Goal: Navigation & Orientation: Find specific page/section

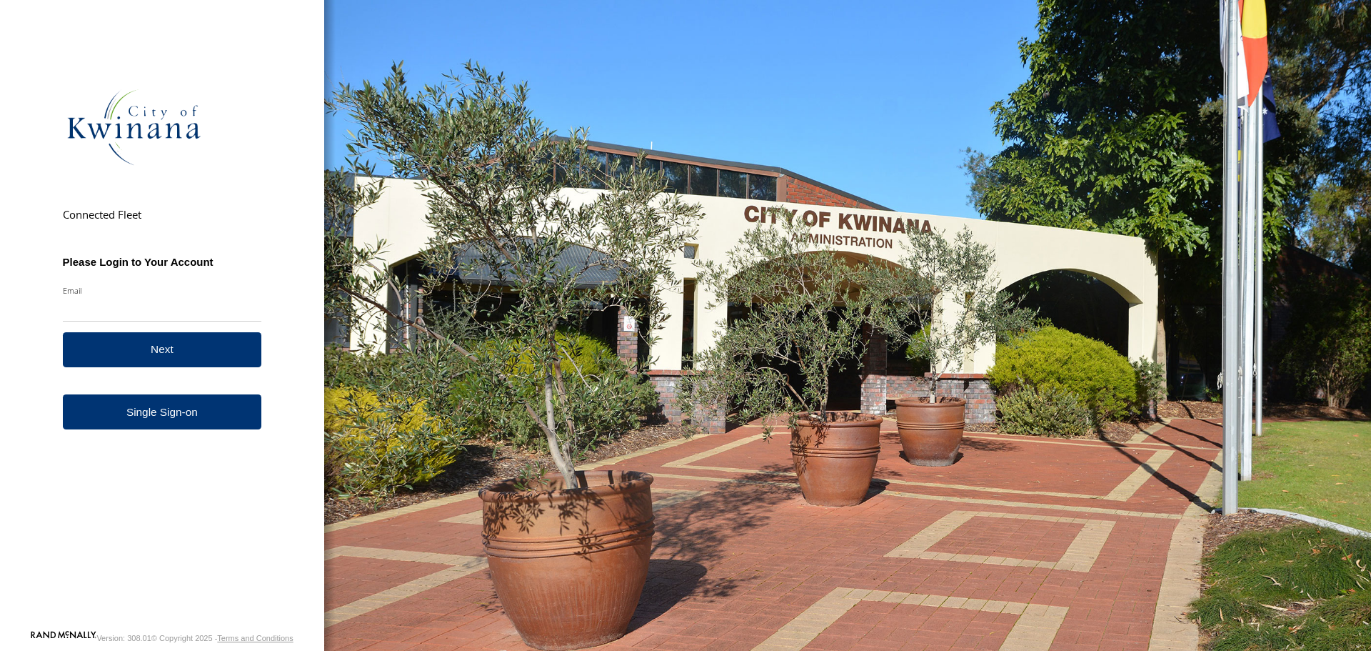
click at [174, 429] on link "Single Sign-on" at bounding box center [162, 411] width 199 height 35
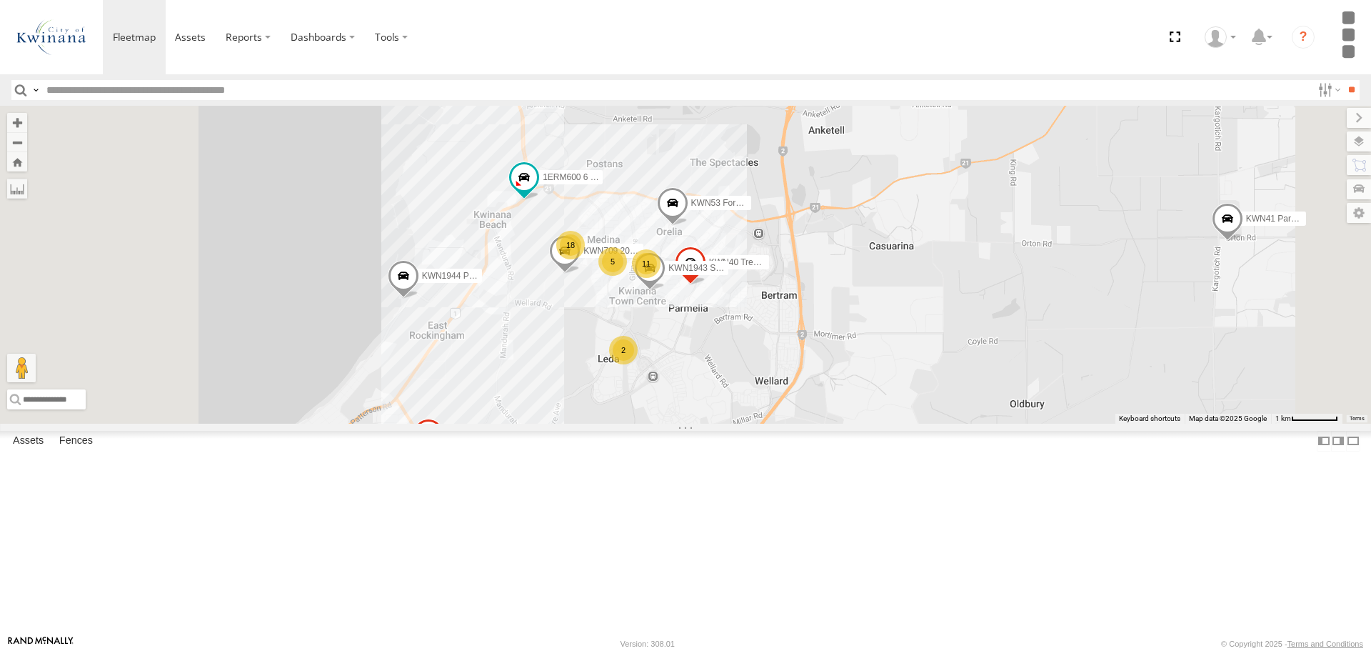
drag, startPoint x: 576, startPoint y: 355, endPoint x: 672, endPoint y: 481, distance: 158.6
click at [672, 423] on div "KWN1944 Parks KWN48 Facil.Maint KWN49 Super.Retic KWN1945 Flocon KWN26 - Hilux …" at bounding box center [685, 264] width 1371 height 317
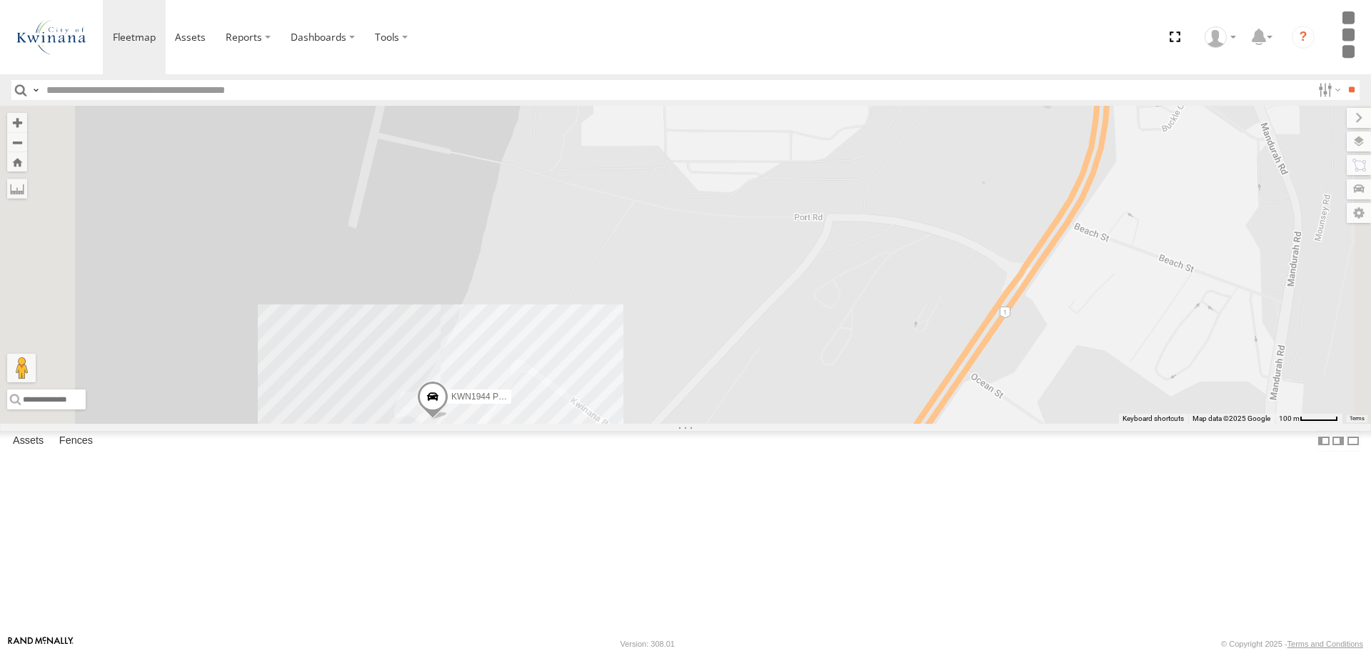
click at [449, 419] on span at bounding box center [432, 400] width 31 height 39
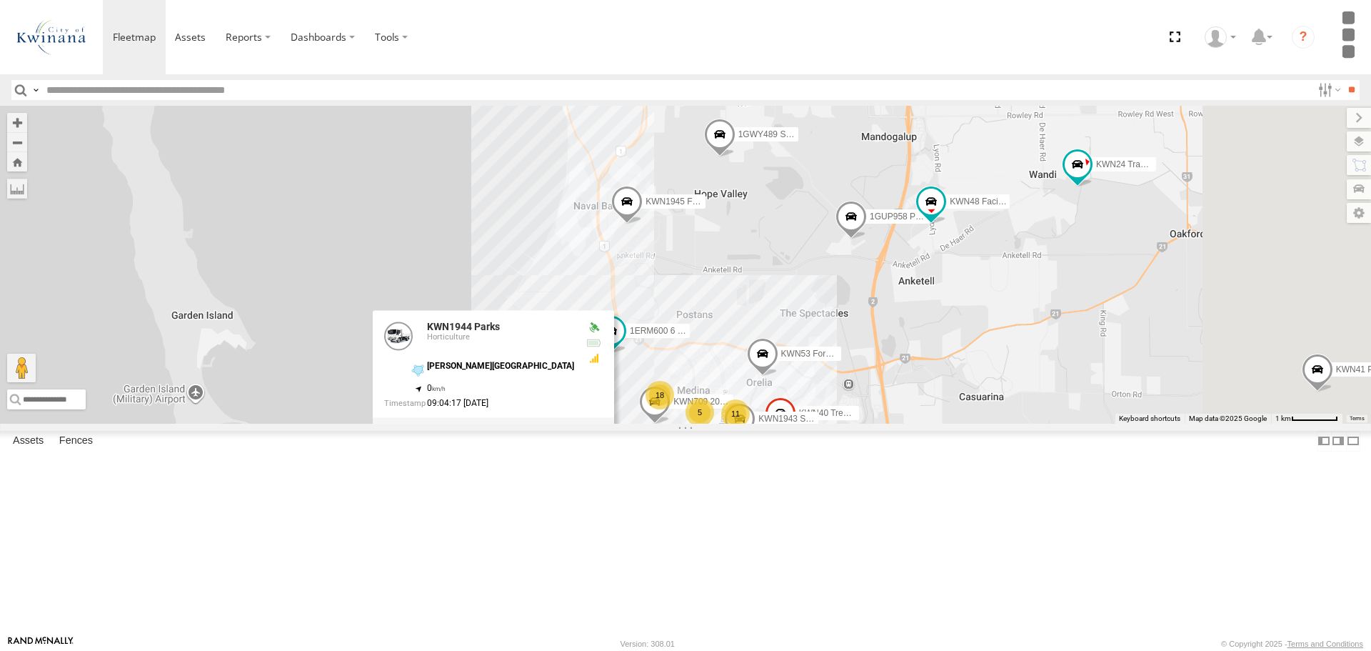
drag, startPoint x: 946, startPoint y: 553, endPoint x: 811, endPoint y: 576, distance: 137.6
click at [811, 423] on div "KWN1944 Parks KWN48 Facil.Maint KWN49 Super.Retic KWN1945 Flocon KWN26 - Hilux …" at bounding box center [685, 264] width 1371 height 317
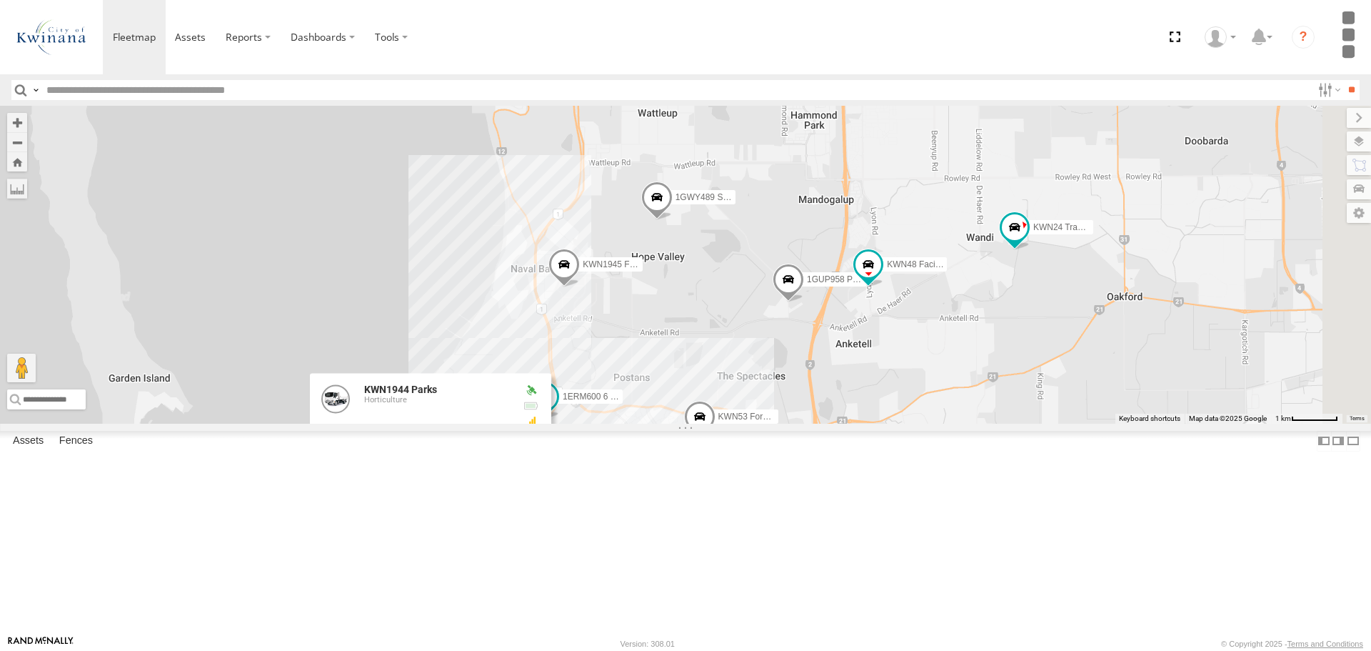
drag, startPoint x: 1178, startPoint y: 401, endPoint x: 1114, endPoint y: 471, distance: 94.5
click at [1114, 423] on div "KWN1944 Parks KWN48 Facil.Maint KWN49 Super.Retic KWN1945 Flocon KWN26 - Hilux …" at bounding box center [685, 264] width 1371 height 317
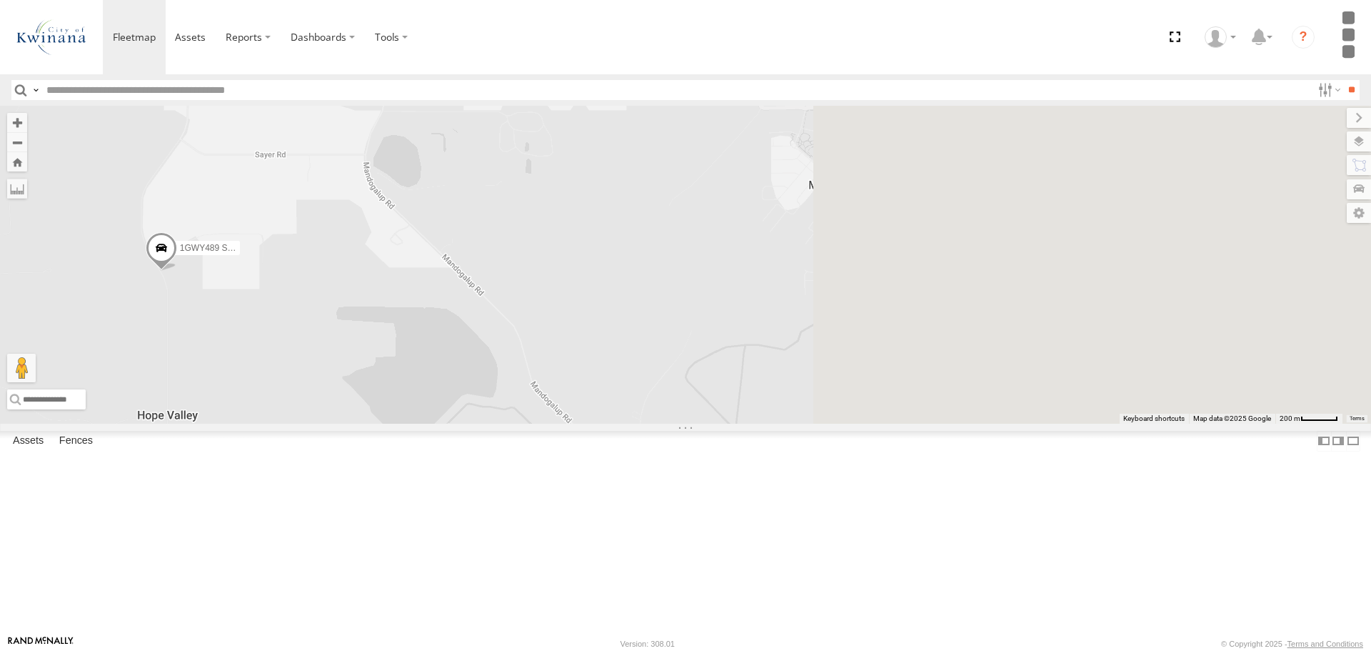
drag, startPoint x: 1108, startPoint y: 343, endPoint x: 646, endPoint y: 451, distance: 474.7
click at [646, 423] on div "KWN1944 Parks KWN48 Facil.Maint KWN49 Super.Retic KWN1945 Flocon KWN26 - Hilux …" at bounding box center [685, 264] width 1371 height 317
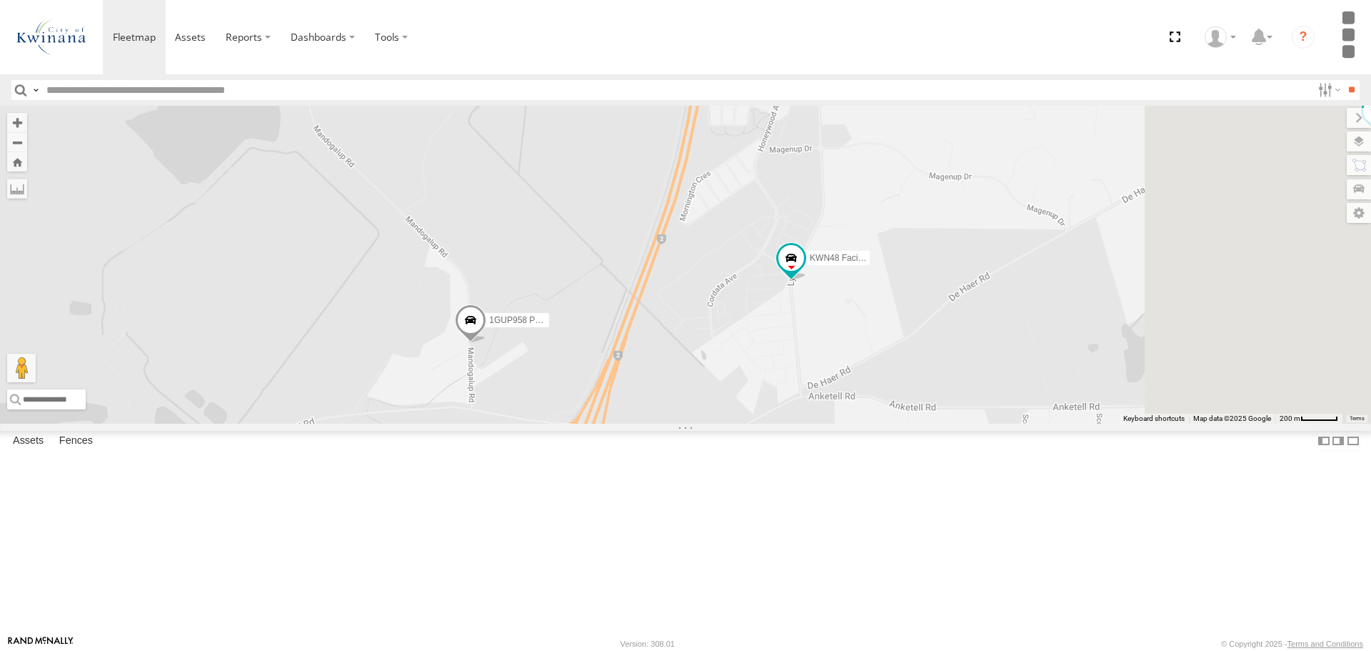
drag, startPoint x: 959, startPoint y: 483, endPoint x: 748, endPoint y: 217, distance: 339.1
click at [748, 217] on div "KWN1944 Parks KWN48 Facil.Maint KWN49 Super.Retic KWN1945 Flocon KWN26 - Hilux …" at bounding box center [685, 264] width 1371 height 317
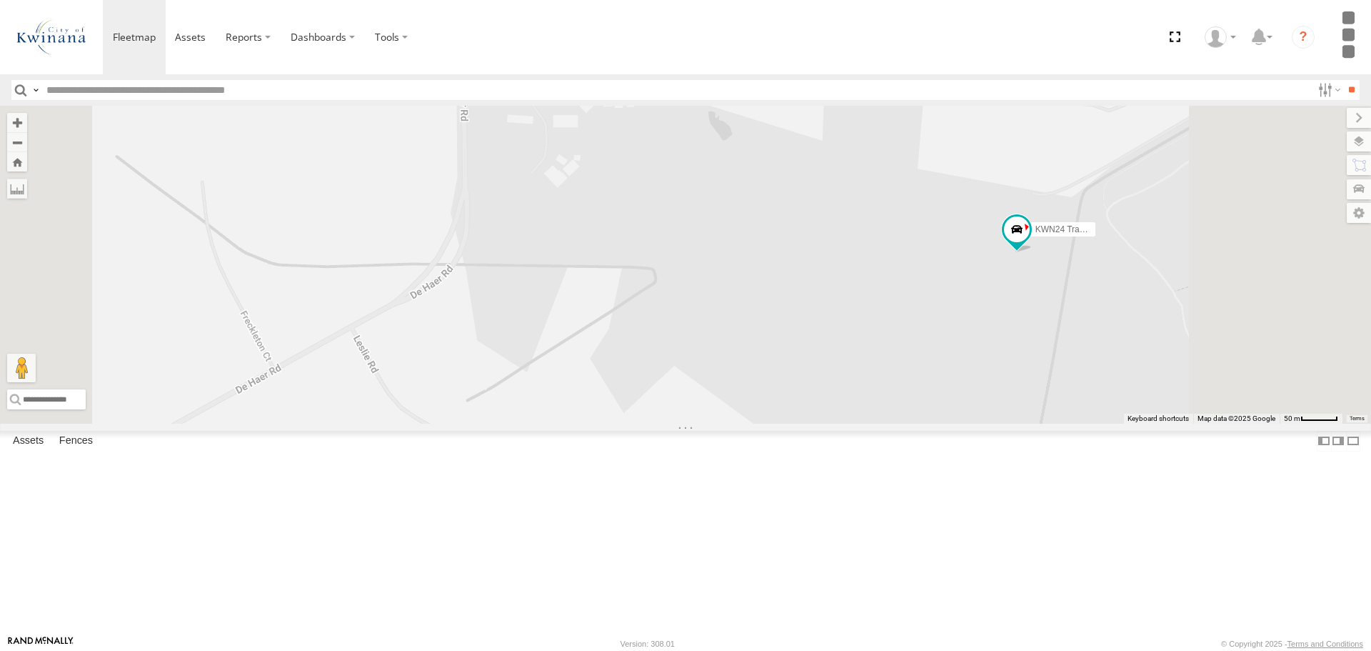
drag, startPoint x: 1155, startPoint y: 279, endPoint x: 1101, endPoint y: 438, distance: 168.3
click at [1101, 423] on div "KWN1944 Parks KWN48 Facil.Maint KWN49 Super.Retic KWN1945 Flocon KWN26 - Hilux …" at bounding box center [685, 264] width 1371 height 317
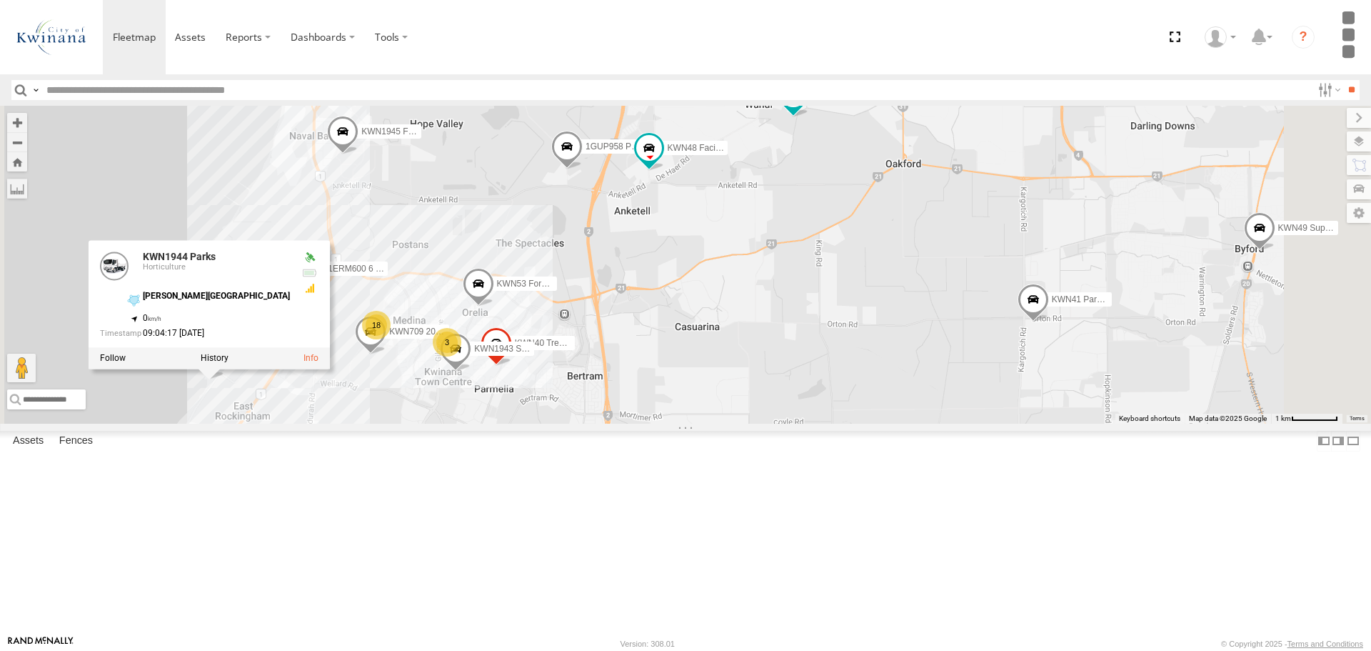
drag, startPoint x: 837, startPoint y: 505, endPoint x: 926, endPoint y: 297, distance: 226.2
click at [926, 297] on div "KWN1944 Parks KWN48 Facil.Maint KWN49 Super.Retic KWN1945 Flocon KWN26 - Hilux …" at bounding box center [685, 264] width 1371 height 317
click at [1049, 322] on span at bounding box center [1033, 303] width 31 height 39
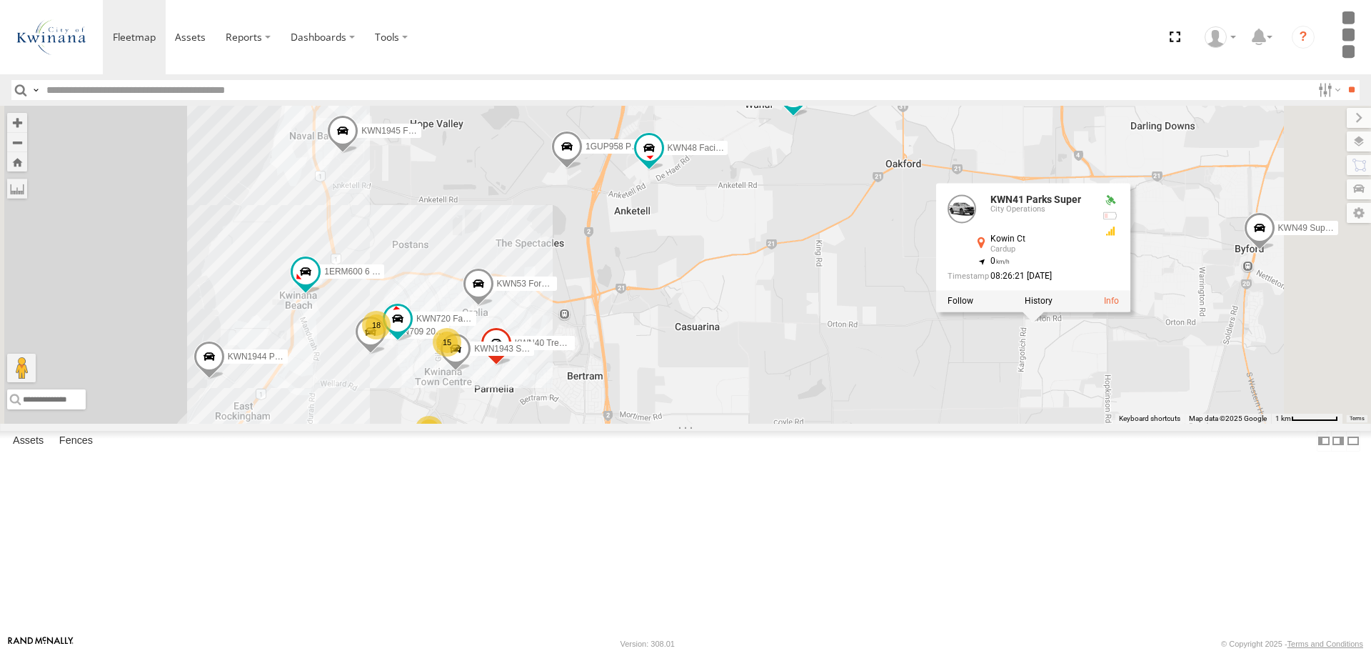
click at [1168, 423] on div "KWN1944 Parks KWN48 Facil.Maint KWN49 Super.Retic KWN1945 Flocon KWN26 - Hilux …" at bounding box center [685, 264] width 1371 height 317
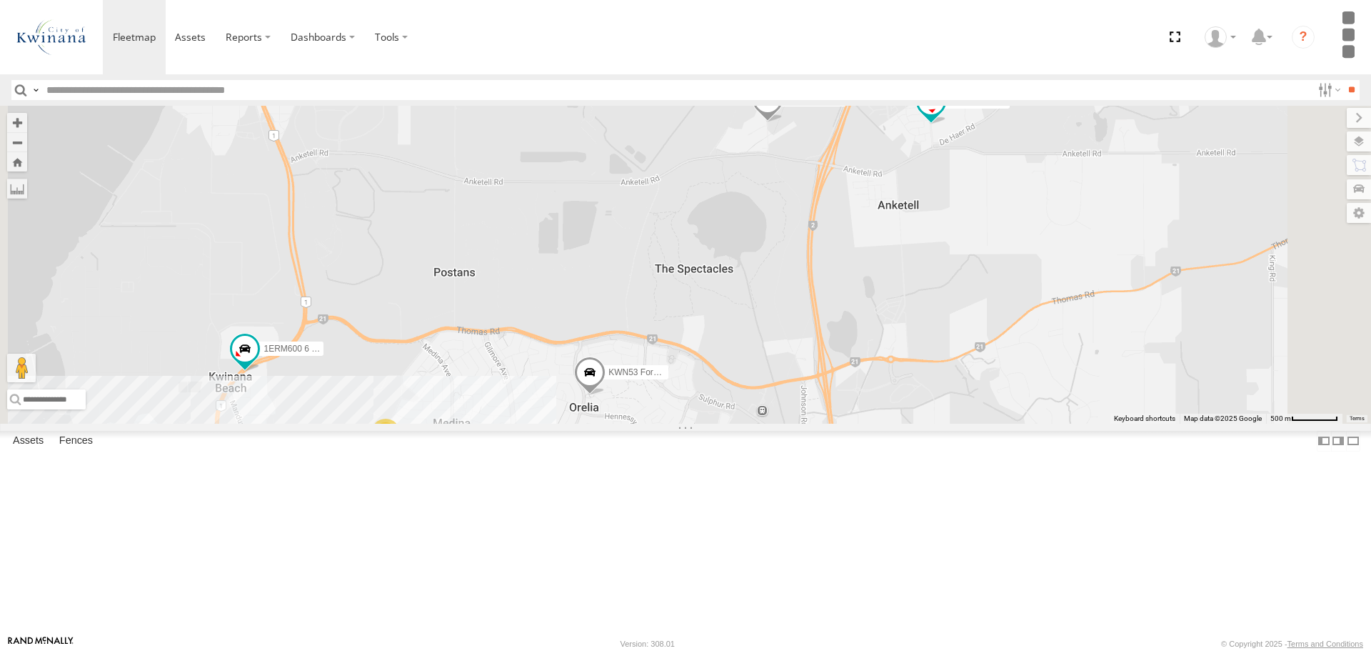
click at [336, 90] on span at bounding box center [319, 70] width 31 height 39
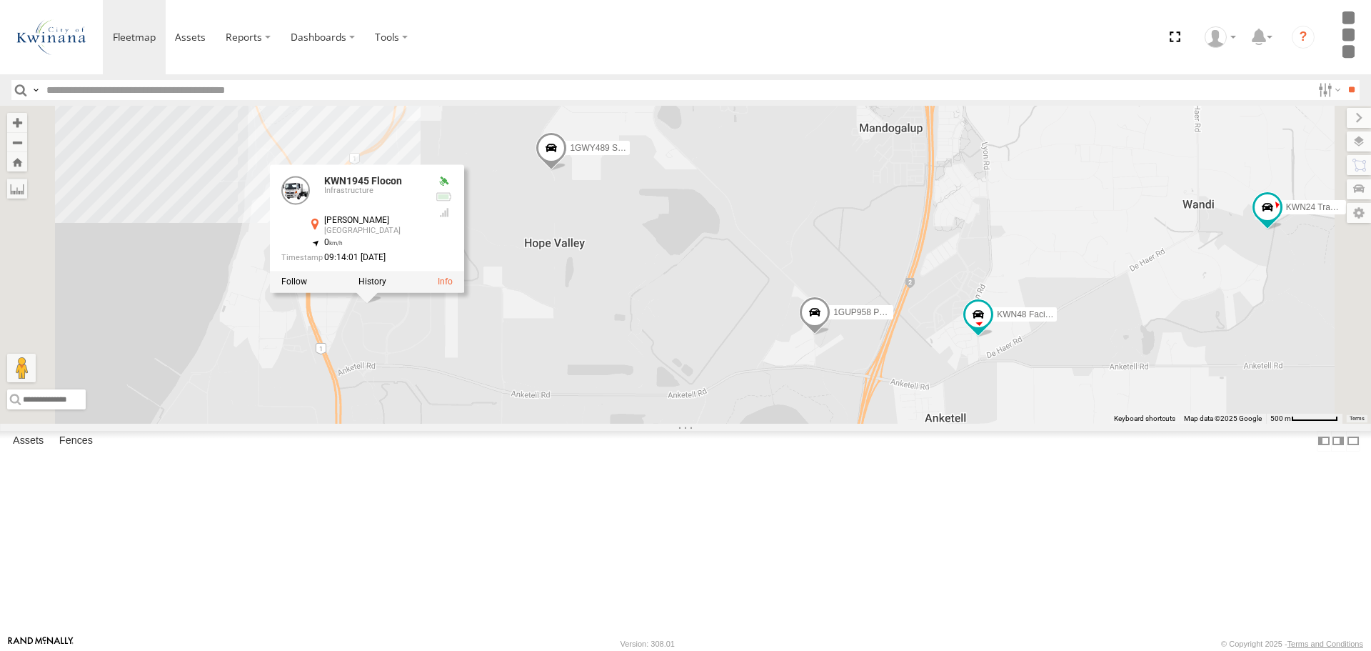
drag, startPoint x: 529, startPoint y: 306, endPoint x: 561, endPoint y: 451, distance: 148.5
click at [561, 423] on div "KWN1944 Parks KWN48 Facil.Maint KWN49 Super.Retic KWN1945 Flocon KWN26 - Hilux …" at bounding box center [685, 264] width 1371 height 317
click at [567, 170] on span at bounding box center [551, 150] width 31 height 39
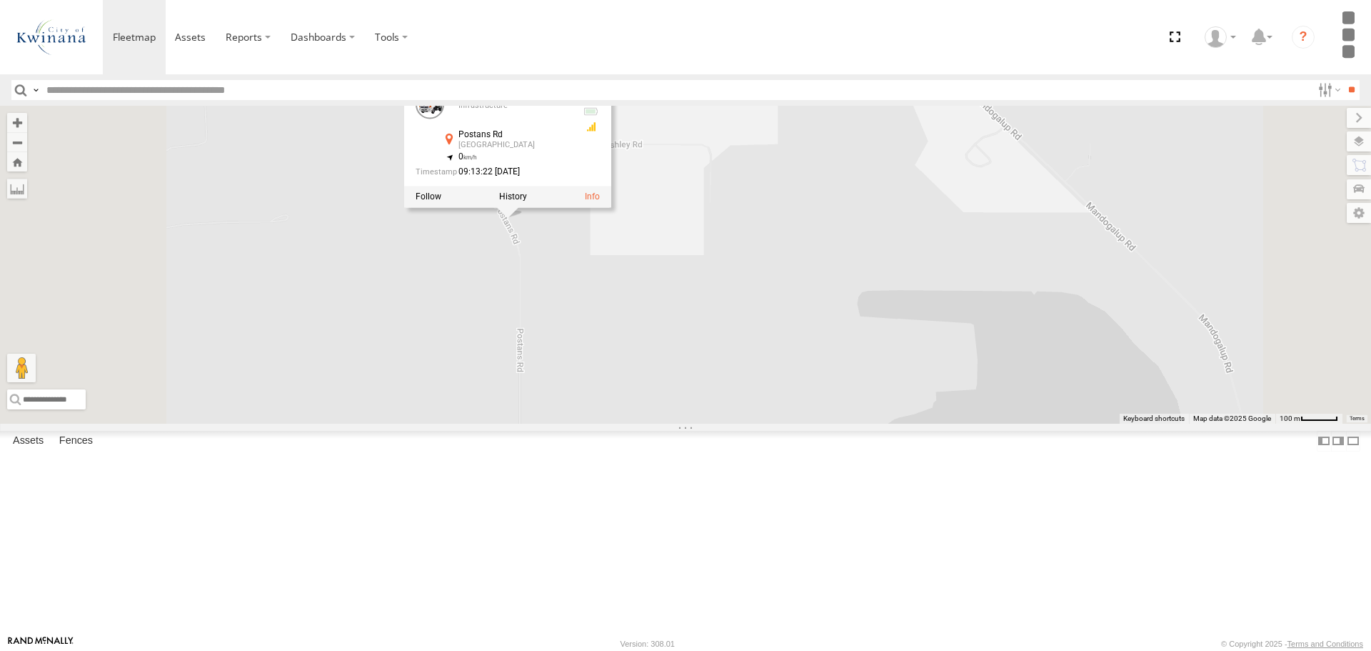
drag, startPoint x: 706, startPoint y: 237, endPoint x: 729, endPoint y: 448, distance: 211.9
click at [729, 423] on div "KWN1944 Parks KWN48 Facil.Maint KWN49 Super.Retic KWN1945 Flocon KWN26 - Hilux …" at bounding box center [685, 264] width 1371 height 317
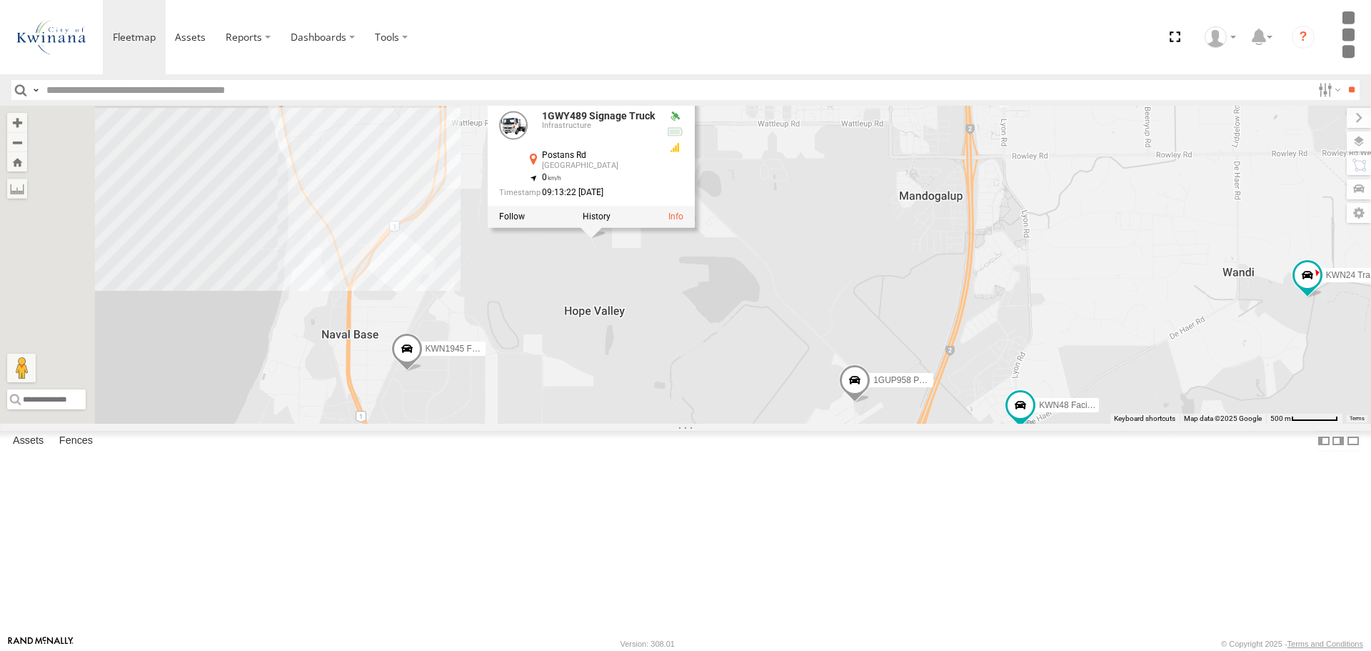
drag, startPoint x: 596, startPoint y: 504, endPoint x: 673, endPoint y: 425, distance: 110.1
click at [673, 423] on div "KWN1944 Parks KWN48 Facil.Maint KWN49 Super.Retic KWN1945 Flocon KWN26 - Hilux …" at bounding box center [685, 264] width 1371 height 317
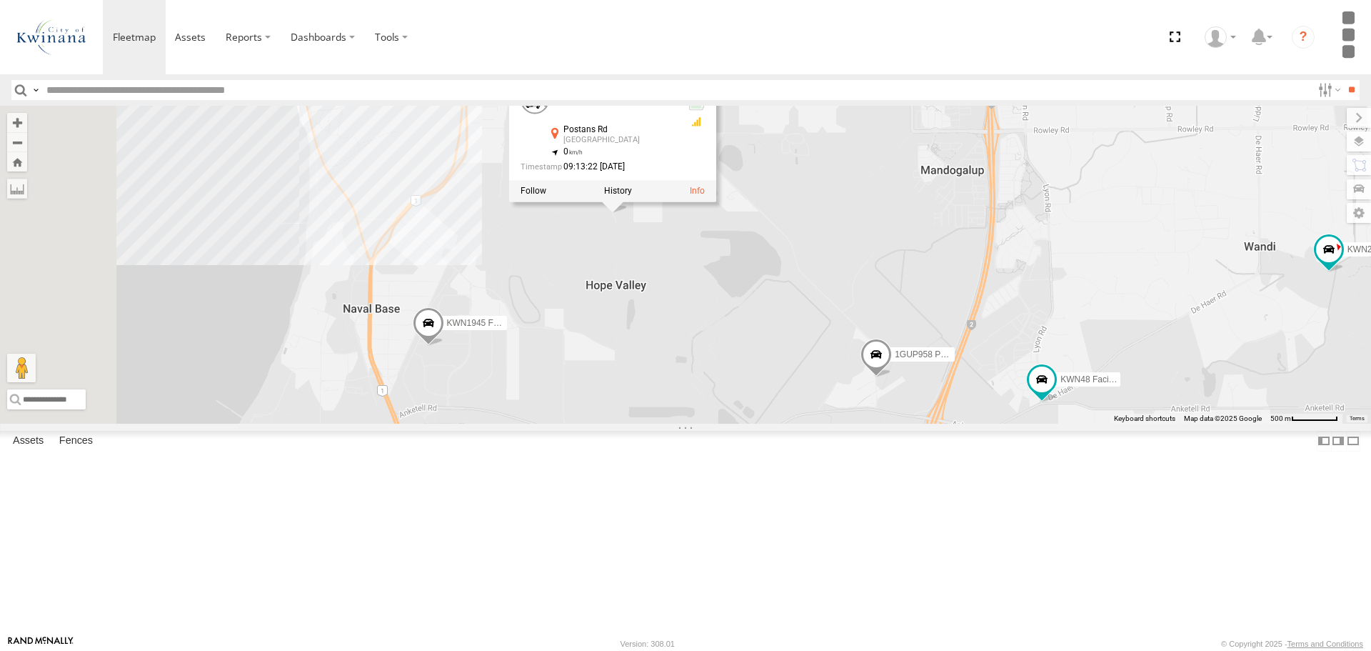
click at [444, 345] on span at bounding box center [428, 325] width 31 height 39
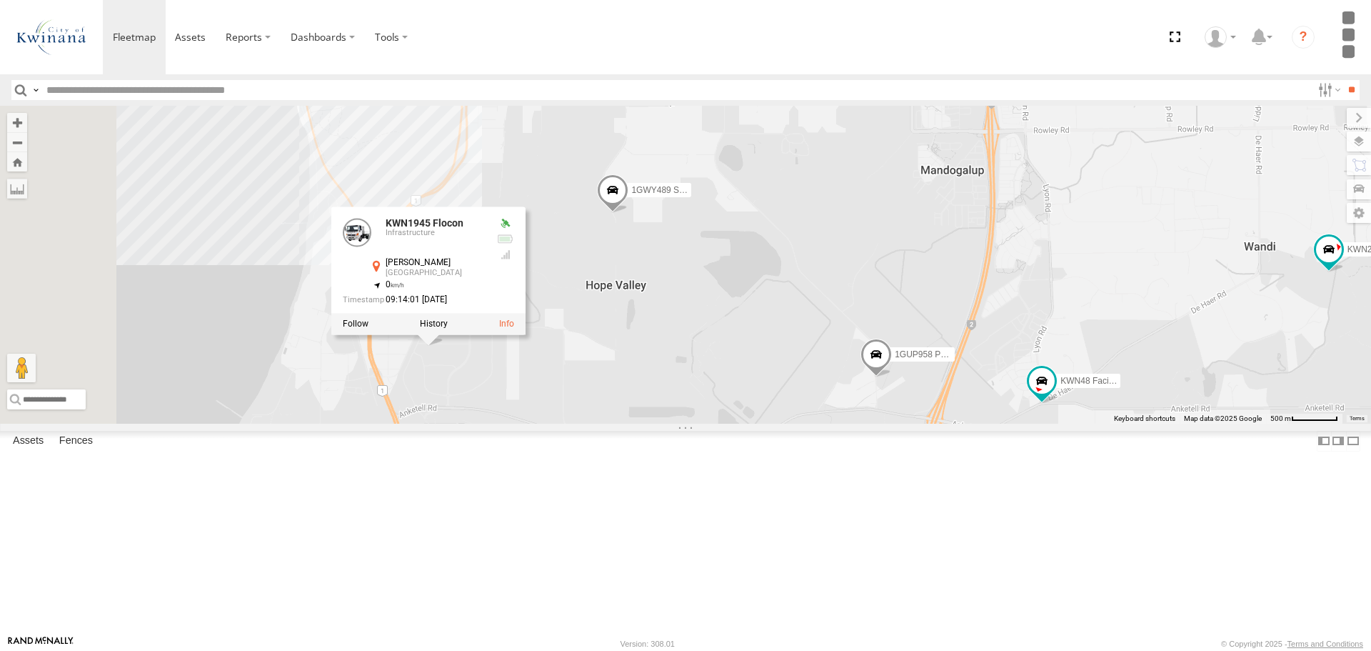
click at [812, 423] on div "KWN1944 Parks KWN48 Facil.Maint KWN49 Super.Retic KWN1945 Flocon KWN26 - Hilux …" at bounding box center [685, 264] width 1371 height 317
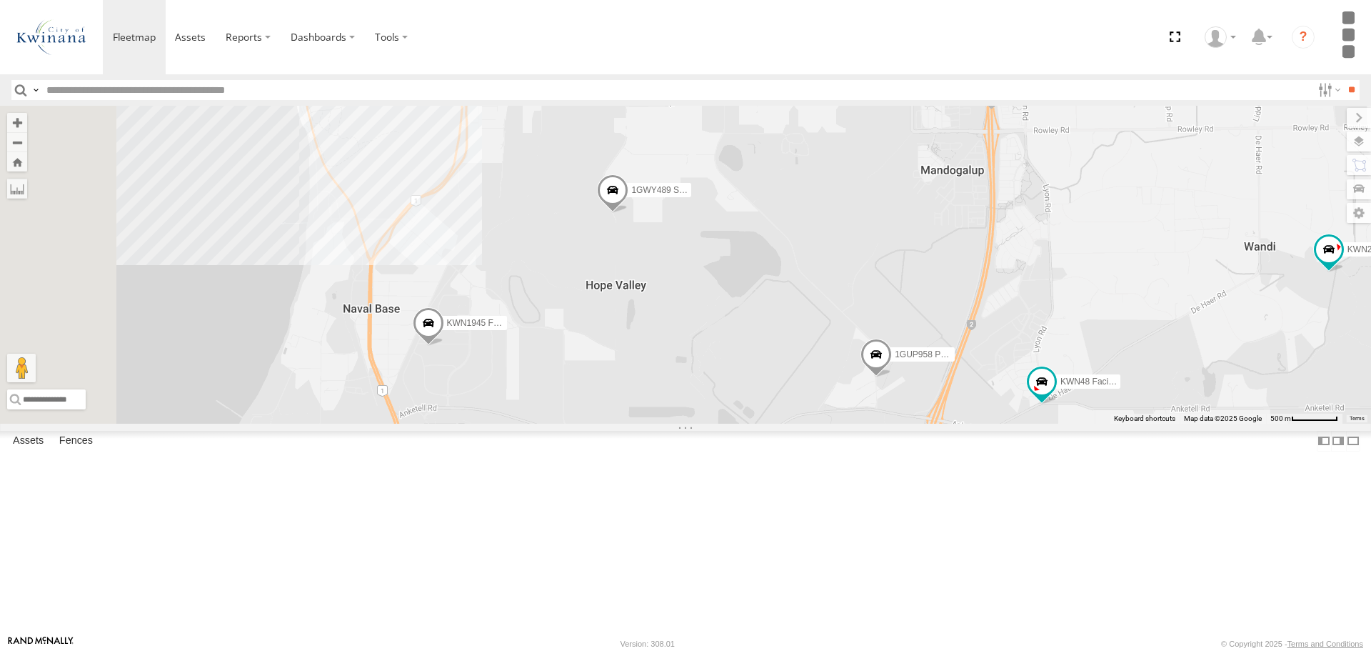
click at [892, 376] on span at bounding box center [876, 357] width 31 height 39
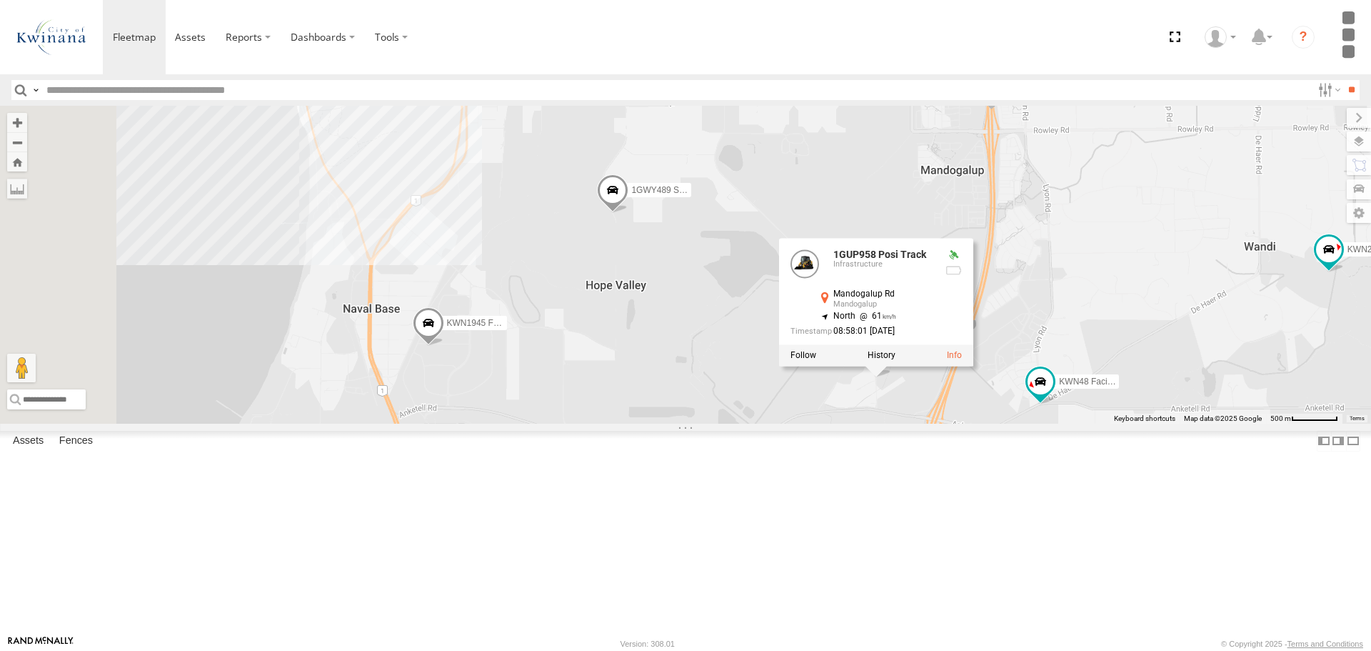
click at [1070, 423] on div "KWN1944 Parks KWN48 Facil.Maint KWN49 Super.Retic KWN1945 Flocon KWN26 - Hilux …" at bounding box center [685, 264] width 1371 height 317
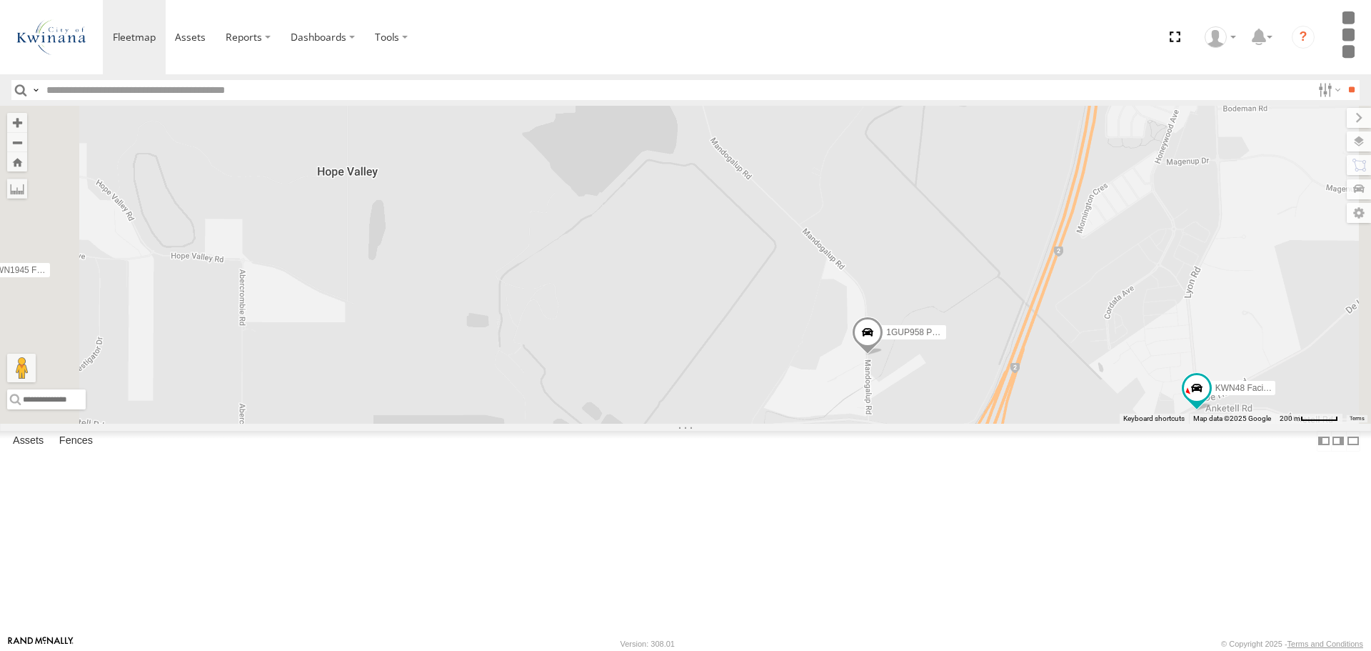
drag, startPoint x: 898, startPoint y: 518, endPoint x: 952, endPoint y: 469, distance: 73.3
click at [952, 423] on div "KWN1944 Parks KWN48 Facil.Maint KWN49 Super.Retic KWN1945 Flocon KWN26 - Hilux …" at bounding box center [685, 264] width 1371 height 317
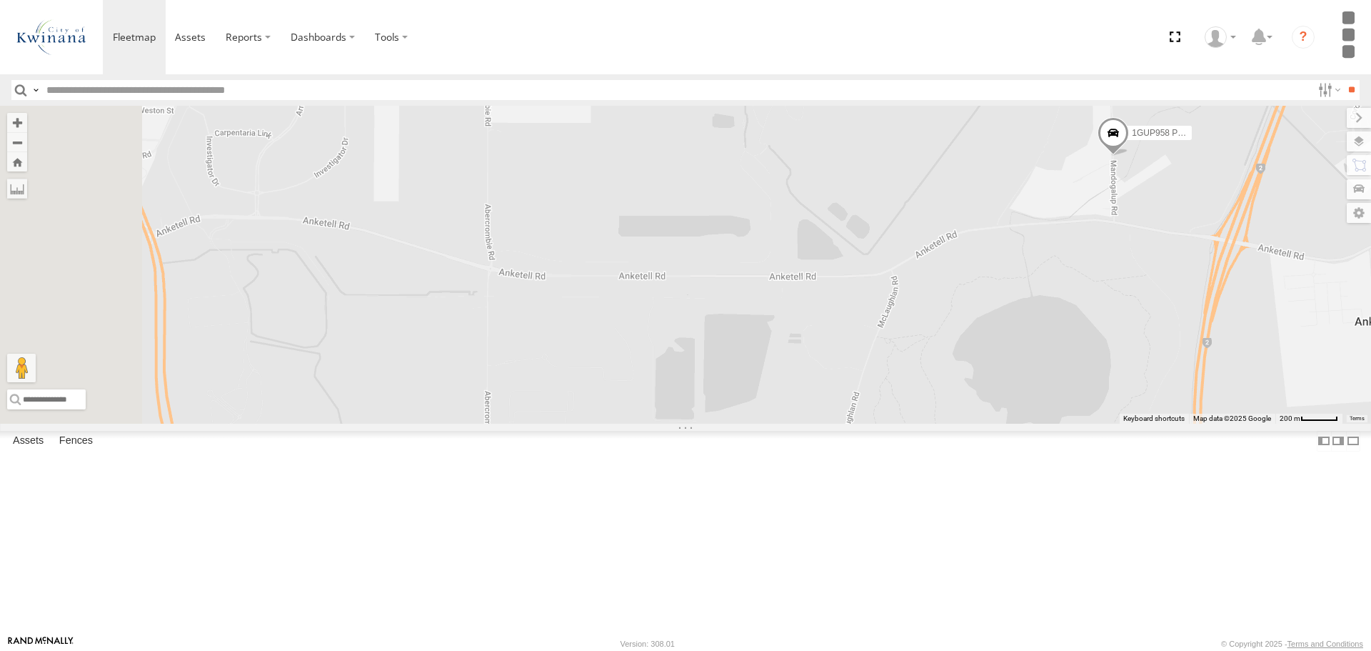
drag, startPoint x: 736, startPoint y: 541, endPoint x: 874, endPoint y: 421, distance: 182.8
click at [874, 421] on div "KWN1944 Parks KWN48 Facil.Maint KWN49 Super.Retic KWN1945 Flocon KWN26 - Hilux …" at bounding box center [685, 264] width 1371 height 317
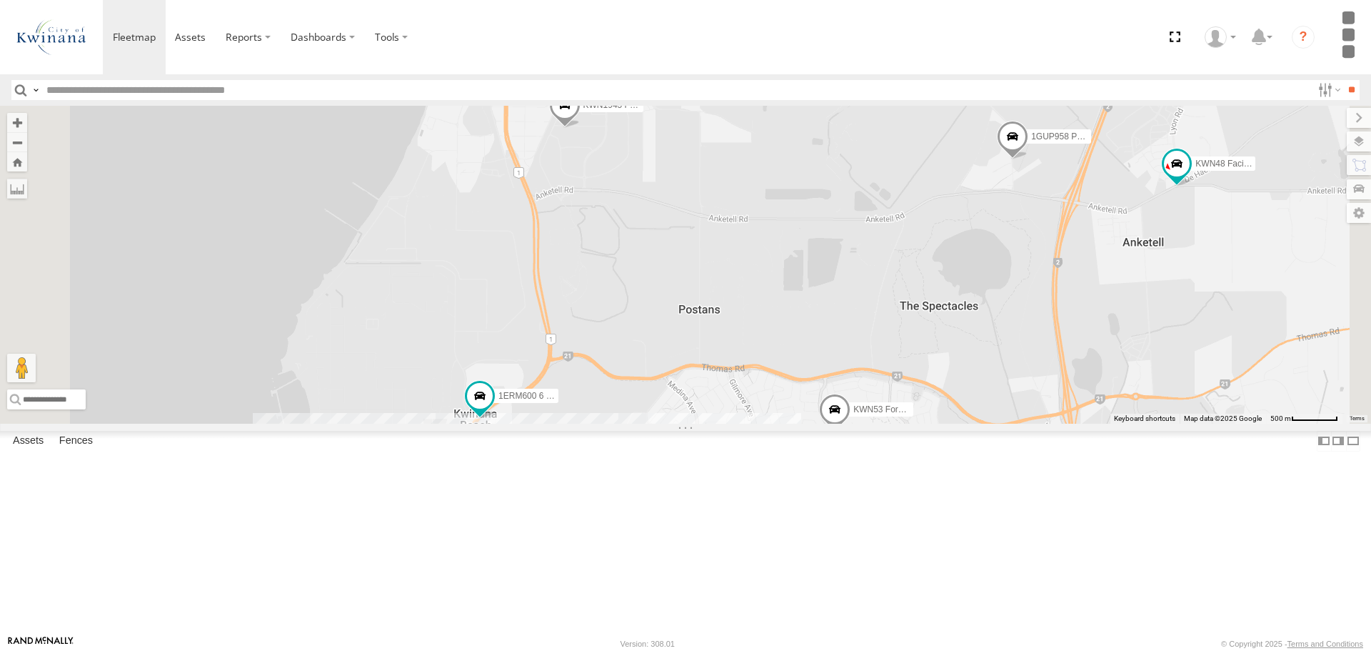
drag, startPoint x: 729, startPoint y: 500, endPoint x: 904, endPoint y: 379, distance: 212.6
click at [904, 379] on div "KWN1944 Parks KWN48 Facil.Maint KWN49 Super.Retic KWN1945 Flocon KWN26 - Hilux …" at bounding box center [685, 264] width 1371 height 317
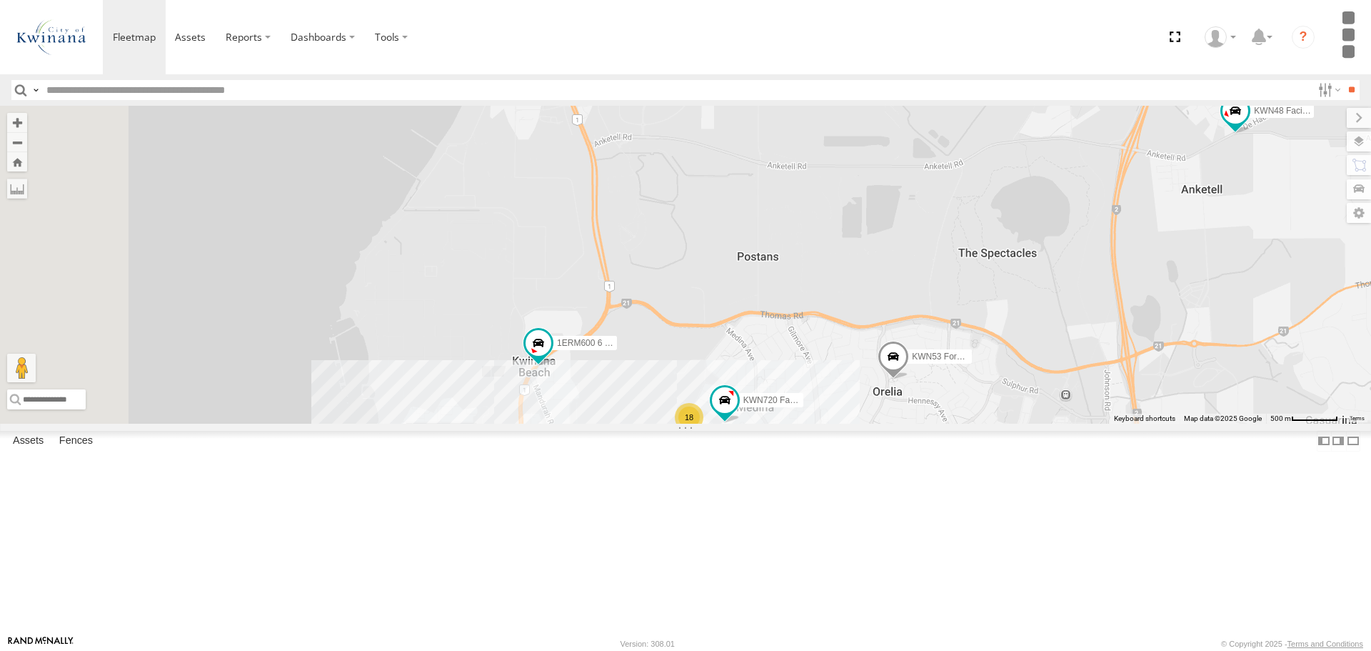
drag, startPoint x: 824, startPoint y: 504, endPoint x: 939, endPoint y: 398, distance: 157.2
click at [939, 398] on div "KWN1944 Parks KWN48 Facil.Maint KWN49 Super.Retic KWN1945 Flocon KWN26 - Hilux …" at bounding box center [685, 264] width 1371 height 317
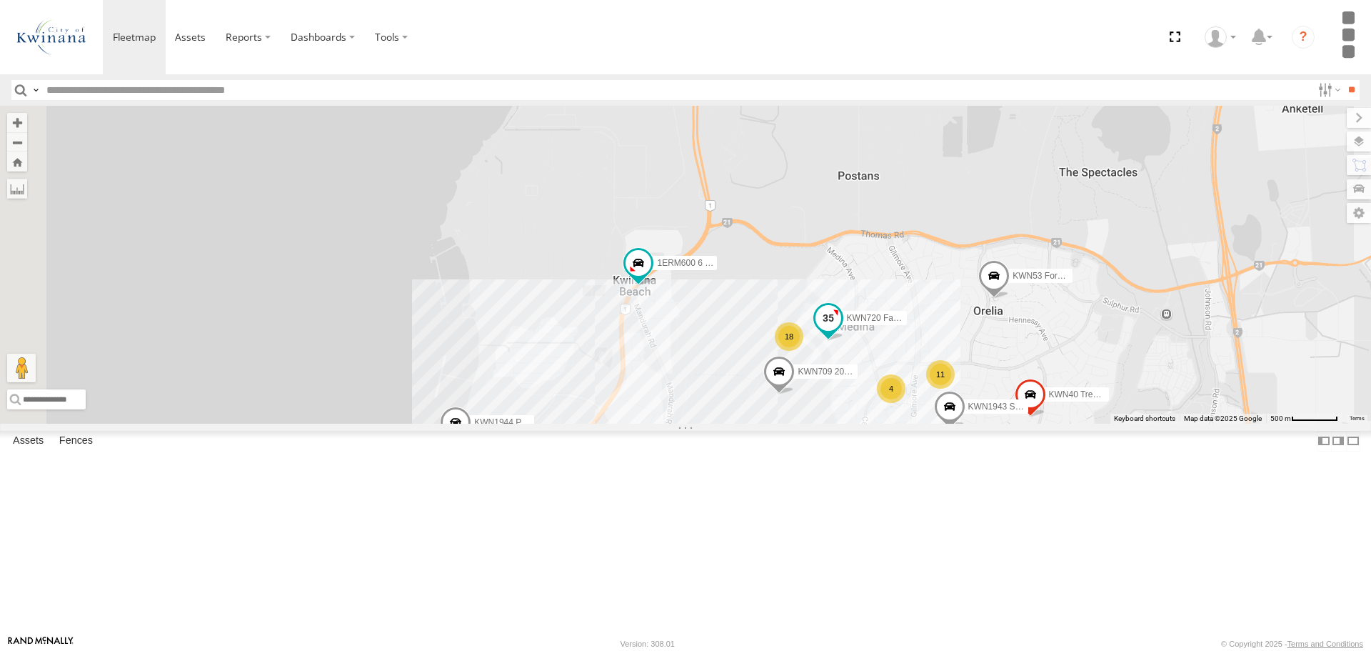
click at [841, 331] on span at bounding box center [829, 318] width 26 height 26
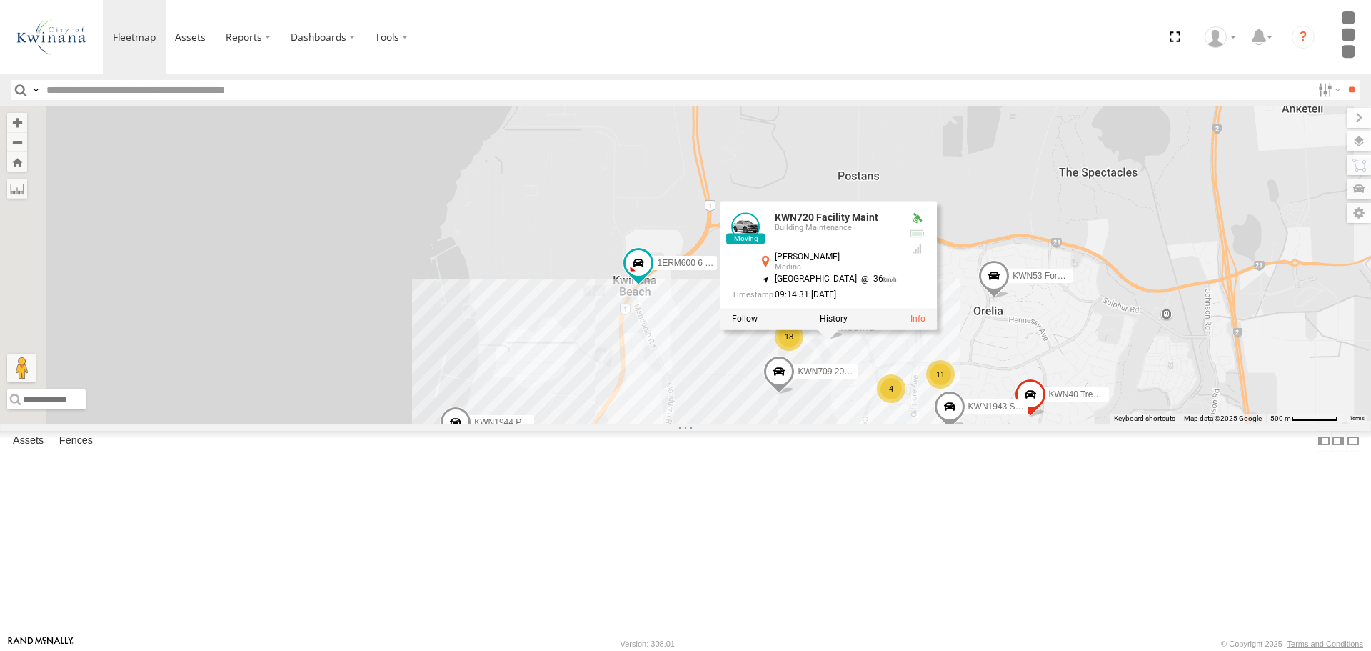
click at [987, 423] on div "KWN1944 Parks KWN48 Facil.Maint KWN49 Super.Retic KWN1945 Flocon KWN26 - Hilux …" at bounding box center [685, 264] width 1371 height 317
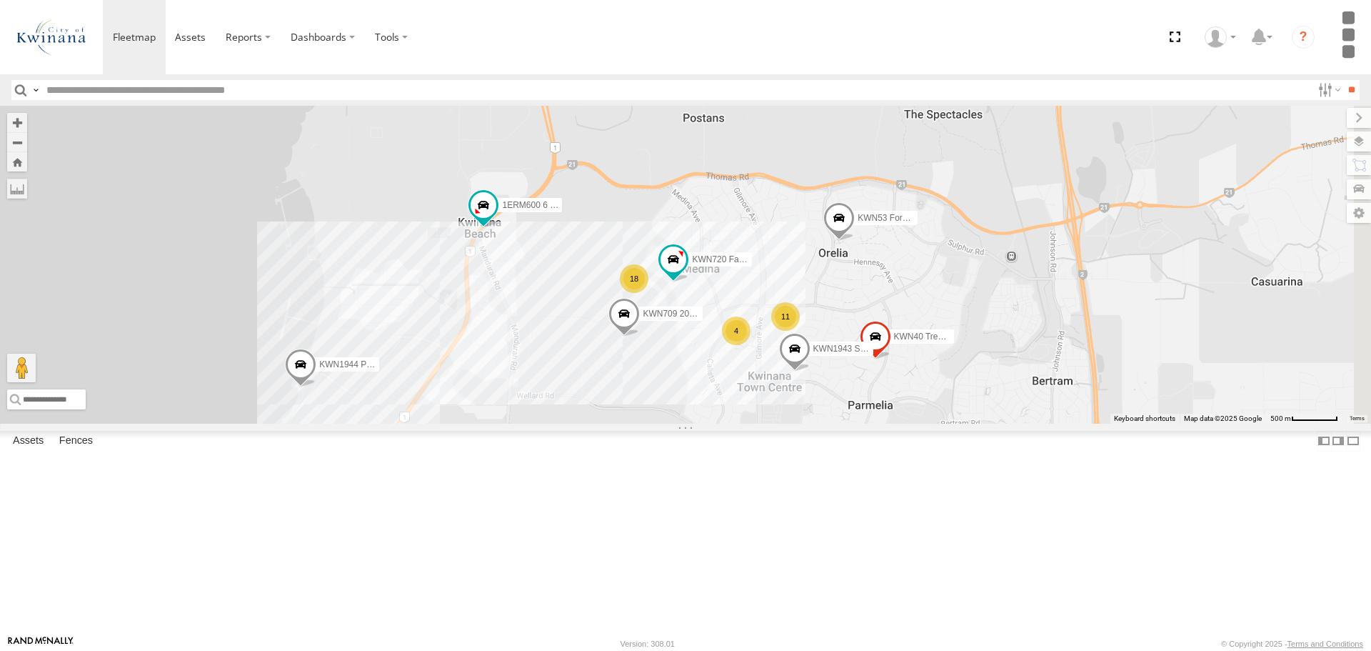
drag, startPoint x: 1015, startPoint y: 532, endPoint x: 854, endPoint y: 471, distance: 172.7
click at [854, 423] on div "KWN1944 Parks KWN48 Facil.Maint KWN49 Super.Retic KWN1945 Flocon KWN26 - Hilux …" at bounding box center [685, 264] width 1371 height 317
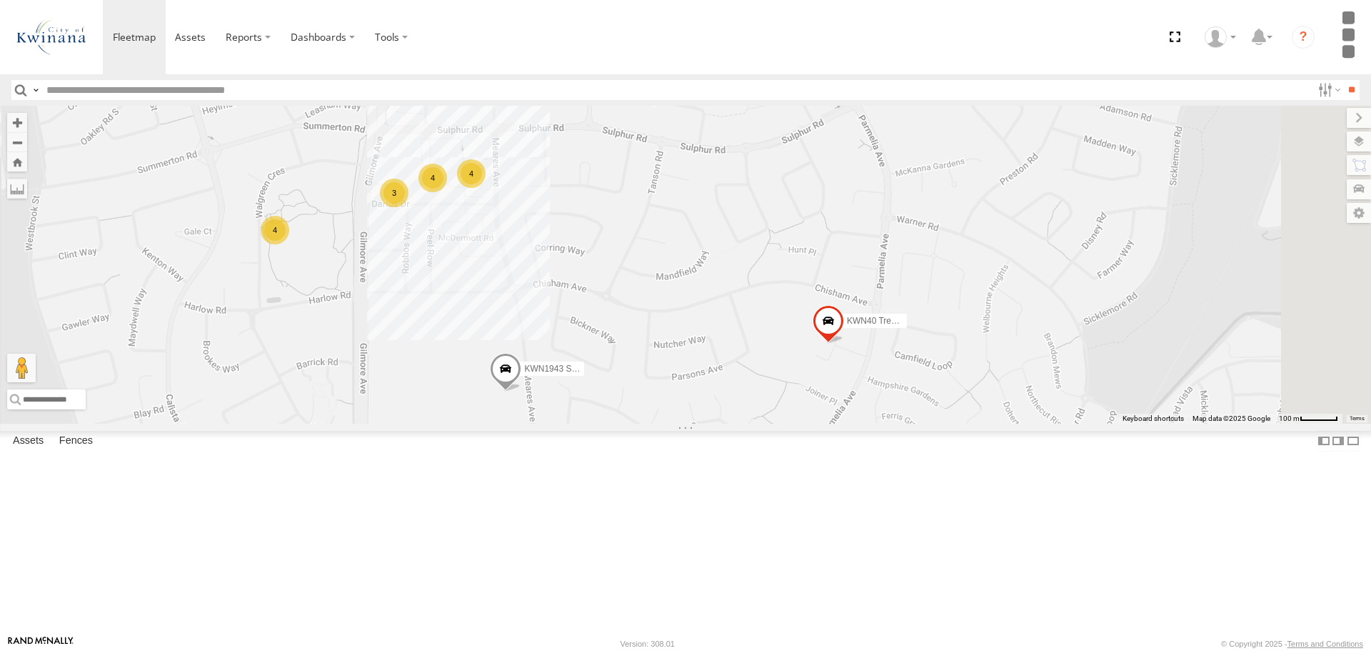
click at [844, 344] on span at bounding box center [828, 324] width 31 height 39
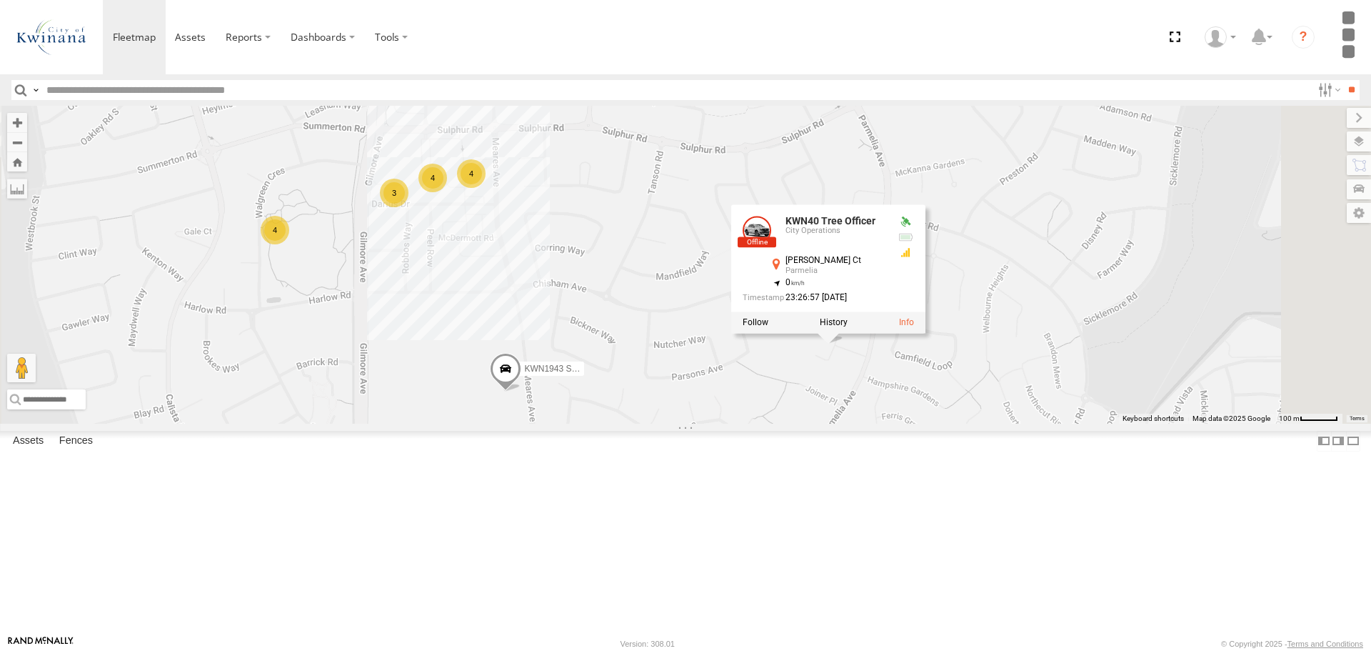
click at [1058, 423] on div "KWN1944 Parks KWN48 Facil.Maint KWN49 Super.Retic KWN1945 Flocon KWN26 - Hilux …" at bounding box center [685, 264] width 1371 height 317
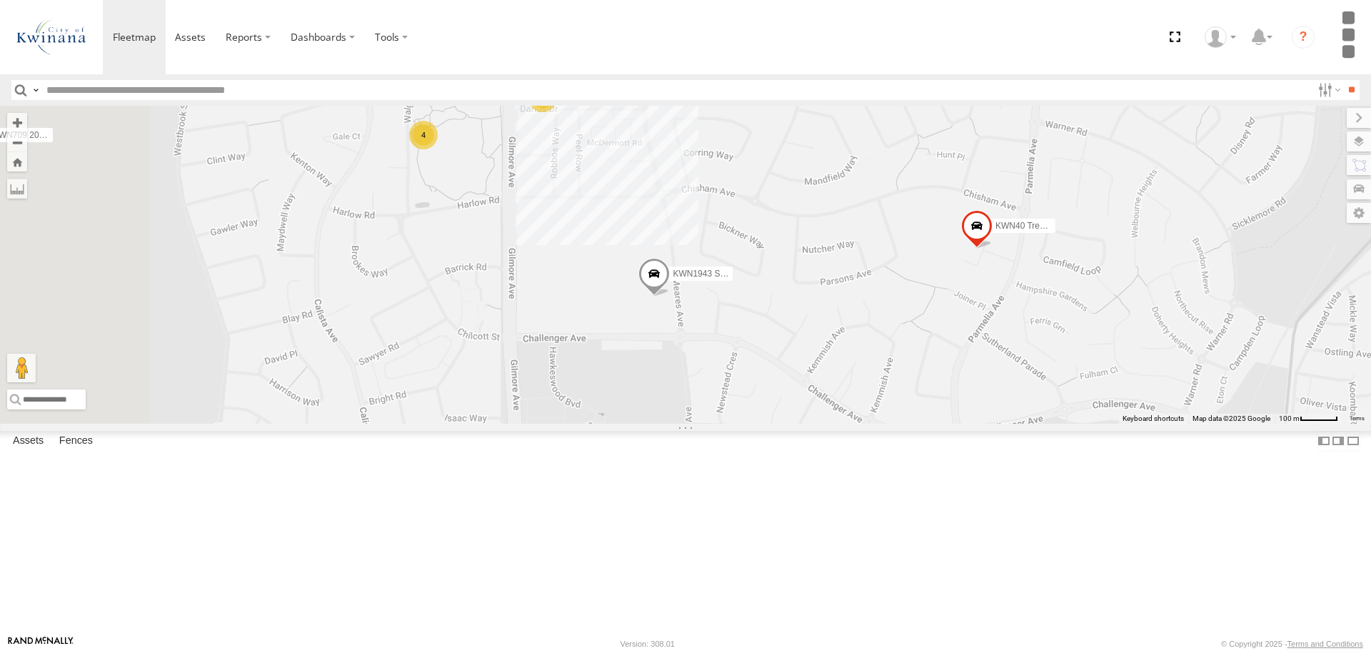
drag, startPoint x: 884, startPoint y: 513, endPoint x: 1076, endPoint y: 405, distance: 220.3
click at [1076, 405] on div "KWN1944 Parks KWN48 Facil.Maint KWN49 Super.Retic KWN1945 Flocon KWN26 - Hilux …" at bounding box center [685, 264] width 1371 height 317
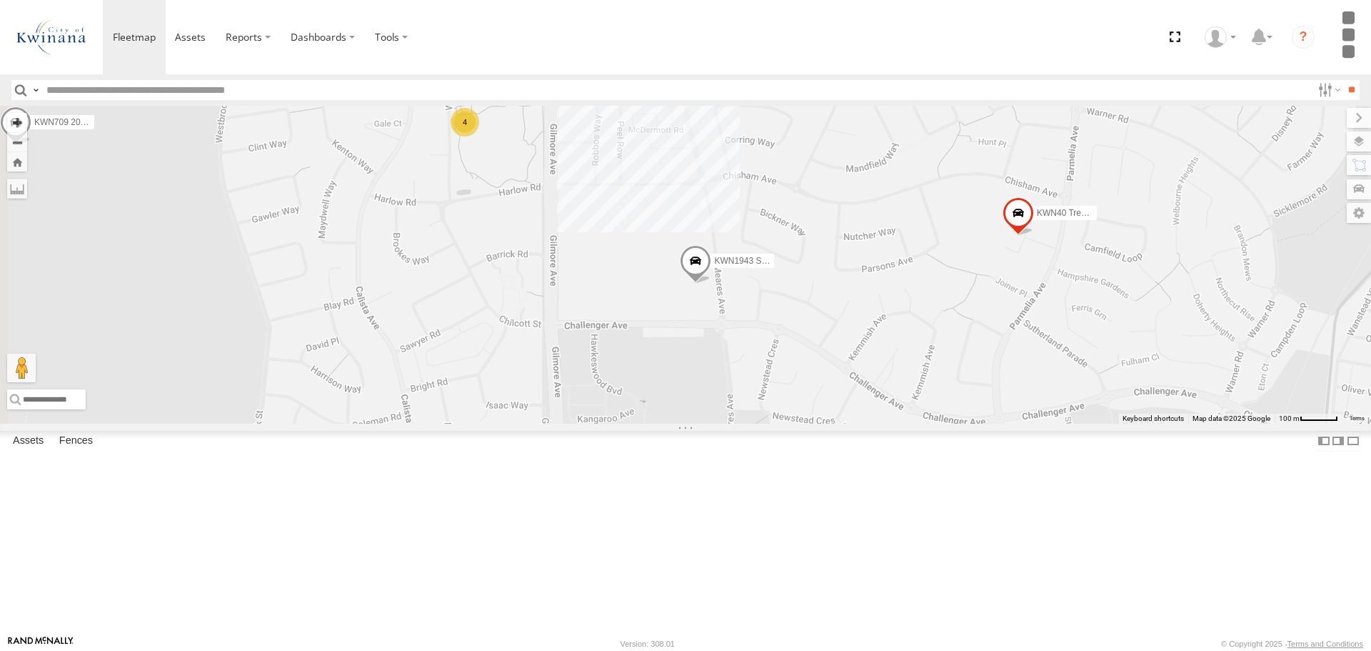
click at [711, 283] on span at bounding box center [695, 263] width 31 height 39
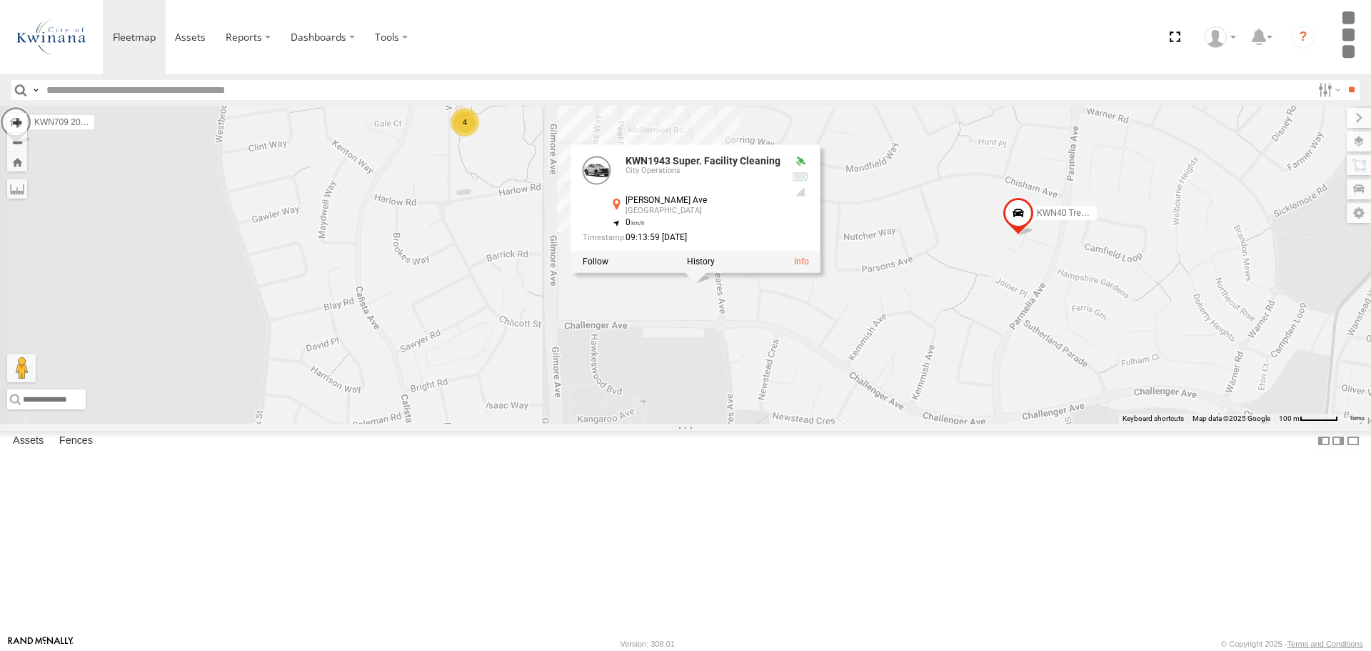
click at [955, 423] on div "KWN1944 Parks KWN48 Facil.Maint KWN49 Super.Retic KWN1945 Flocon KWN26 - Hilux …" at bounding box center [685, 264] width 1371 height 317
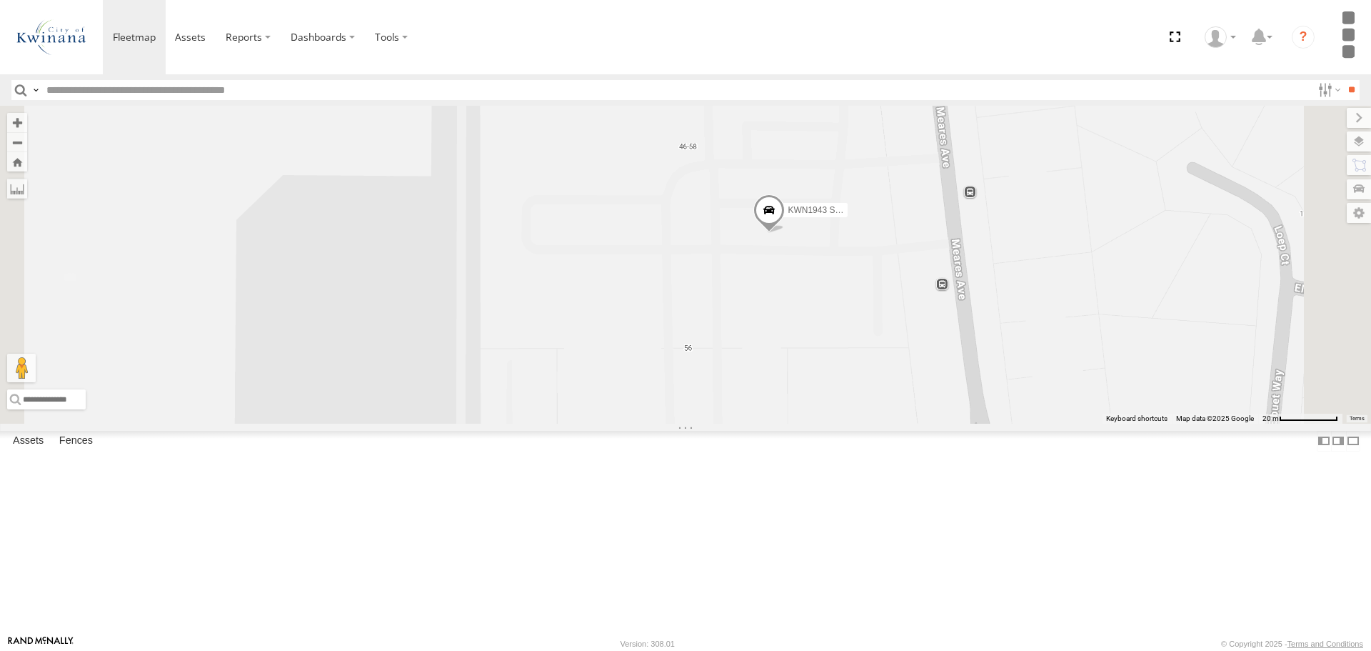
drag, startPoint x: 1049, startPoint y: 282, endPoint x: 1009, endPoint y: 576, distance: 296.4
click at [1009, 423] on div "KWN1944 Parks KWN48 Facil.Maint KWN49 Super.Retic KWN1945 Flocon KWN26 - Hilux …" at bounding box center [685, 264] width 1371 height 317
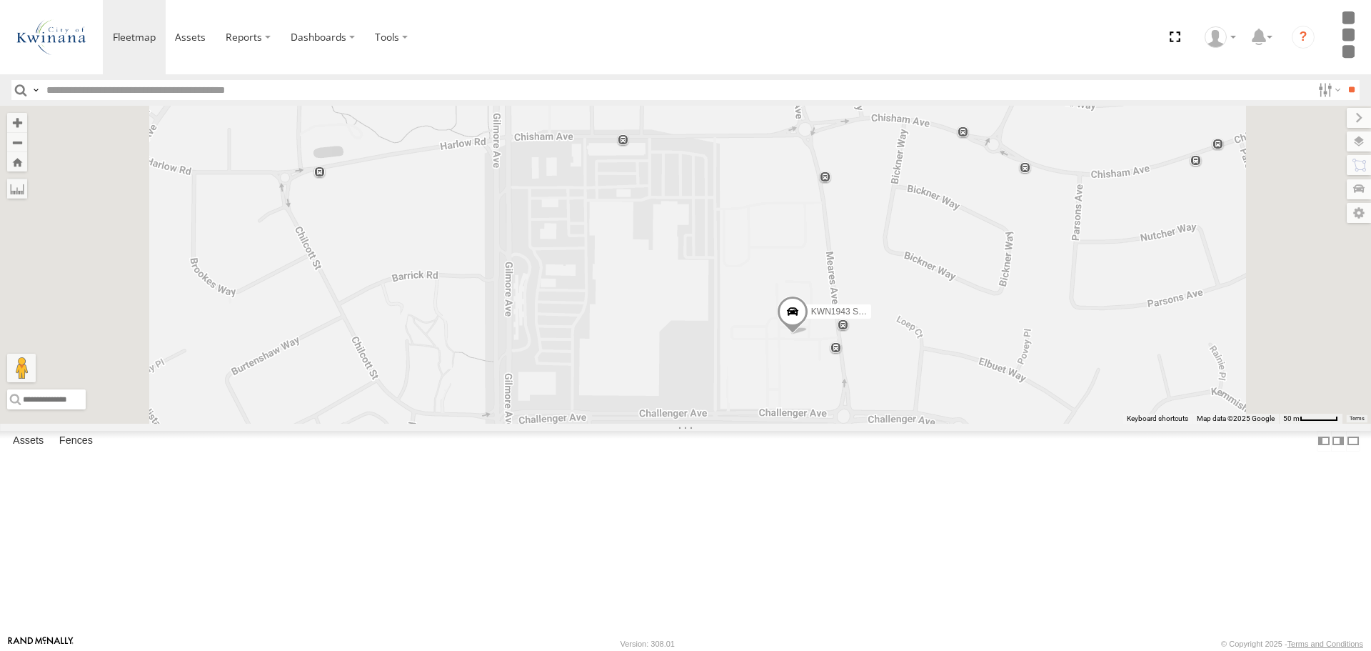
drag, startPoint x: 944, startPoint y: 559, endPoint x: 1024, endPoint y: 433, distance: 149.0
click at [1024, 423] on div "KWN1944 Parks KWN48 Facil.Maint KWN49 Super.Retic KWN1945 Flocon KWN26 - Hilux …" at bounding box center [685, 264] width 1371 height 317
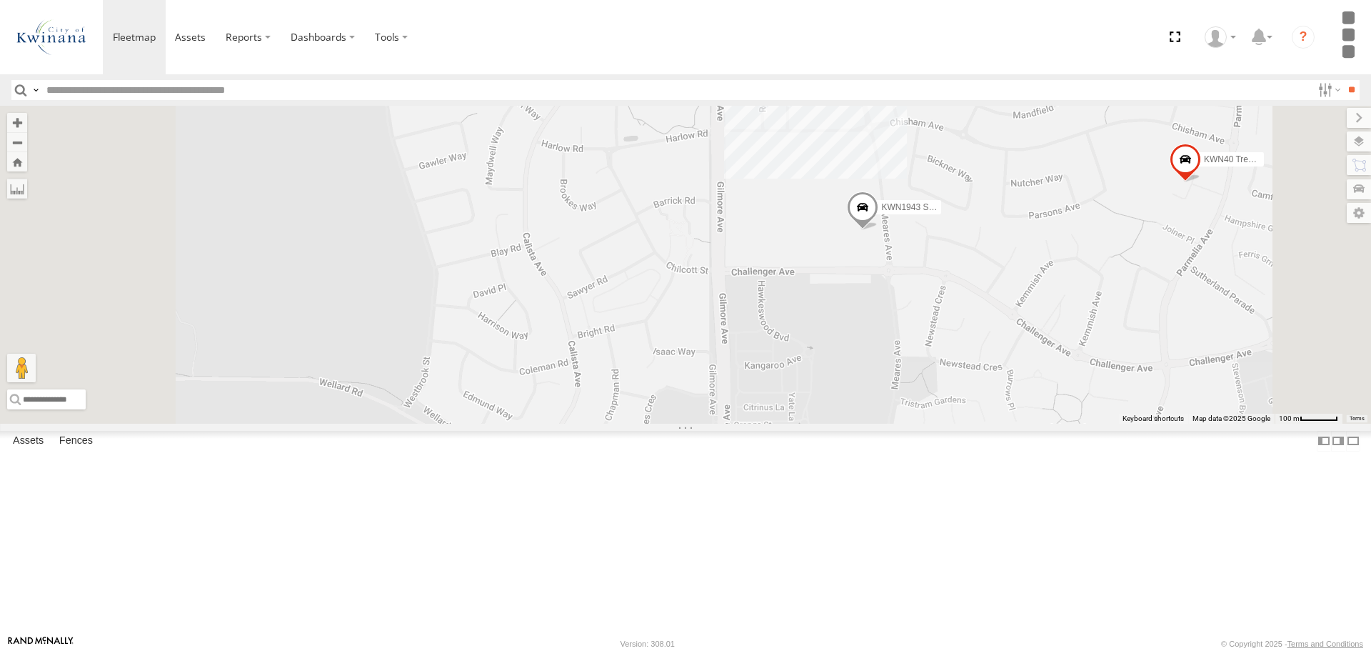
drag, startPoint x: 981, startPoint y: 566, endPoint x: 1036, endPoint y: 378, distance: 196.6
click at [1036, 378] on div "KWN1944 Parks KWN48 Facil.Maint KWN49 Super.Retic KWN1945 Flocon KWN26 - Hilux …" at bounding box center [685, 264] width 1371 height 317
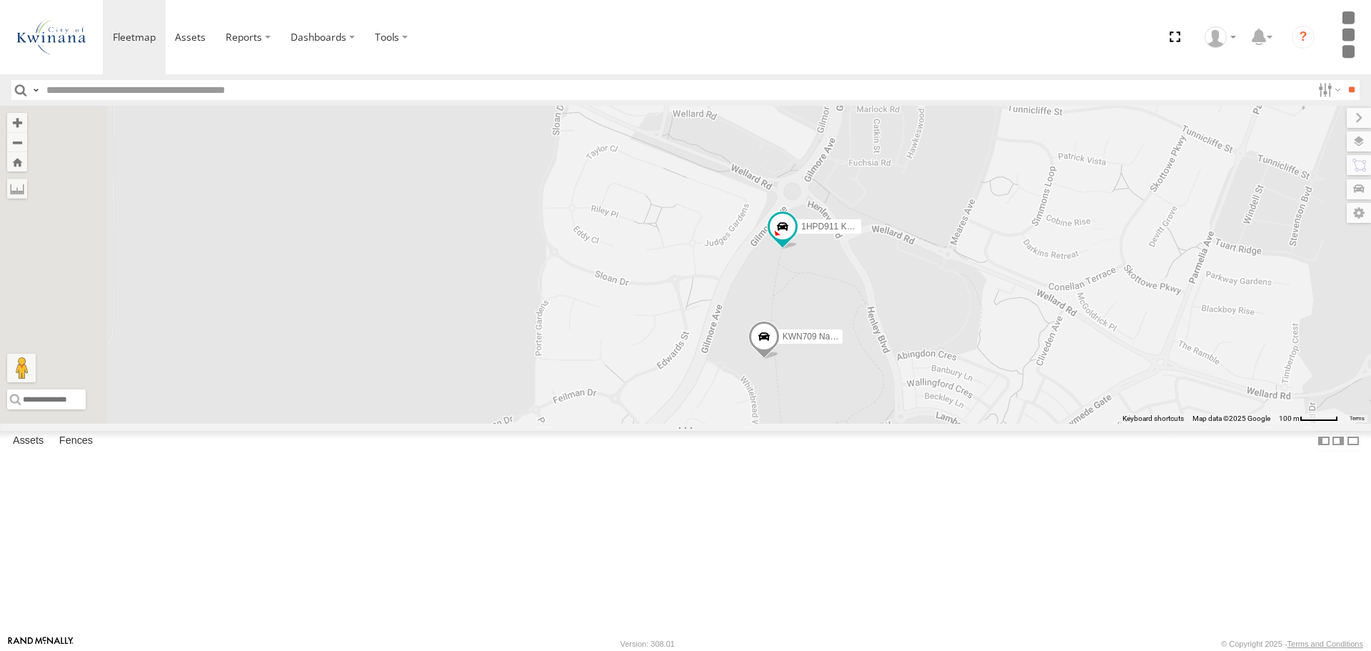
drag, startPoint x: 986, startPoint y: 523, endPoint x: 1039, endPoint y: 387, distance: 145.9
click at [1039, 387] on div "KWN1944 Parks KWN48 Facil.Maint KWN49 Super.Retic KWN1945 Flocon KWN26 - Hilux …" at bounding box center [685, 264] width 1371 height 317
click at [796, 239] on span at bounding box center [783, 227] width 26 height 26
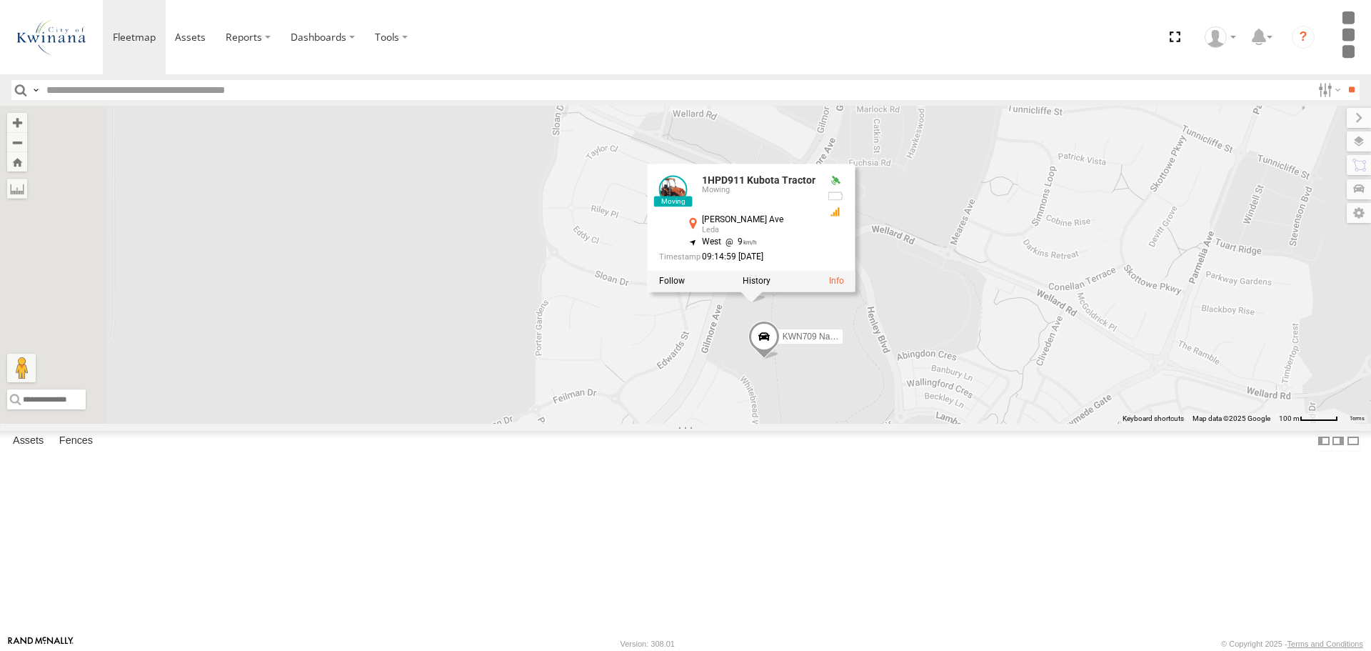
click at [1149, 396] on div "KWN1944 Parks KWN48 Facil.Maint KWN49 Super.Retic KWN1945 Flocon KWN26 - Hilux …" at bounding box center [685, 264] width 1371 height 317
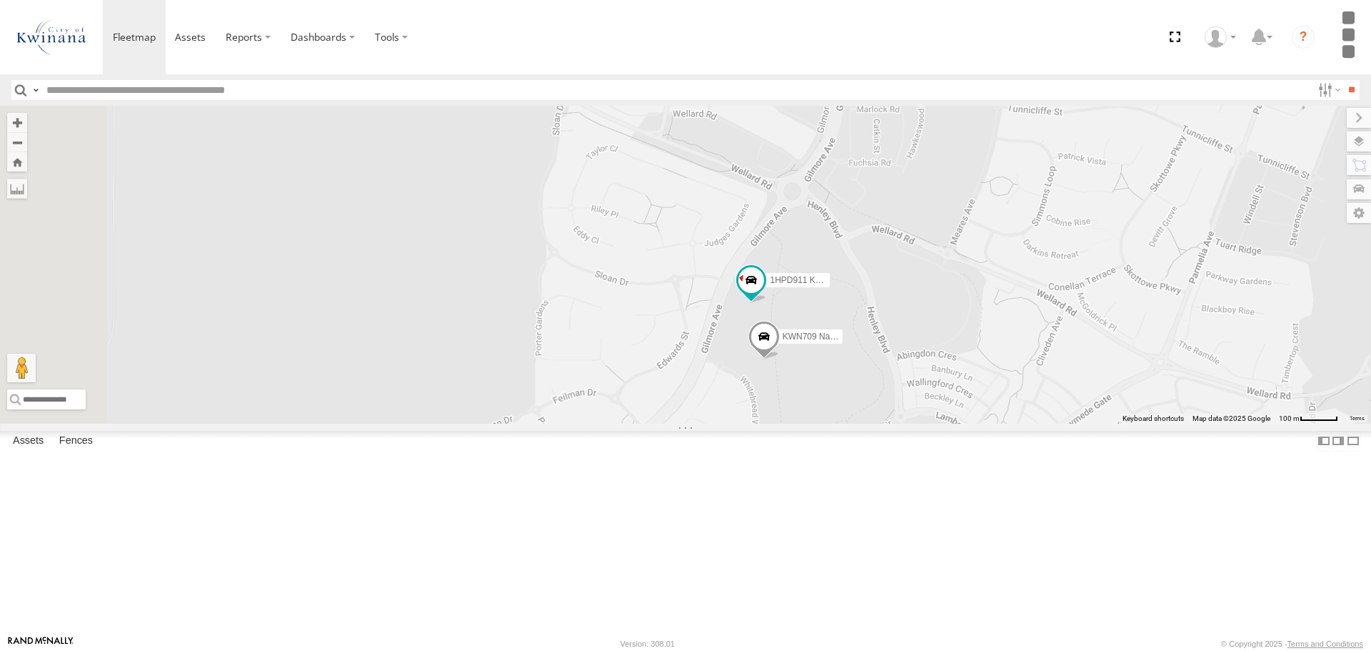
click at [965, 423] on div "KWN1944 Parks KWN48 Facil.Maint KWN49 Super.Retic KWN1945 Flocon KWN26 - Hilux …" at bounding box center [685, 264] width 1371 height 317
click at [780, 359] on span at bounding box center [764, 340] width 31 height 39
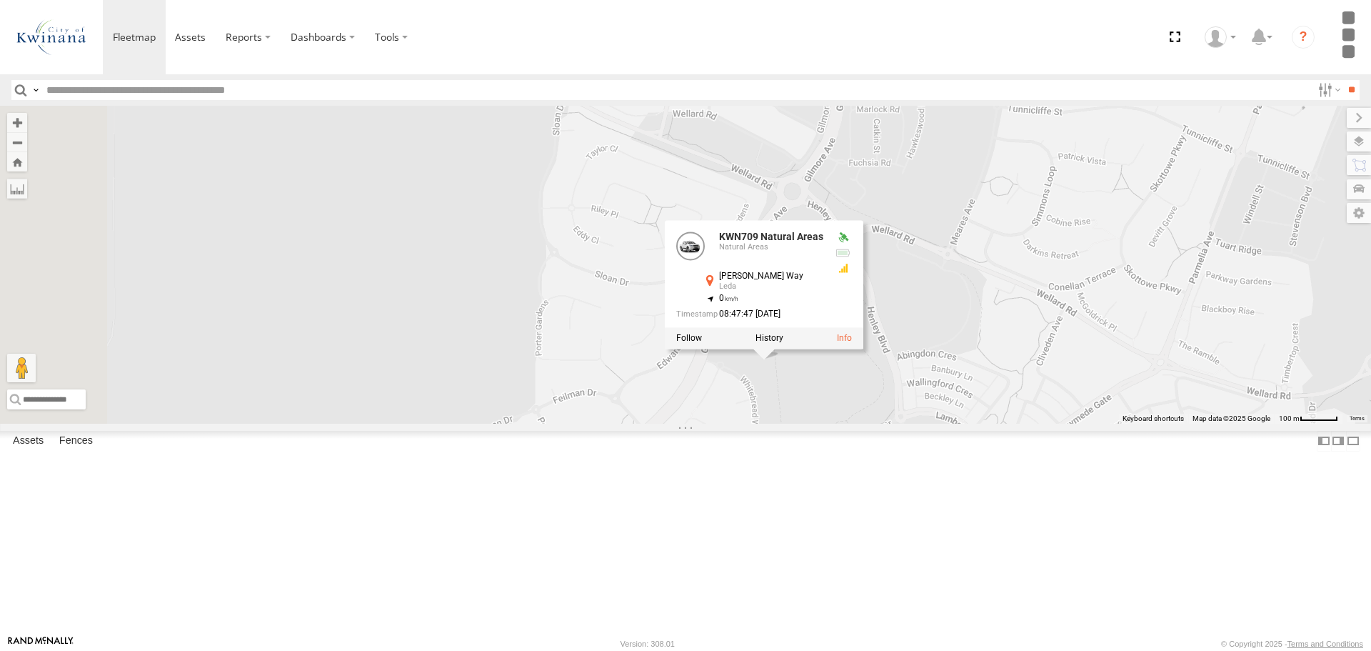
click at [1054, 423] on div "KWN1944 Parks KWN48 Facil.Maint KWN49 Super.Retic KWN1945 Flocon KWN26 - Hilux …" at bounding box center [685, 264] width 1371 height 317
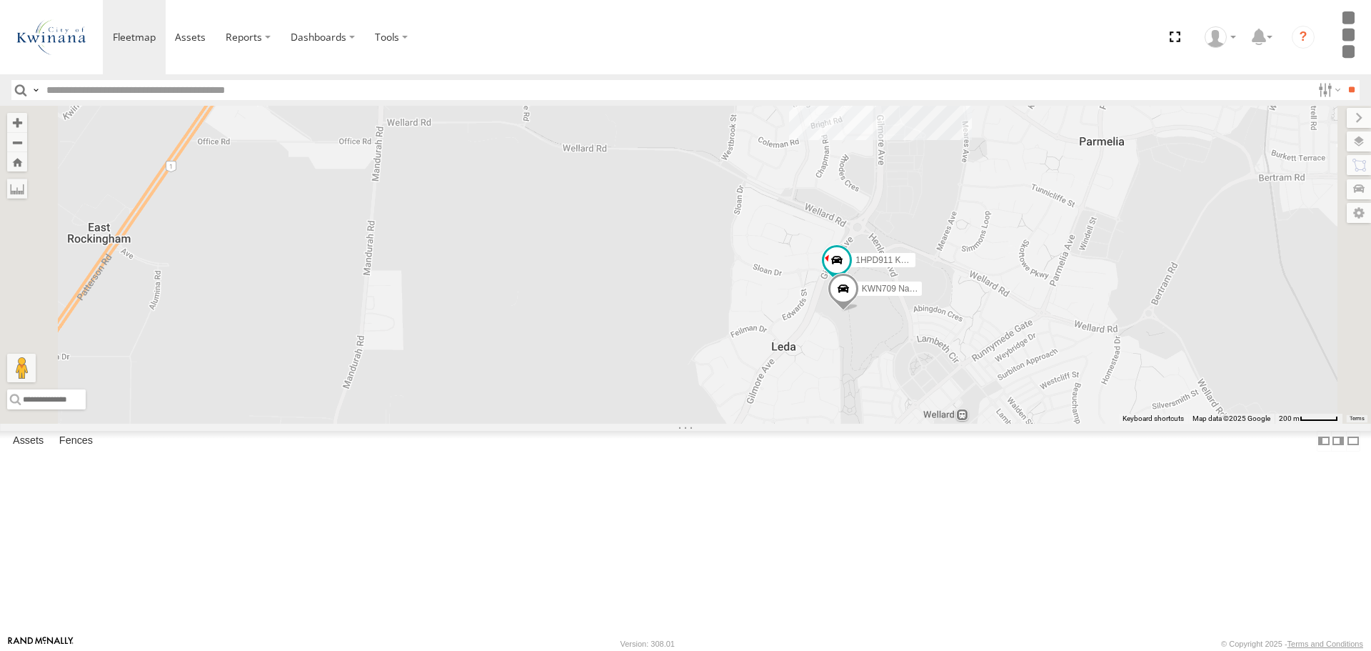
drag, startPoint x: 961, startPoint y: 543, endPoint x: 1012, endPoint y: 467, distance: 91.1
click at [1012, 423] on div "KWN1944 Parks KWN48 Facil.Maint KWN49 Super.Retic KWN1945 Flocon KWN26 - Hilux …" at bounding box center [685, 264] width 1371 height 317
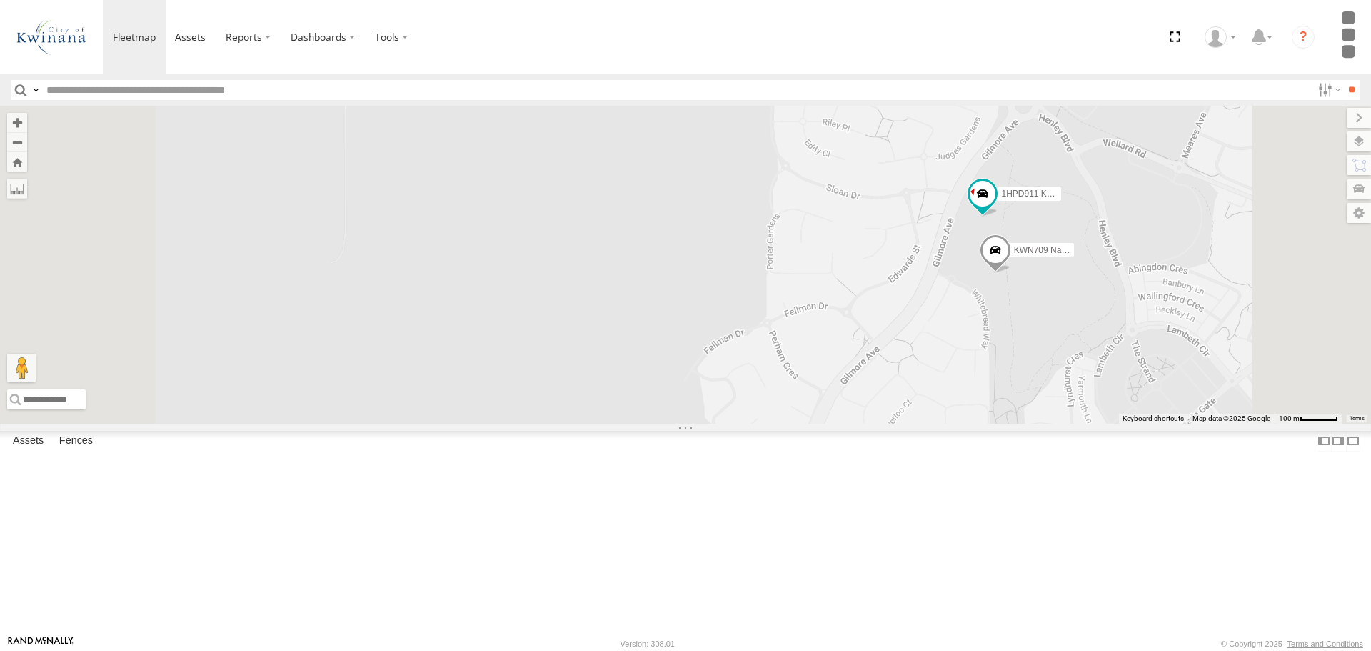
drag, startPoint x: 1129, startPoint y: 501, endPoint x: 1170, endPoint y: 374, distance: 133.7
click at [1170, 374] on div "KWN1944 Parks KWN48 Facil.Maint KWN49 Super.Retic KWN1945 Flocon KWN26 - Hilux …" at bounding box center [685, 264] width 1371 height 317
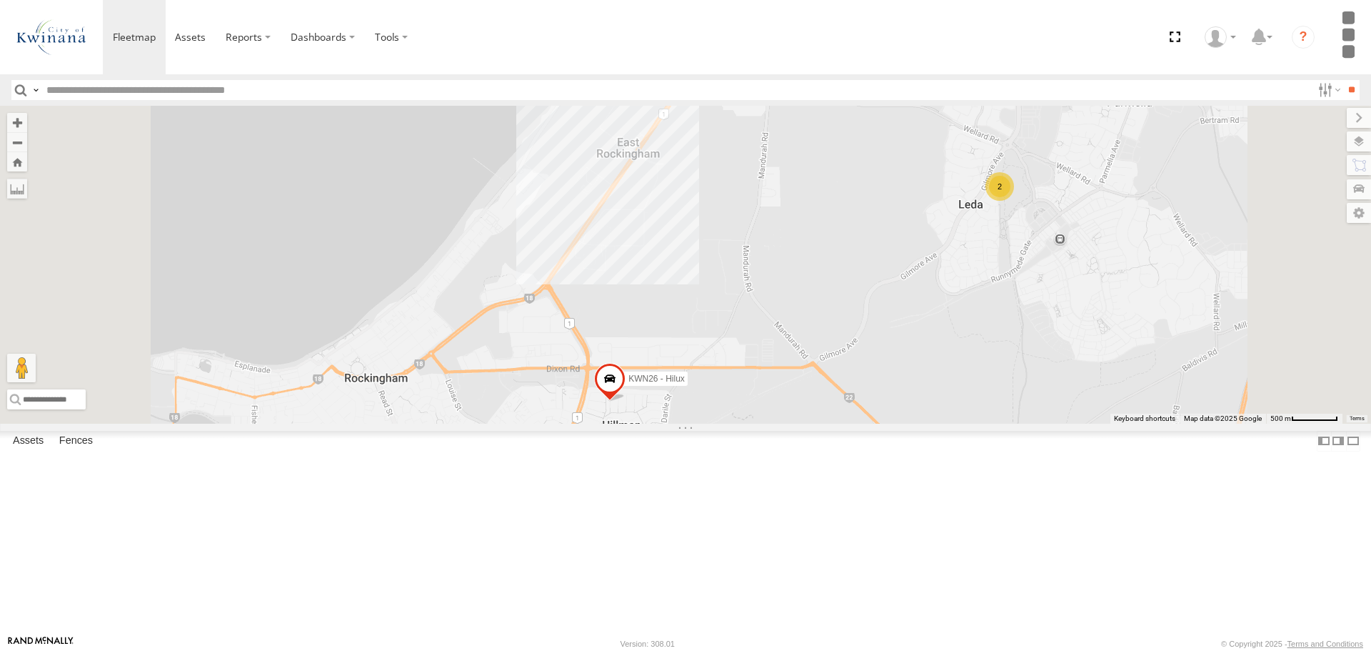
drag, startPoint x: 1057, startPoint y: 473, endPoint x: 1111, endPoint y: 339, distance: 144.2
click at [1111, 339] on div "KWN1944 Parks KWN48 Facil.Maint KWN49 Super.Retic KWN1945 Flocon KWN26 - Hilux …" at bounding box center [685, 264] width 1371 height 317
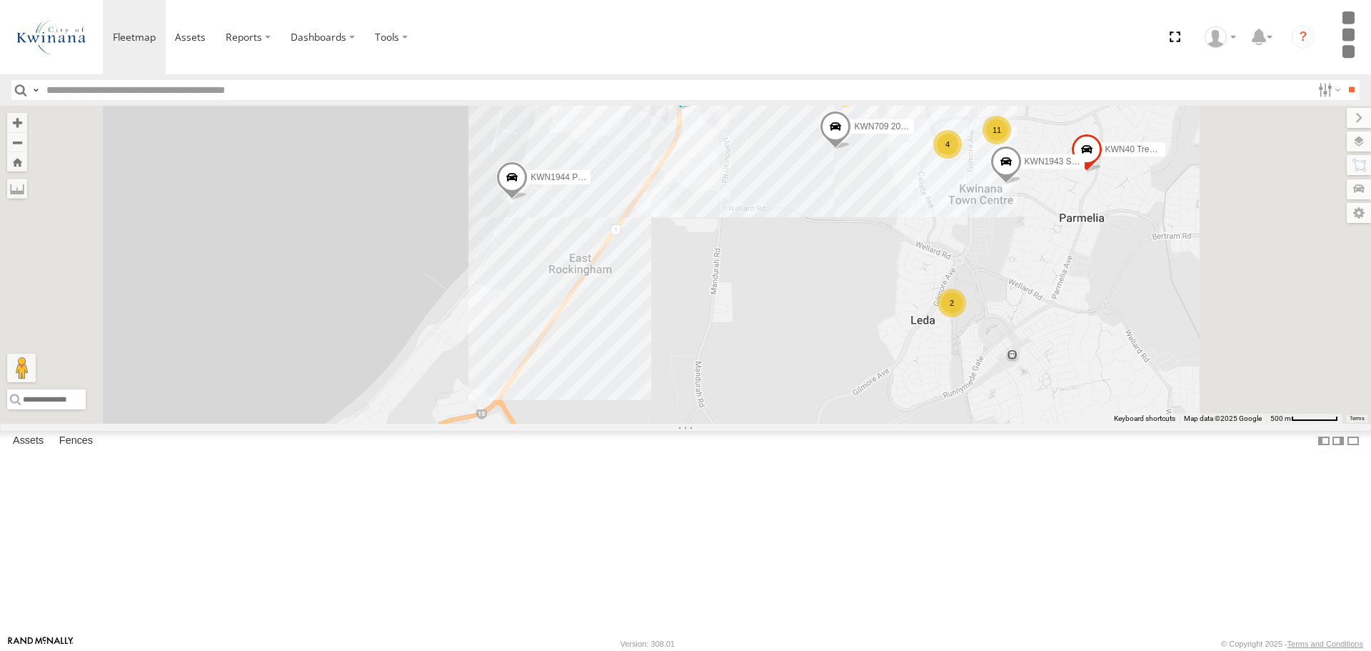
drag, startPoint x: 992, startPoint y: 407, endPoint x: 929, endPoint y: 512, distance: 122.4
click at [929, 423] on div "KWN1944 Parks KWN48 Facil.Maint KWN49 Super.Retic KWN1945 Flocon KWN26 - Hilux …" at bounding box center [685, 264] width 1371 height 317
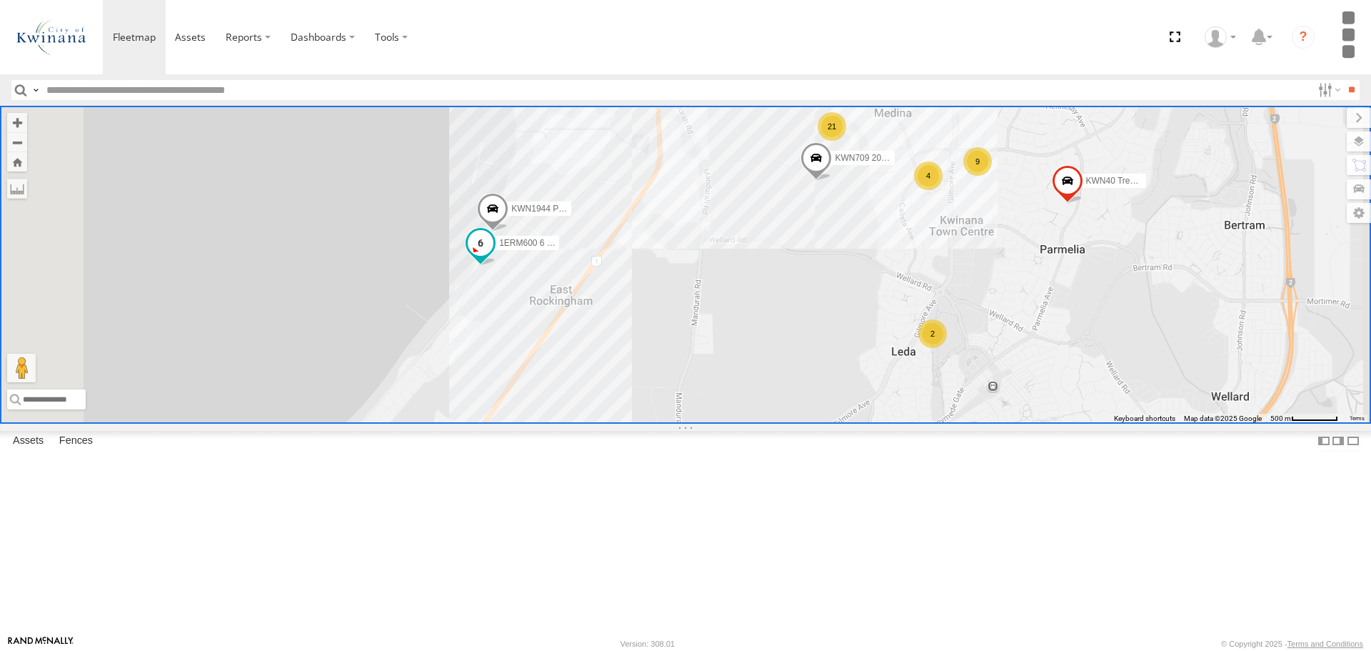
click at [617, 248] on span "1ERM600 6 [PERSON_NAME]" at bounding box center [558, 243] width 118 height 10
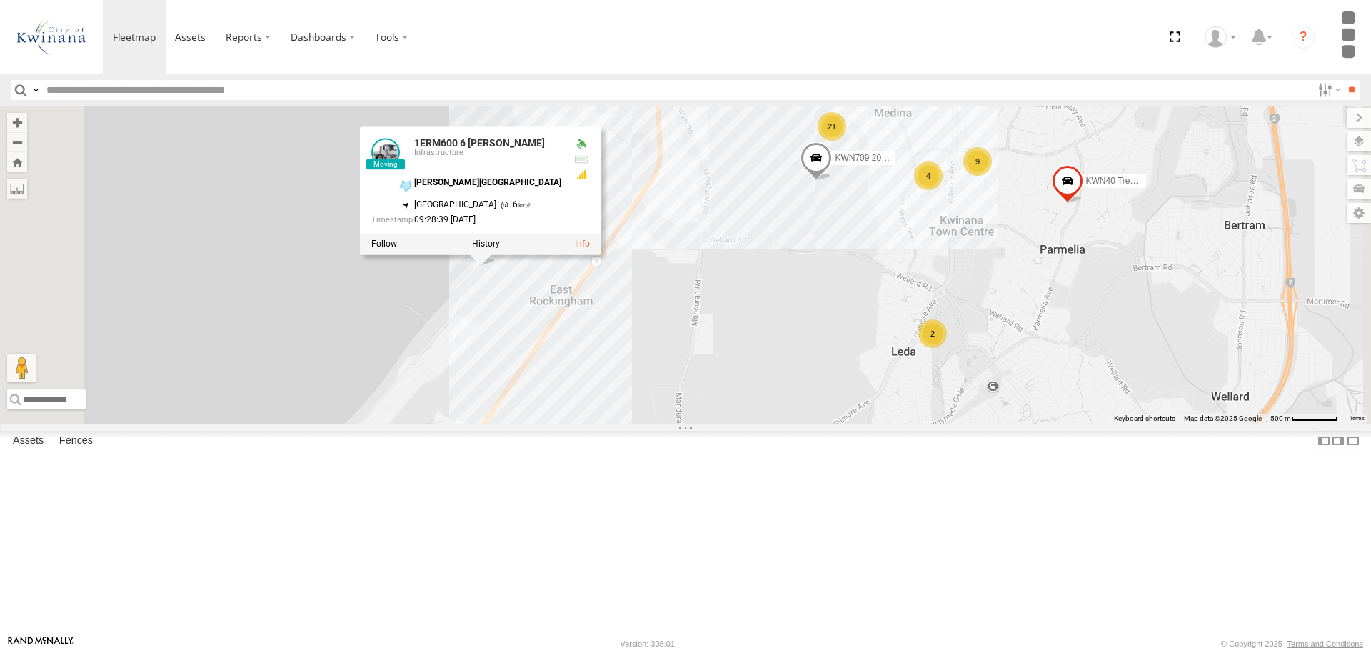
click at [794, 412] on div "KWN1944 Parks KWN40 Tree Officer KWN1938 Excavator KWN2162 Grano Truck KWN709 2…" at bounding box center [685, 264] width 1371 height 317
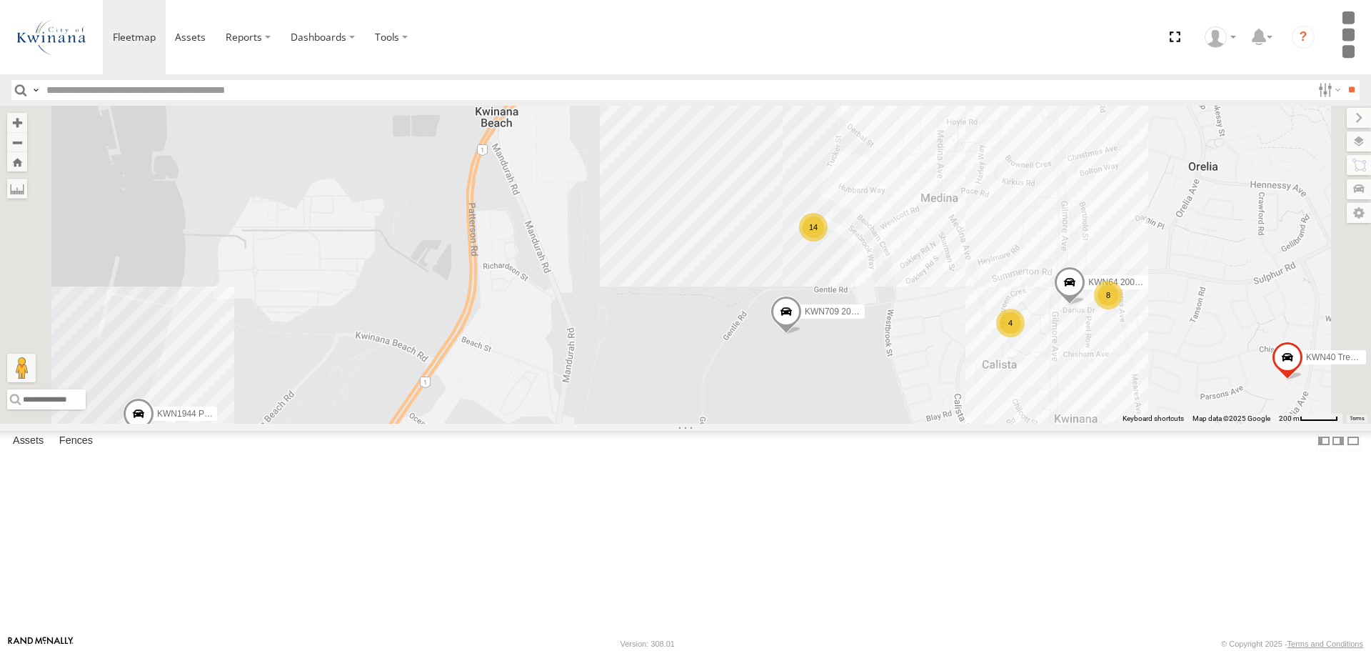
drag, startPoint x: 1059, startPoint y: 254, endPoint x: 981, endPoint y: 511, distance: 268.2
click at [978, 423] on div "KWN1944 Parks KWN40 Tree Officer KWN1938 Excavator KWN2162 Grano Truck KWN709 2…" at bounding box center [685, 264] width 1371 height 317
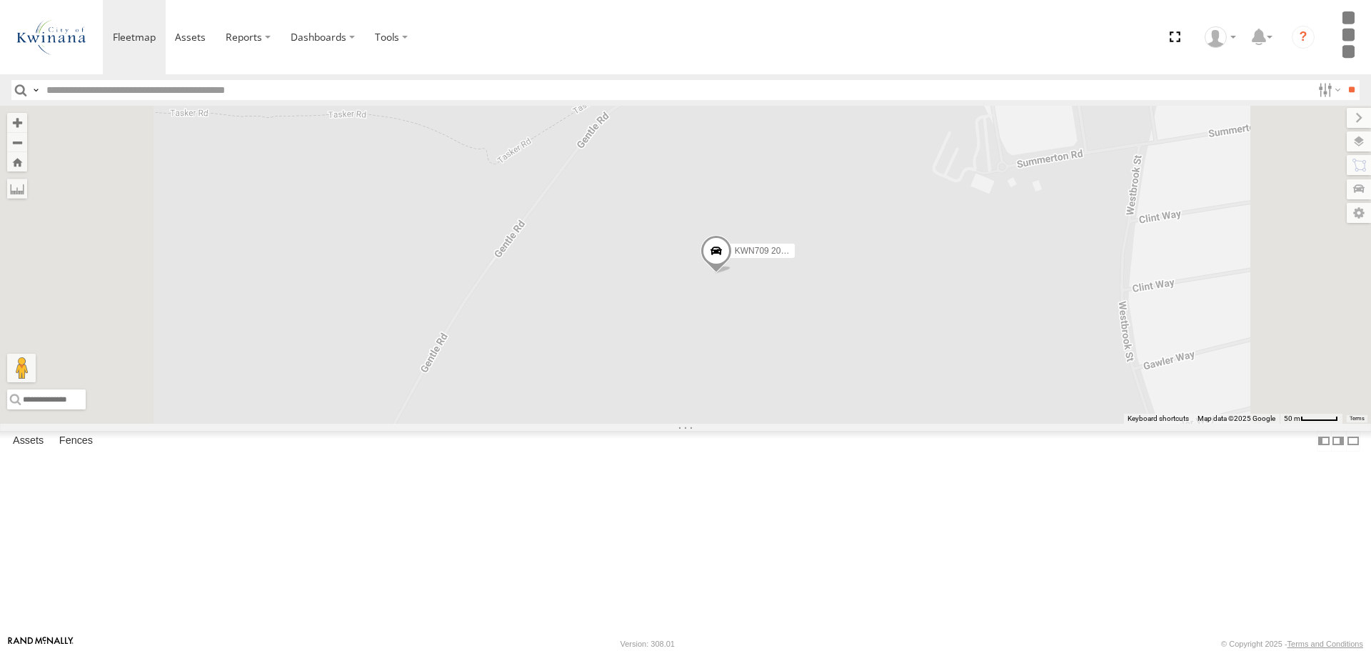
click at [856, 255] on span "KWN709 2001093 Ford Ranger" at bounding box center [795, 250] width 121 height 10
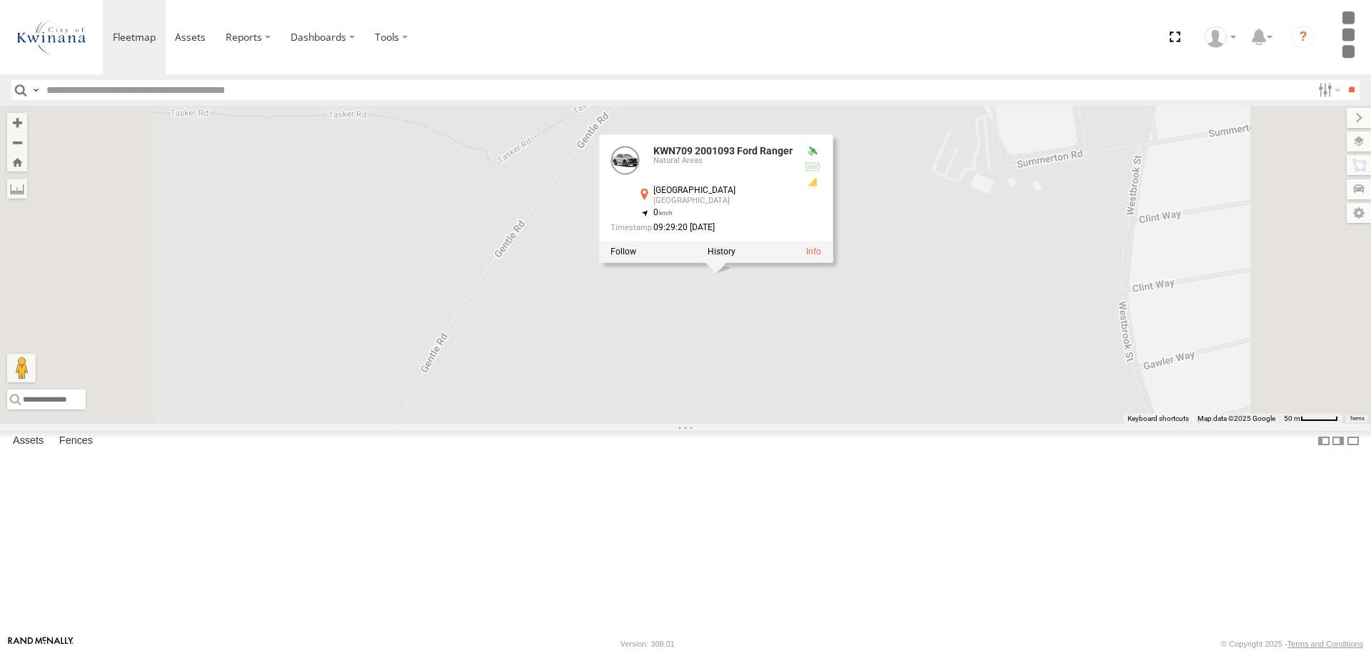
click at [947, 423] on div "KWN1944 Parks KWN40 Tree Officer KWN1938 Excavator KWN2162 Grano Truck KWN709 2…" at bounding box center [685, 264] width 1371 height 317
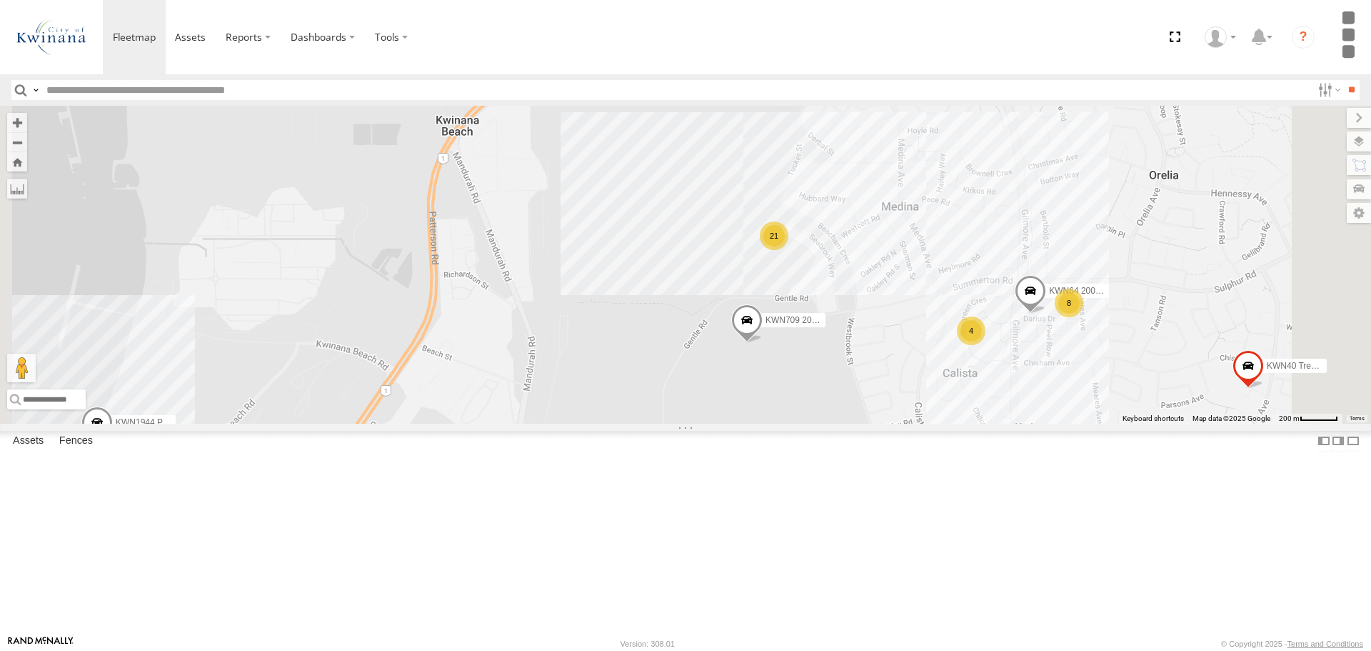
click at [1046, 313] on span at bounding box center [1030, 293] width 31 height 39
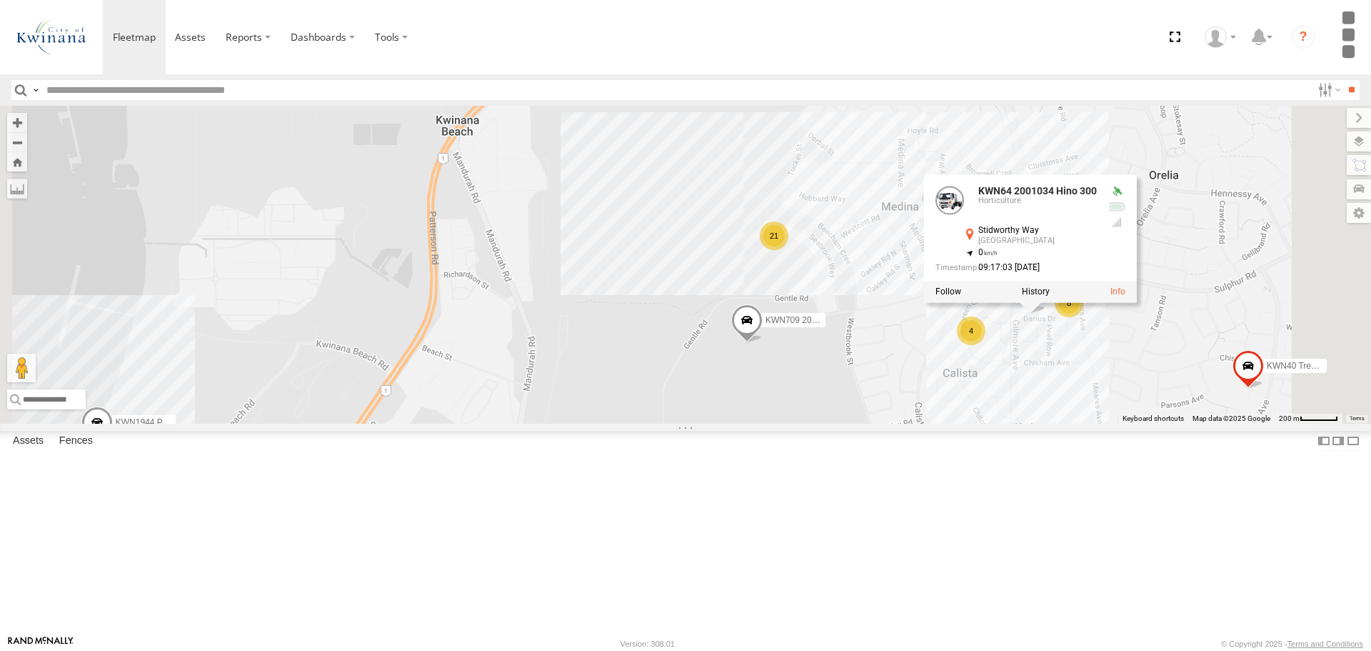
click at [1214, 423] on div "KWN1944 Parks KWN40 Tree Officer KWN1938 Excavator KWN2162 Grano Truck KWN709 2…" at bounding box center [685, 264] width 1371 height 317
click at [1286, 423] on div "KWN1944 Parks KWN40 Tree Officer KWN1938 Excavator KWN2162 Grano Truck KWN709 2…" at bounding box center [685, 264] width 1371 height 317
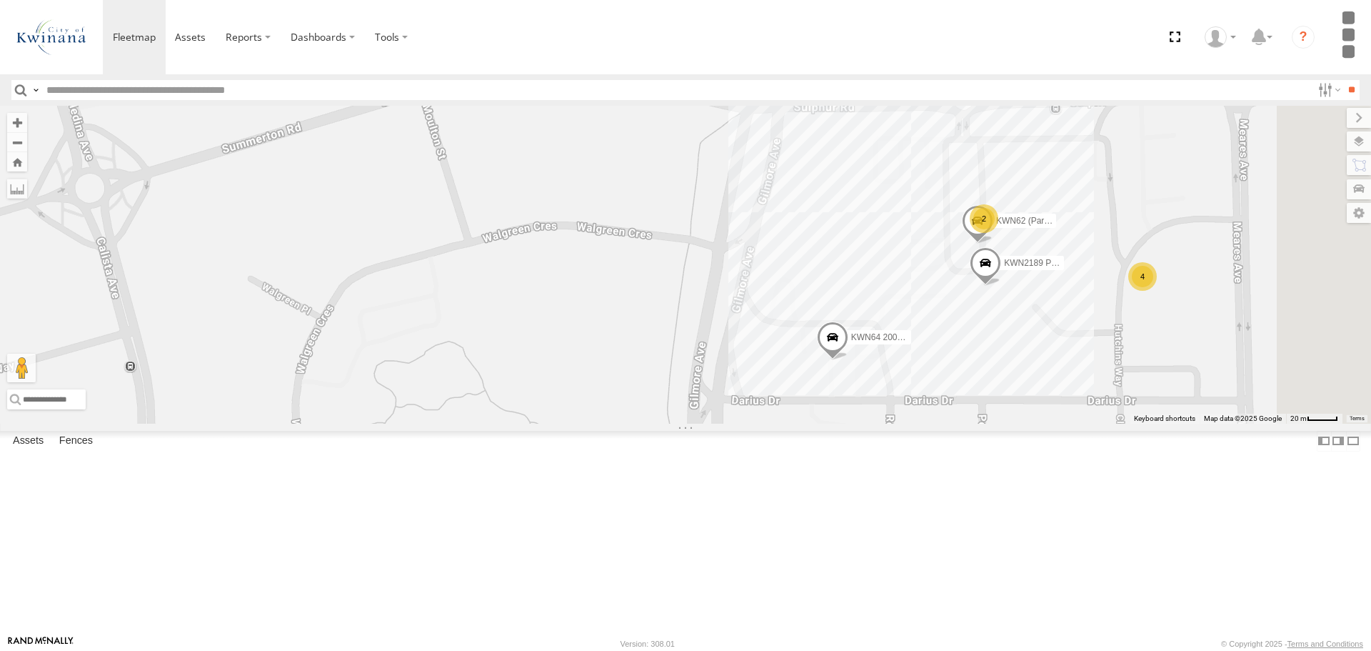
drag, startPoint x: 1200, startPoint y: 315, endPoint x: 1144, endPoint y: 546, distance: 238.0
click at [1144, 423] on div "KWN1944 Parks KWN40 Tree Officer KWN1938 Excavator KWN2162 Grano Truck KWN709 2…" at bounding box center [685, 264] width 1371 height 317
click at [1157, 291] on div "4" at bounding box center [1143, 276] width 29 height 29
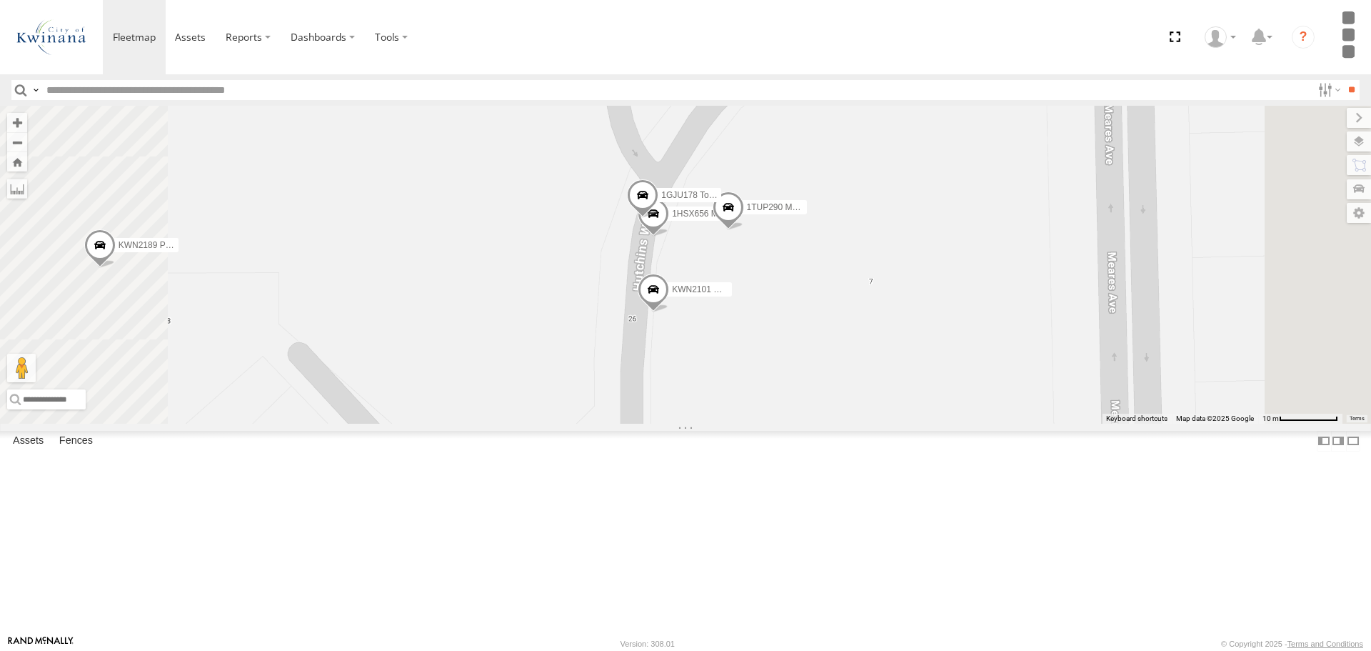
click at [743, 294] on span "KWN2101 Mowing" at bounding box center [707, 289] width 71 height 10
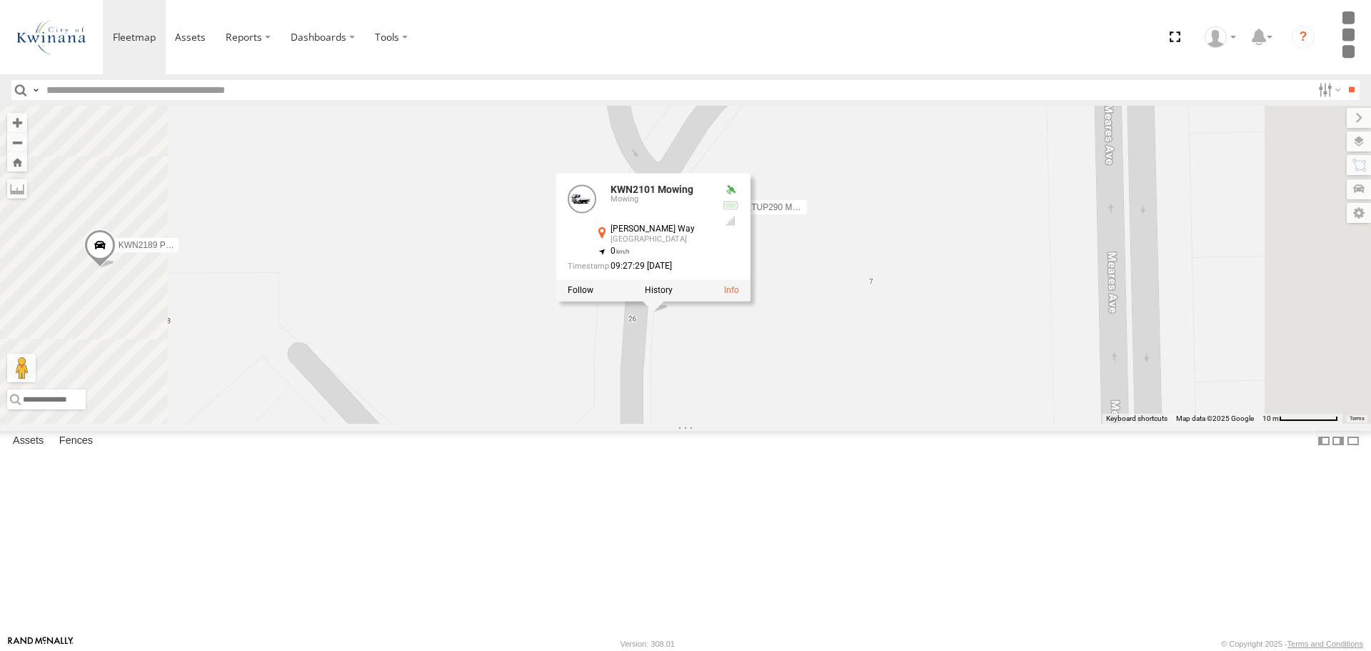
click at [894, 423] on div "KWN1944 Parks KWN40 Tree Officer KWN1938 Excavator KWN2162 Grano Truck KWN709 2…" at bounding box center [685, 264] width 1371 height 317
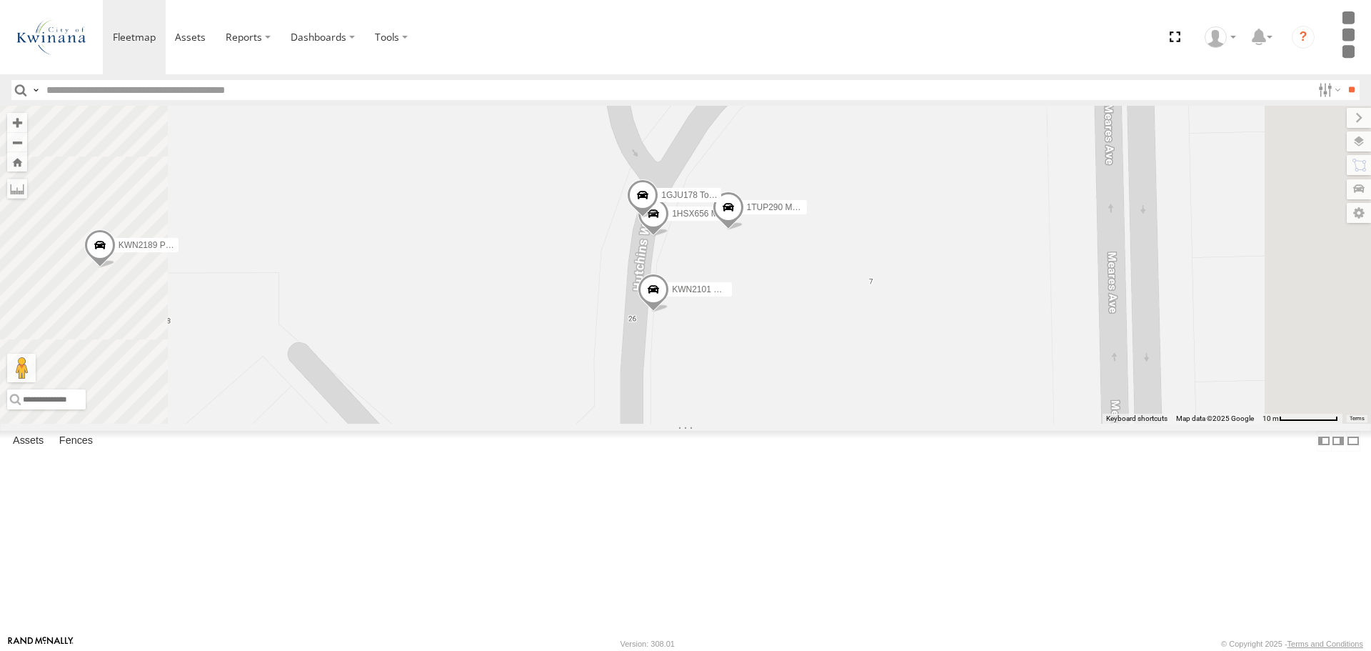
click at [669, 236] on span at bounding box center [653, 217] width 31 height 39
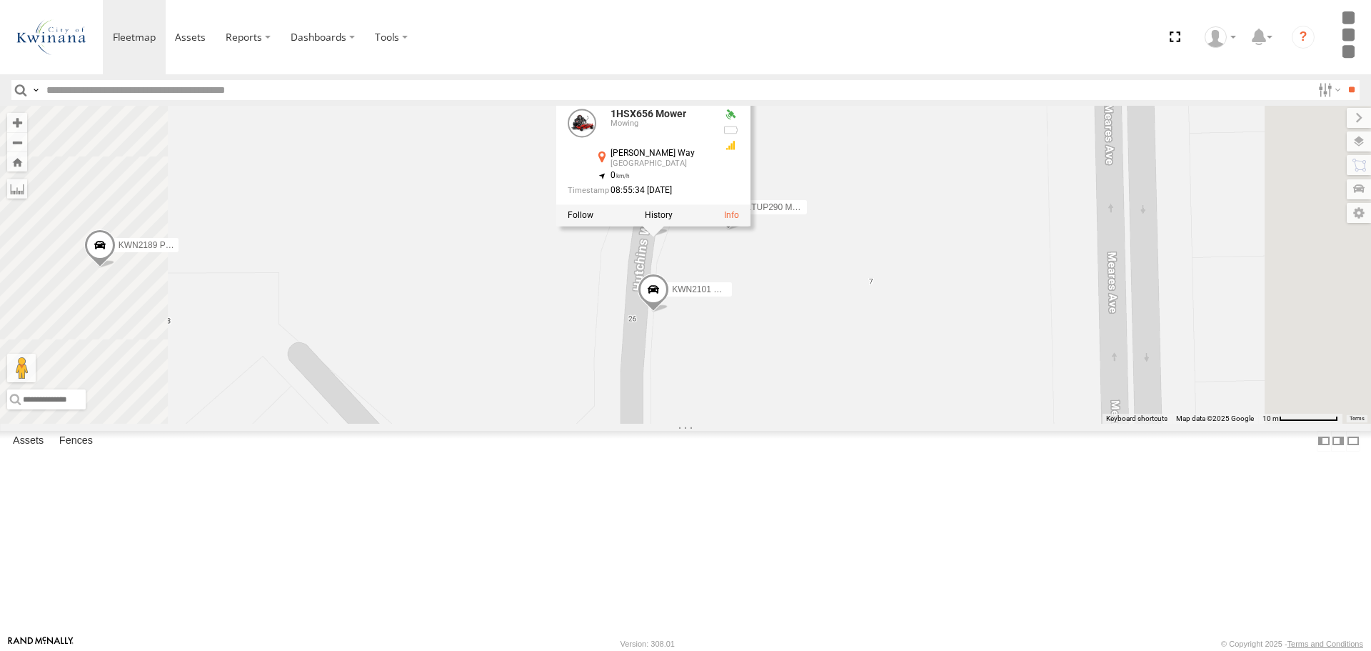
click at [913, 423] on div "KWN1944 Parks KWN40 Tree Officer KWN1938 Excavator KWN2162 Grano Truck KWN709 2…" at bounding box center [685, 264] width 1371 height 317
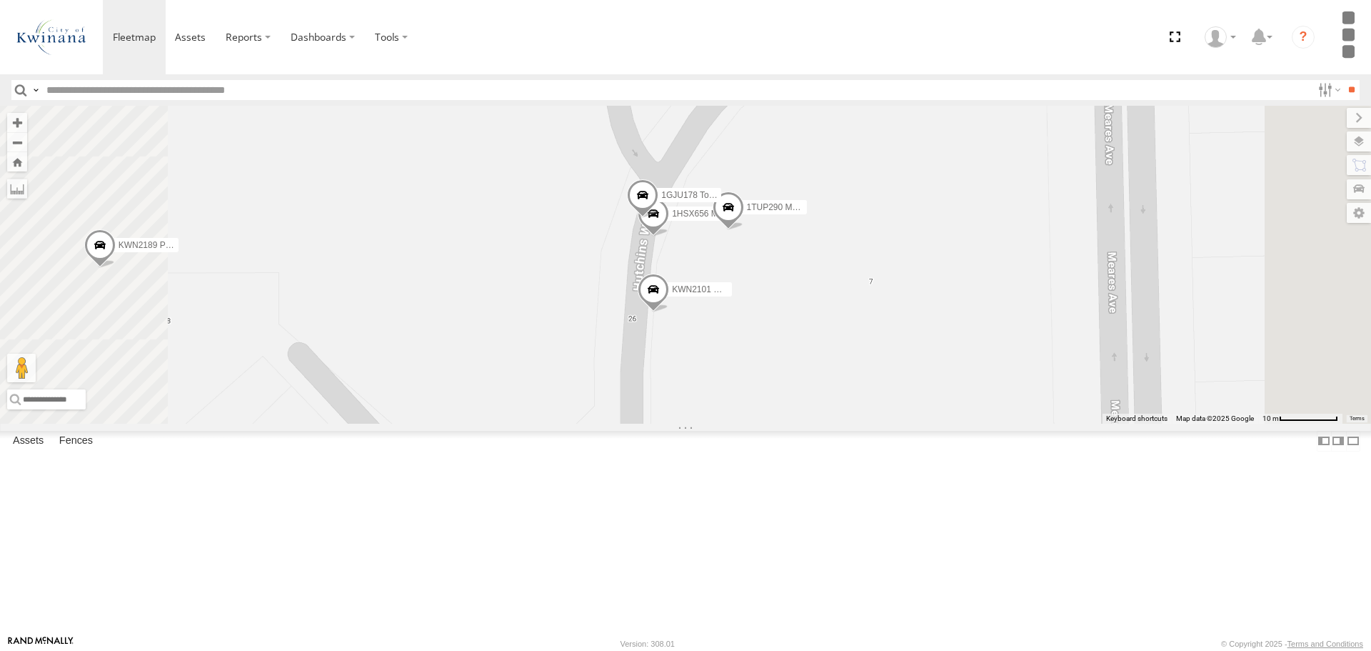
click at [659, 217] on span at bounding box center [642, 198] width 31 height 39
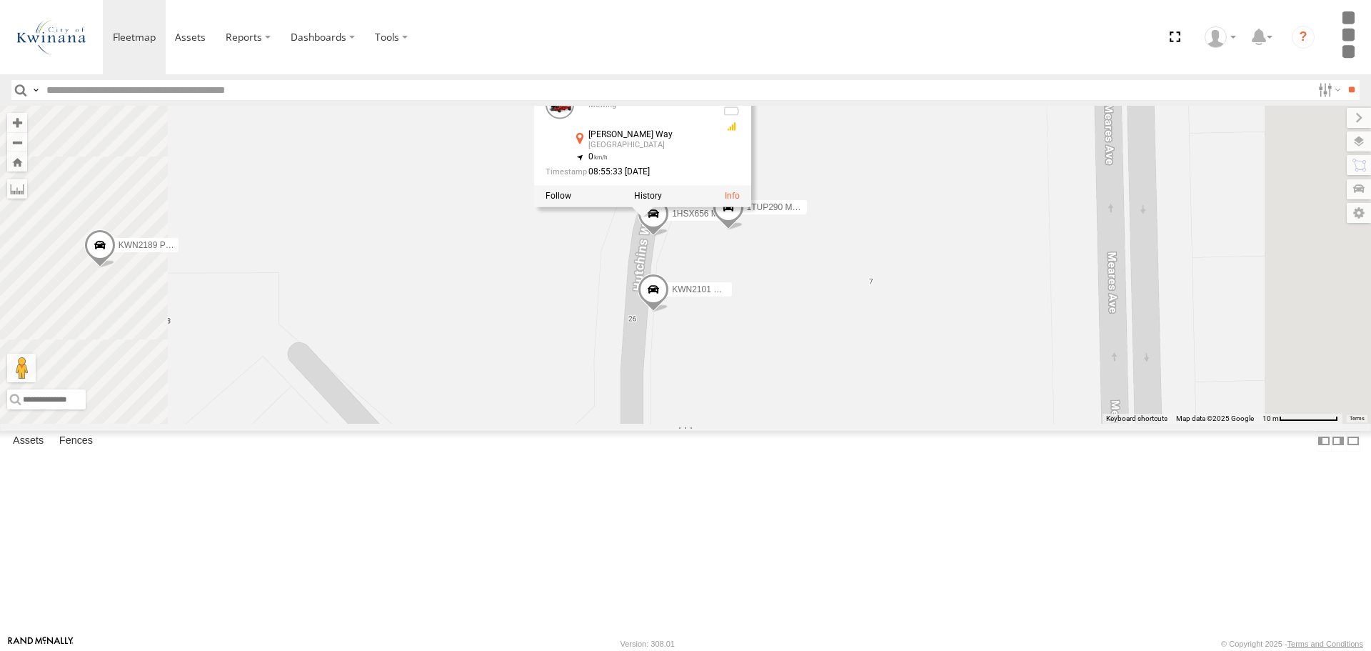
click at [891, 423] on div "KWN1944 Parks KWN40 Tree Officer KWN1938 Excavator KWN2162 Grano Truck KWN709 2…" at bounding box center [685, 264] width 1371 height 317
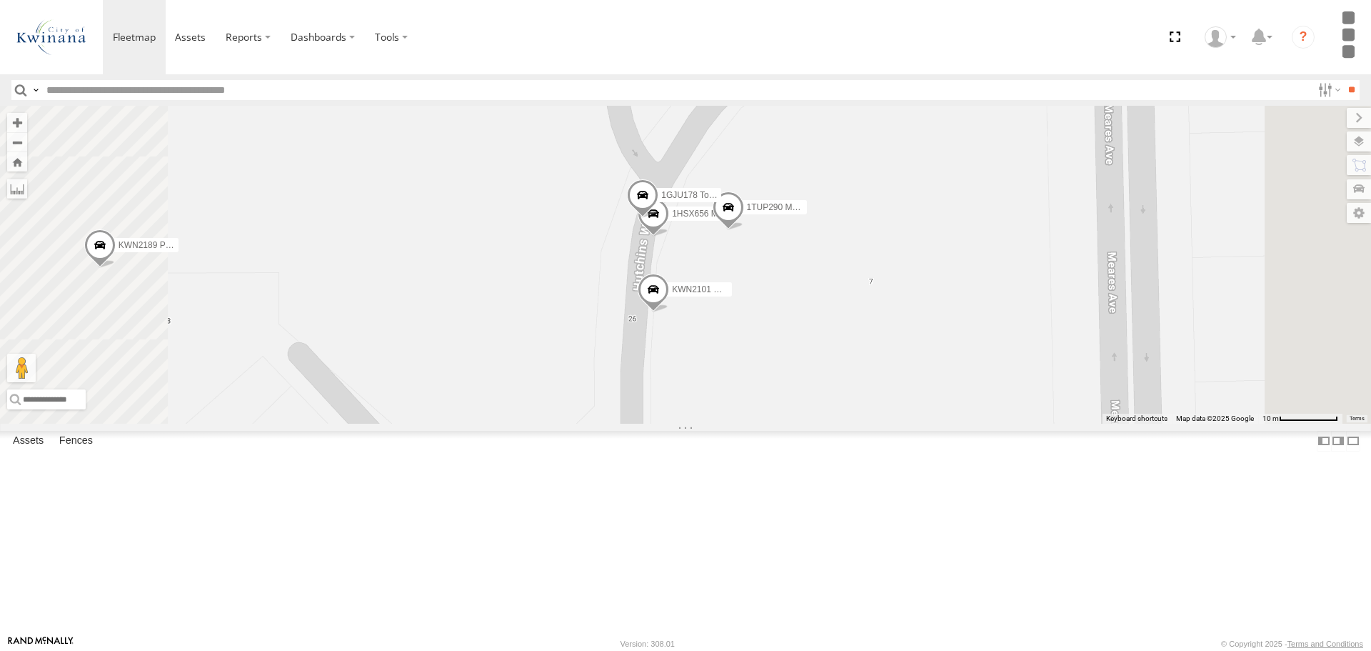
click at [744, 230] on span at bounding box center [728, 210] width 31 height 39
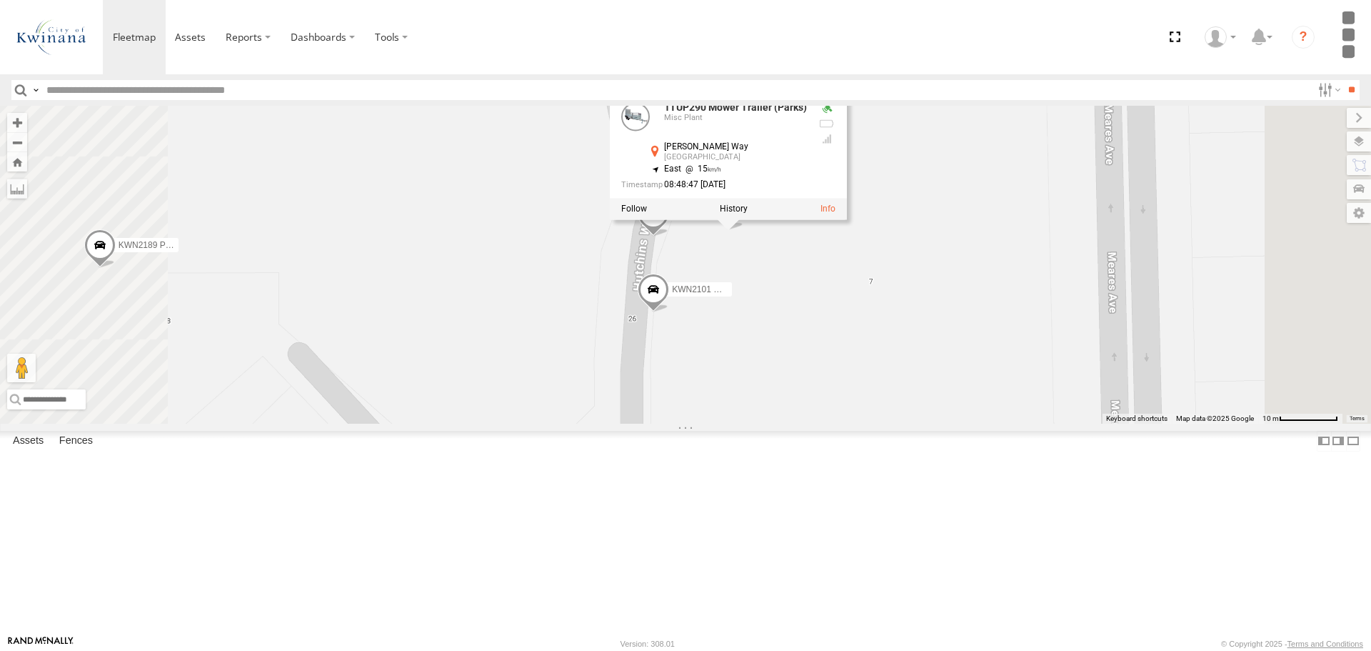
click at [874, 423] on div "KWN1944 Parks KWN40 Tree Officer KWN1938 Excavator KWN2162 Grano Truck KWN709 2…" at bounding box center [685, 264] width 1371 height 317
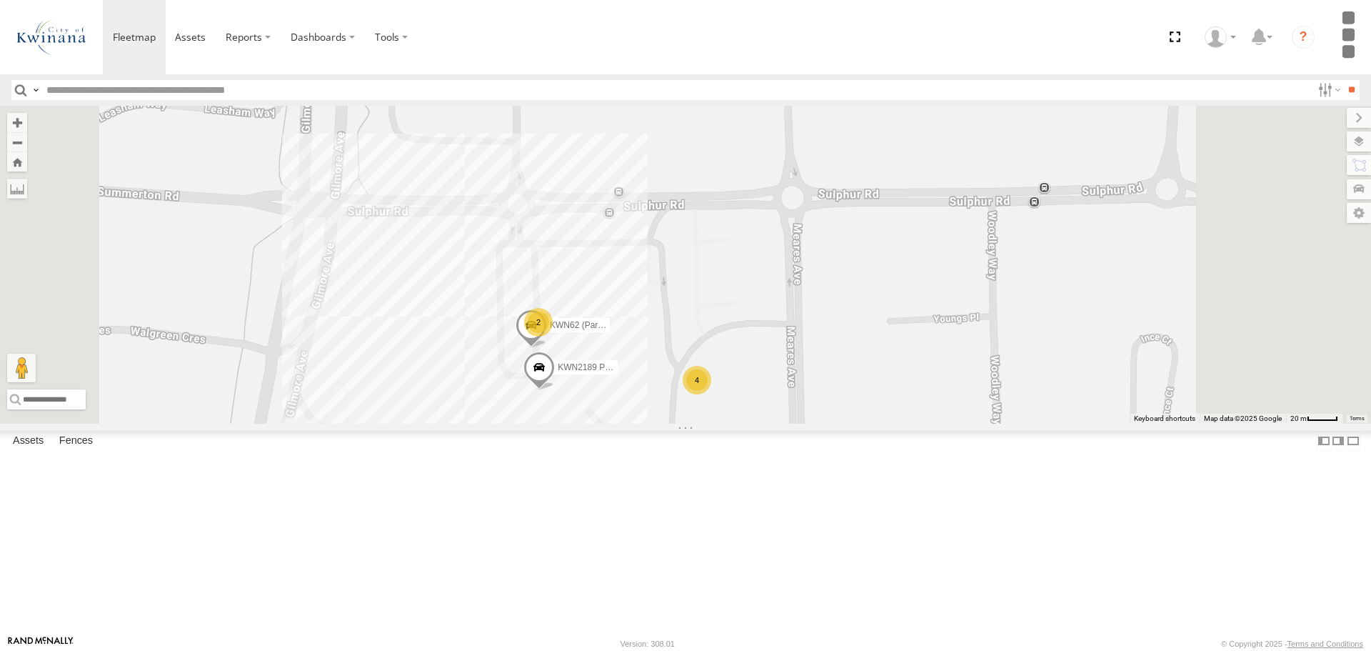
click at [402, 464] on span at bounding box center [386, 444] width 31 height 39
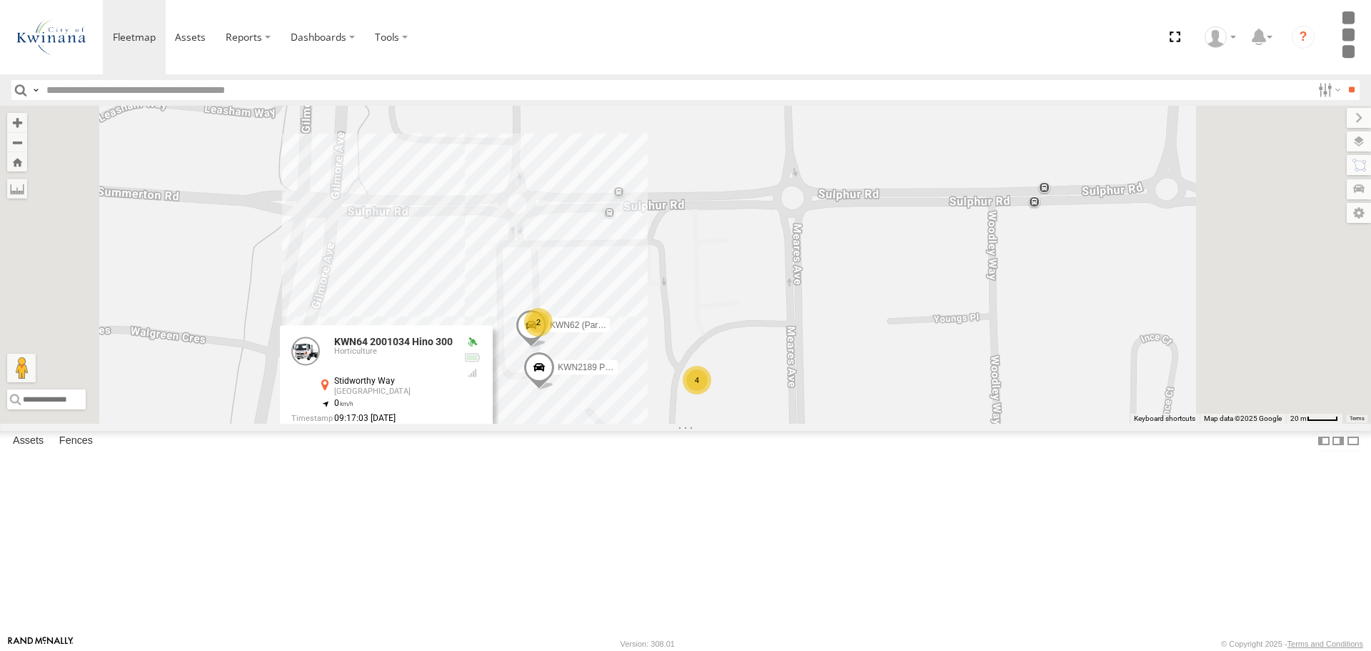
click at [724, 423] on div "KWN1944 Parks KWN40 Tree Officer KWN1938 Excavator KWN2162 Grano Truck KWN709 2…" at bounding box center [685, 264] width 1371 height 317
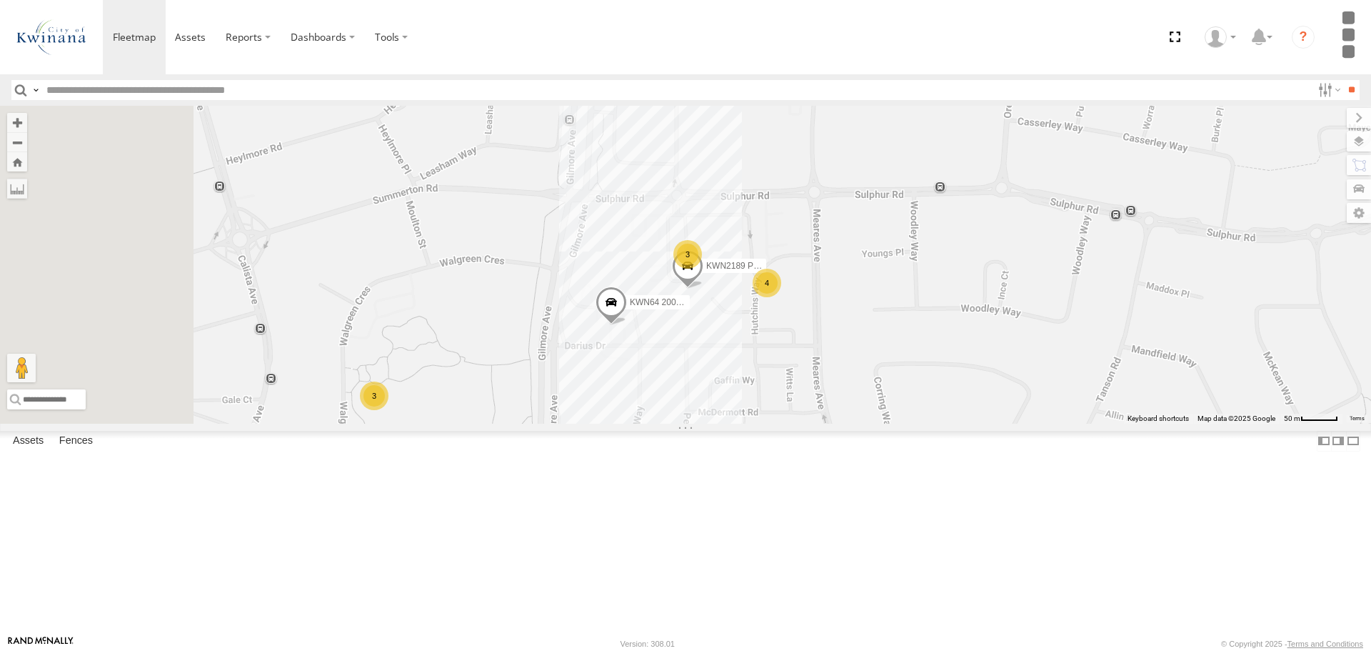
drag, startPoint x: 707, startPoint y: 588, endPoint x: 870, endPoint y: 438, distance: 221.4
click at [870, 423] on div "KWN1944 Parks KWN40 Tree Officer KWN1938 Excavator KWN2162 Grano Truck KWN709 2…" at bounding box center [685, 264] width 1371 height 317
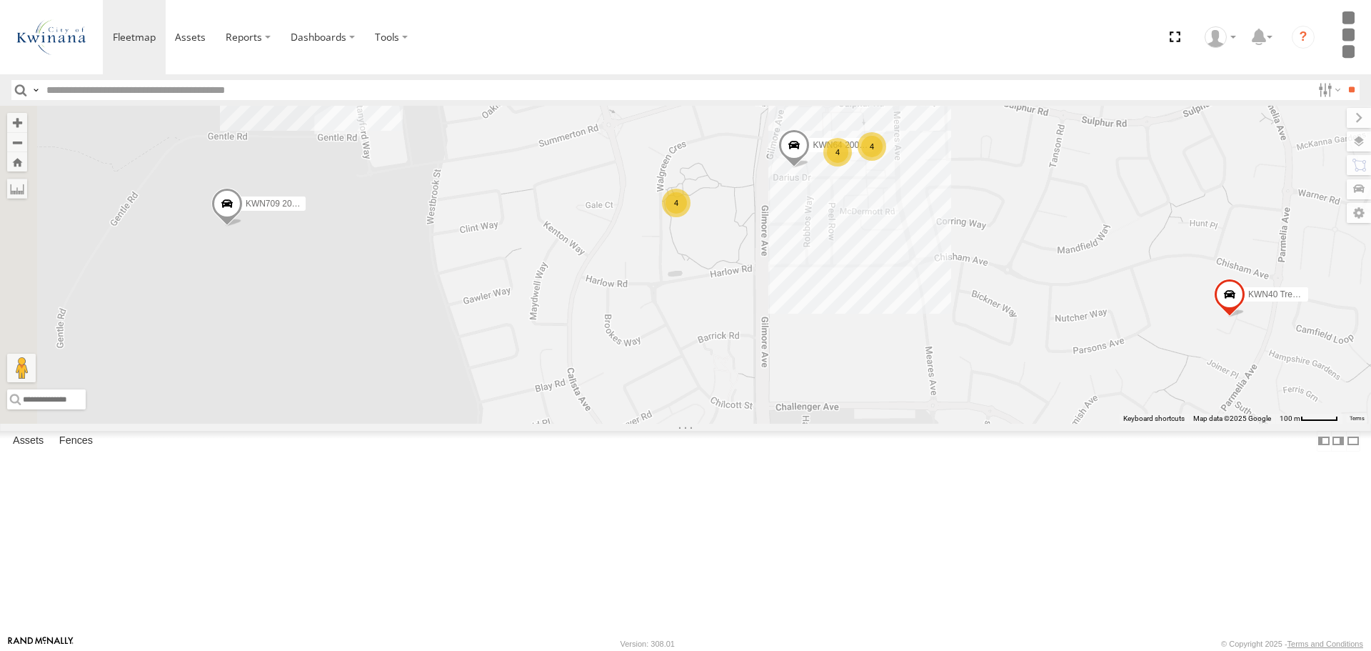
drag, startPoint x: 760, startPoint y: 509, endPoint x: 898, endPoint y: 351, distance: 209.6
click at [898, 351] on div "KWN1944 Parks KWN40 Tree Officer KWN1938 Excavator KWN2162 Grano Truck KWN709 2…" at bounding box center [685, 264] width 1371 height 317
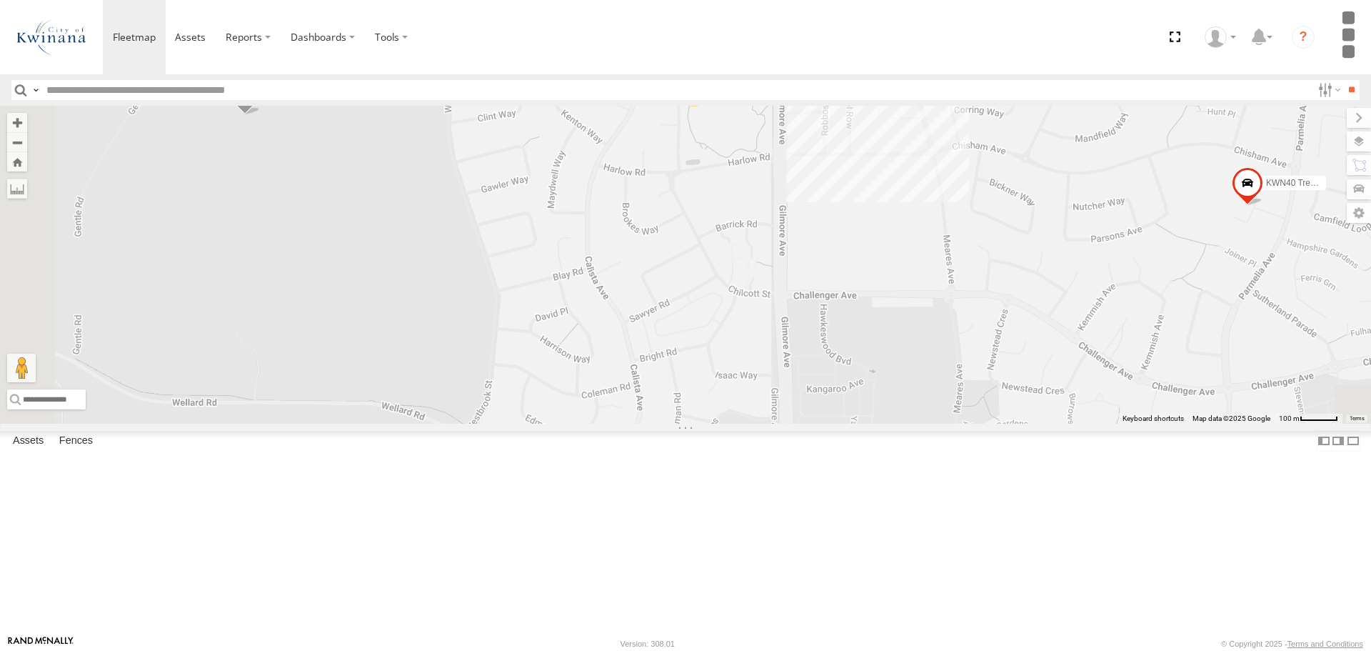
drag, startPoint x: 876, startPoint y: 426, endPoint x: 876, endPoint y: 385, distance: 40.7
click at [876, 385] on div "KWN1944 Parks KWN40 Tree Officer KWN1938 Excavator KWN2162 Grano Truck KWN709 2…" at bounding box center [685, 264] width 1371 height 317
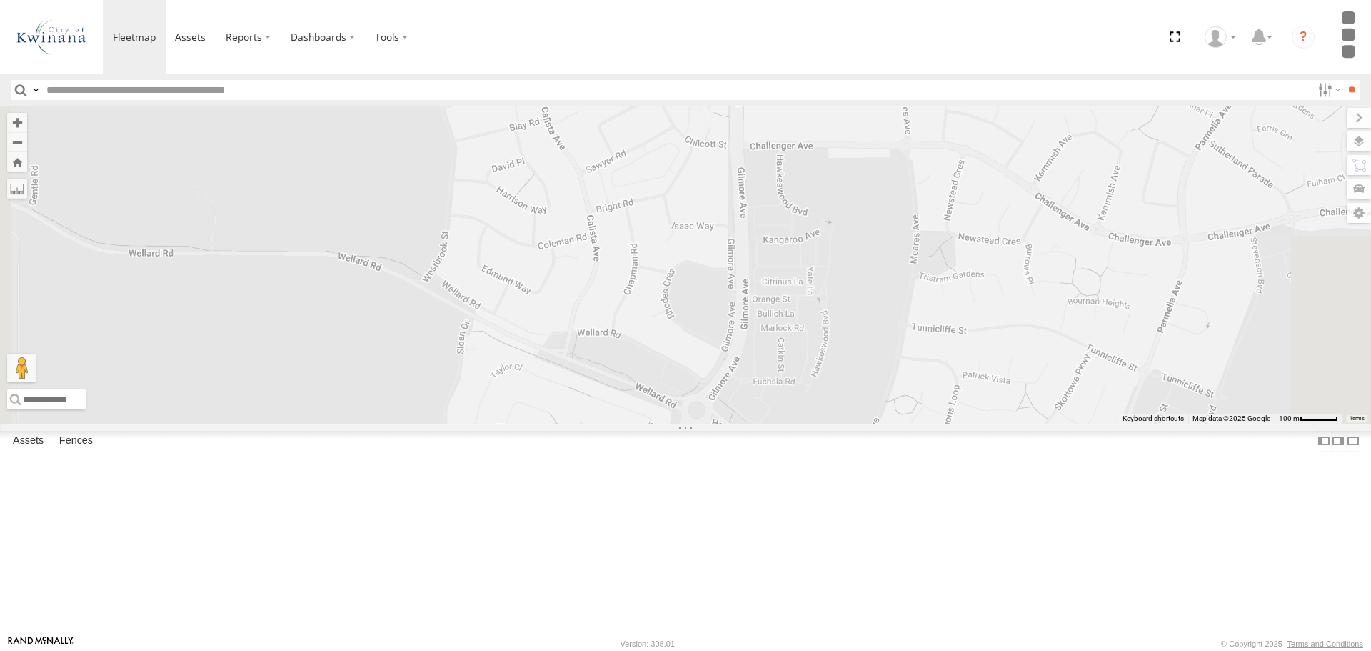
drag, startPoint x: 902, startPoint y: 441, endPoint x: 836, endPoint y: 339, distance: 120.9
click at [836, 339] on div "KWN1944 Parks KWN40 Tree Officer KWN1938 Excavator KWN2162 Grano Truck KWN709 2…" at bounding box center [685, 264] width 1371 height 317
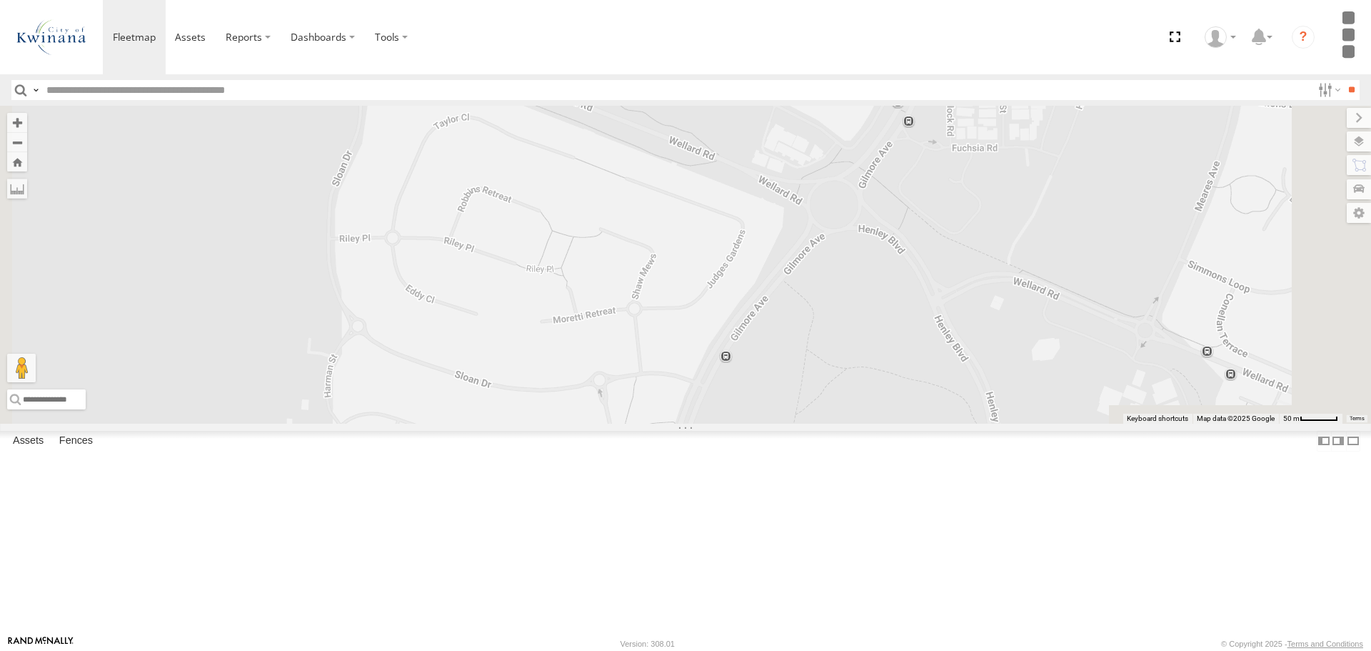
drag, startPoint x: 771, startPoint y: 526, endPoint x: 824, endPoint y: 316, distance: 217.1
click at [824, 316] on div "KWN1944 Parks KWN40 Tree Officer KWN1938 Excavator KWN2162 Grano Truck KWN709 2…" at bounding box center [685, 264] width 1371 height 317
click at [906, 316] on div "KWN1944 Parks KWN40 Tree Officer KWN1938 Excavator KWN2162 Grano Truck KWN709 2…" at bounding box center [685, 264] width 1371 height 317
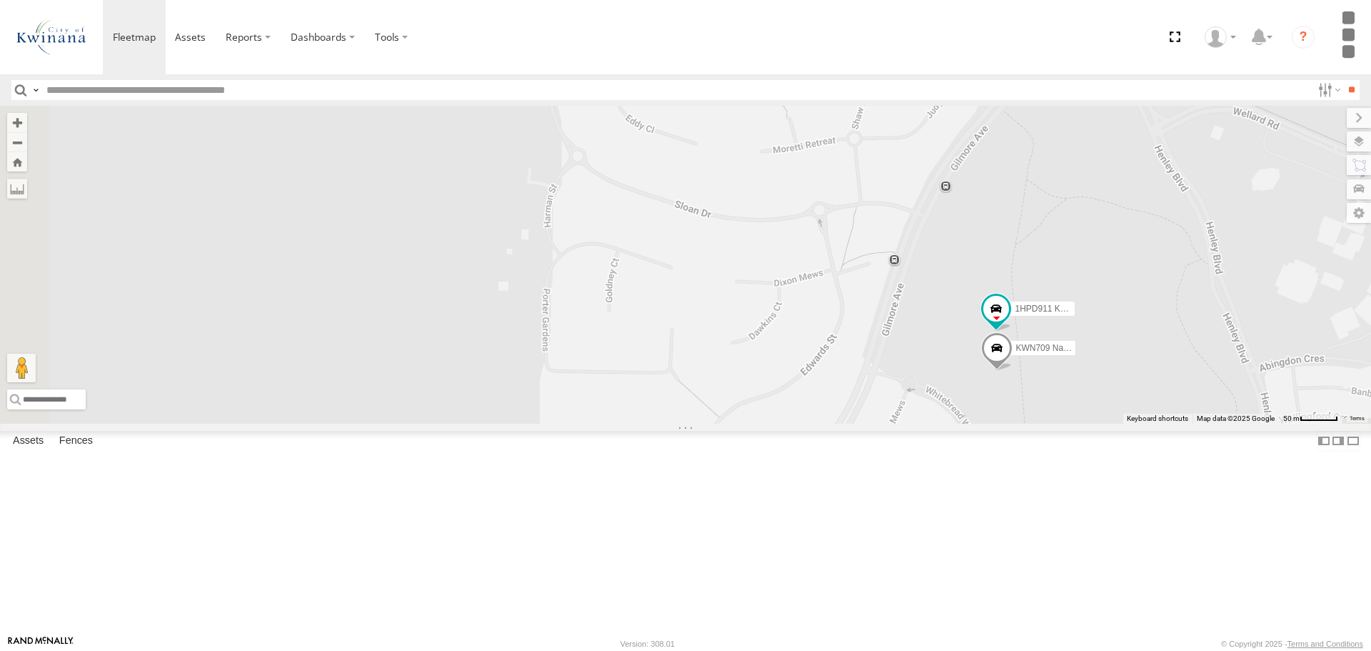
drag, startPoint x: 823, startPoint y: 428, endPoint x: 1011, endPoint y: 284, distance: 237.4
click at [1011, 284] on div "KWN1944 Parks KWN40 Tree Officer KWN1938 Excavator KWN2162 Grano Truck KWN709 2…" at bounding box center [685, 264] width 1371 height 317
click at [991, 353] on div "KWN1944 Parks KWN40 Tree Officer KWN1938 Excavator KWN2162 Grano Truck KWN709 2…" at bounding box center [685, 264] width 1371 height 317
click at [966, 159] on div "KWN1944 Parks KWN40 Tree Officer KWN1938 Excavator KWN2162 Grano Truck KWN709 2…" at bounding box center [685, 264] width 1371 height 317
drag, startPoint x: 1016, startPoint y: 183, endPoint x: 910, endPoint y: 684, distance: 512.6
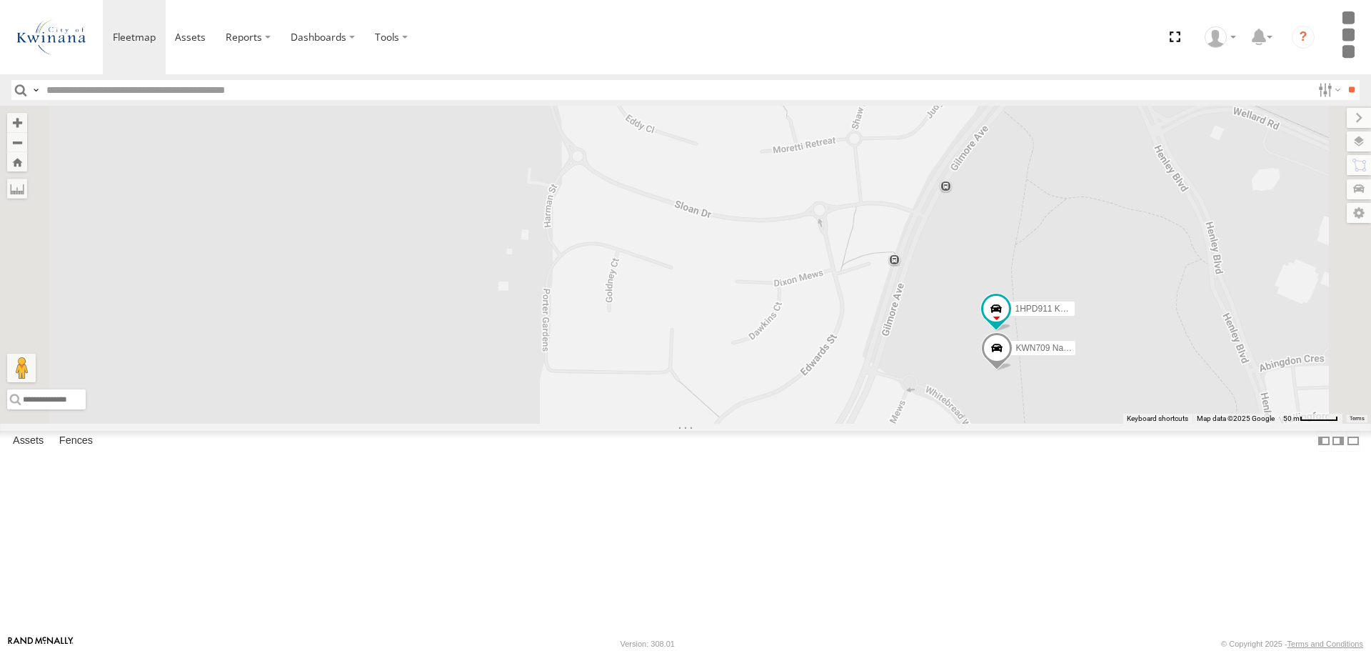
click at [910, 650] on html at bounding box center [685, 325] width 1371 height 651
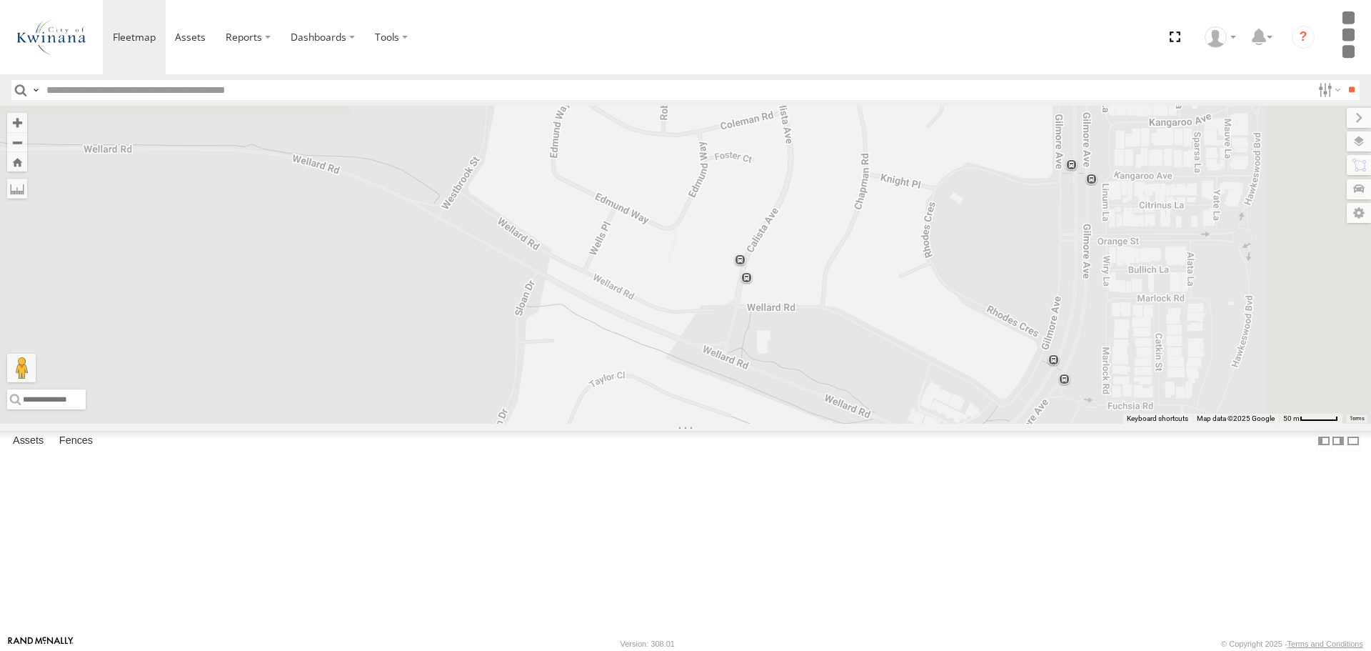
drag, startPoint x: 909, startPoint y: 228, endPoint x: 844, endPoint y: 664, distance: 440.5
click at [844, 650] on html at bounding box center [685, 325] width 1371 height 651
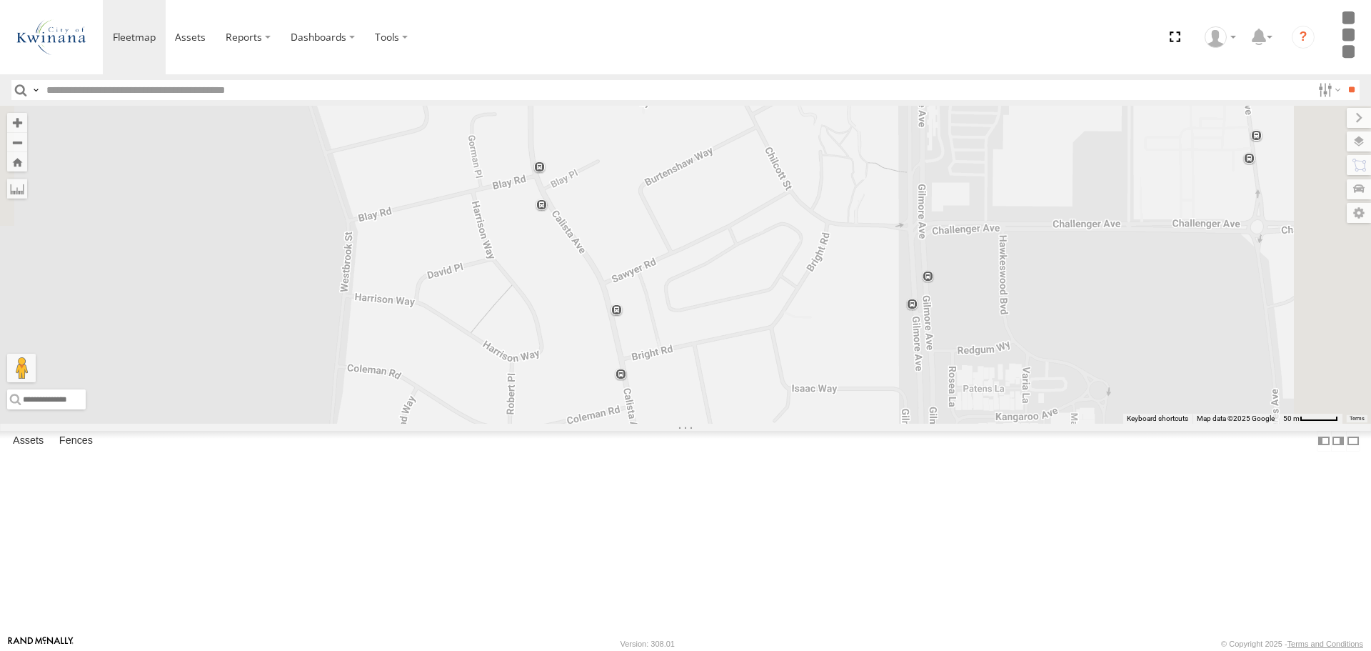
drag, startPoint x: 1049, startPoint y: 376, endPoint x: 896, endPoint y: 667, distance: 328.8
click at [896, 650] on html at bounding box center [685, 325] width 1371 height 651
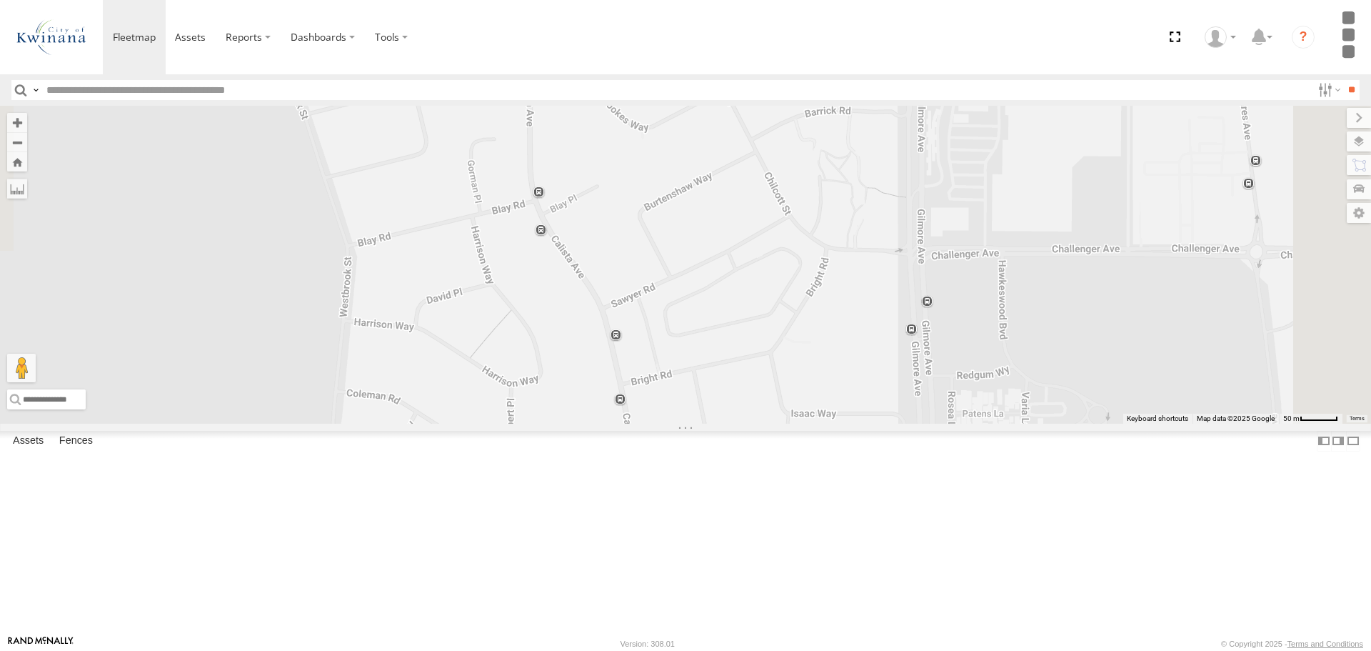
click at [0, 0] on div "1HOL925 Manager Operations City Operations" at bounding box center [0, 0] width 0 height 0
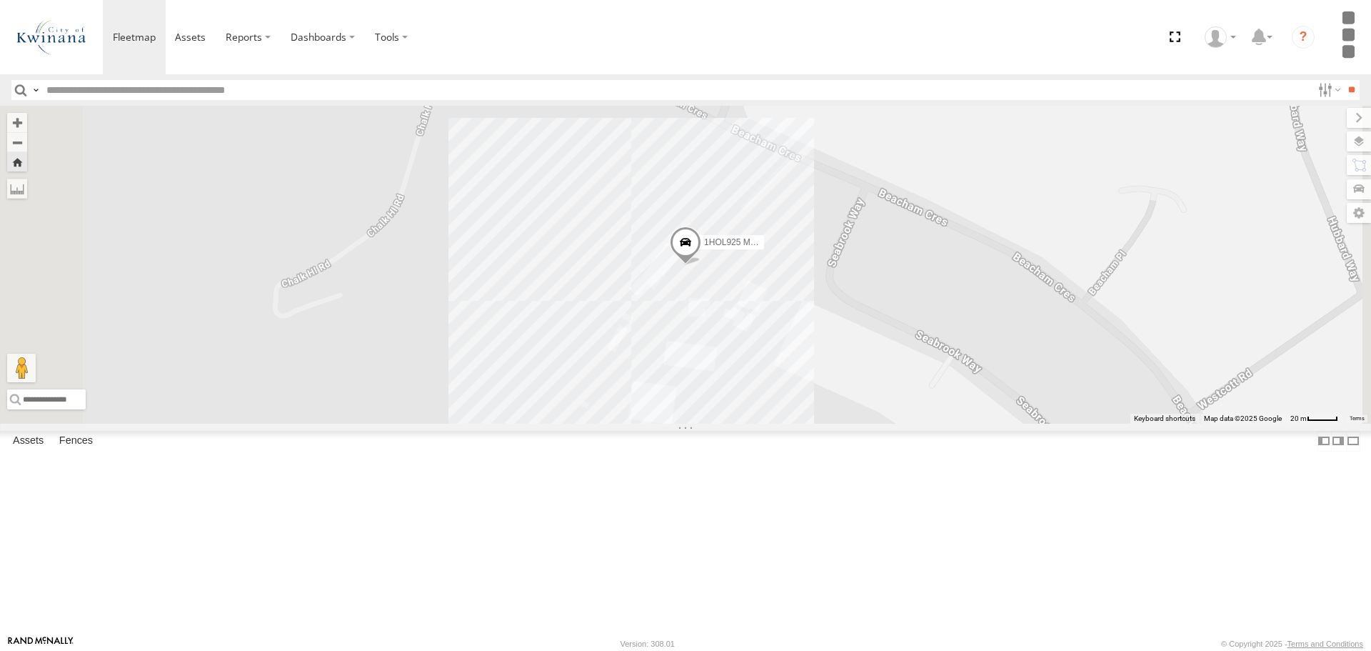
click at [0, 0] on div "Infrastructure" at bounding box center [0, 0] width 0 height 0
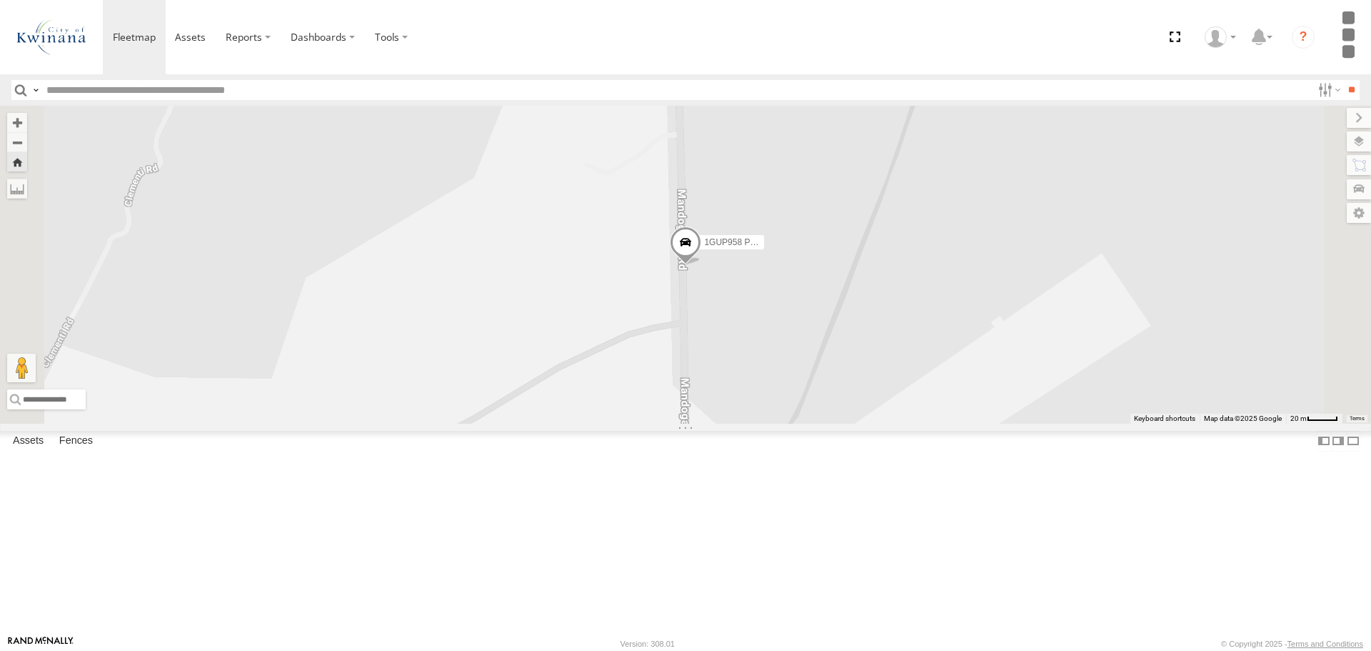
scroll to position [71, 0]
click at [0, 0] on div "KWN2182 2001091 Ford Ranger" at bounding box center [0, 0] width 0 height 0
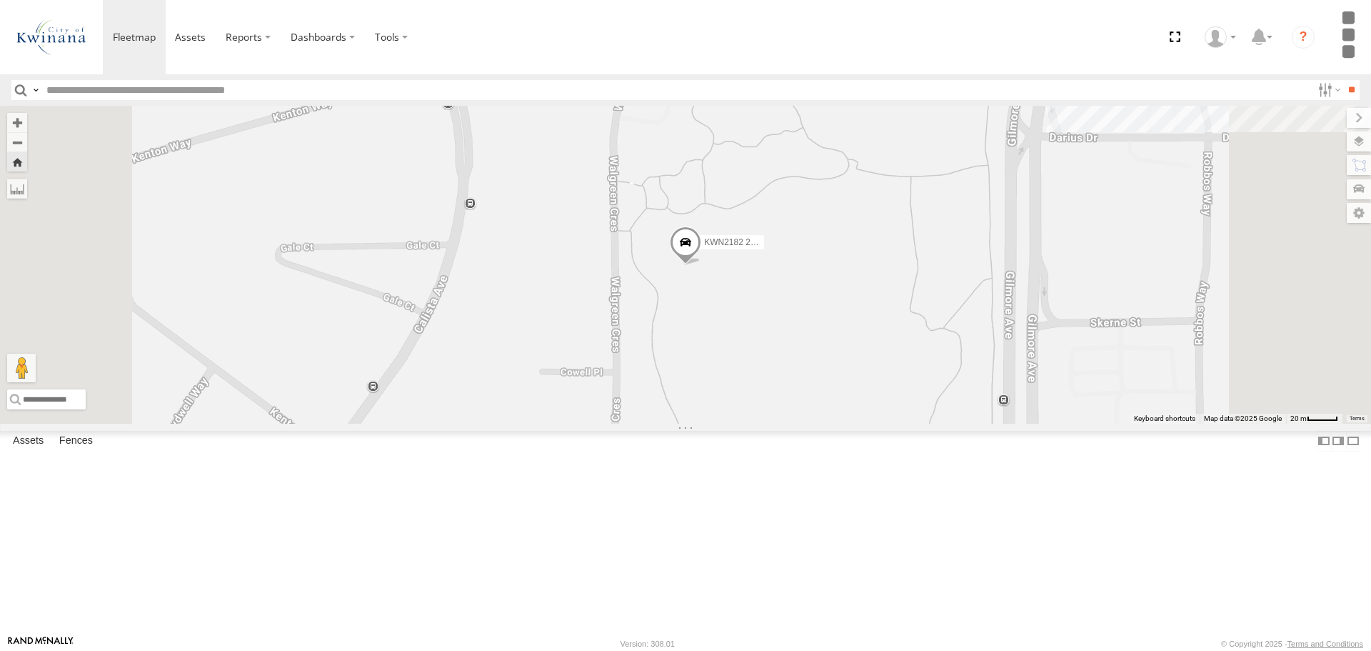
click at [829, 247] on span "KWN2182 2001091 Ford Ranger" at bounding box center [766, 242] width 125 height 10
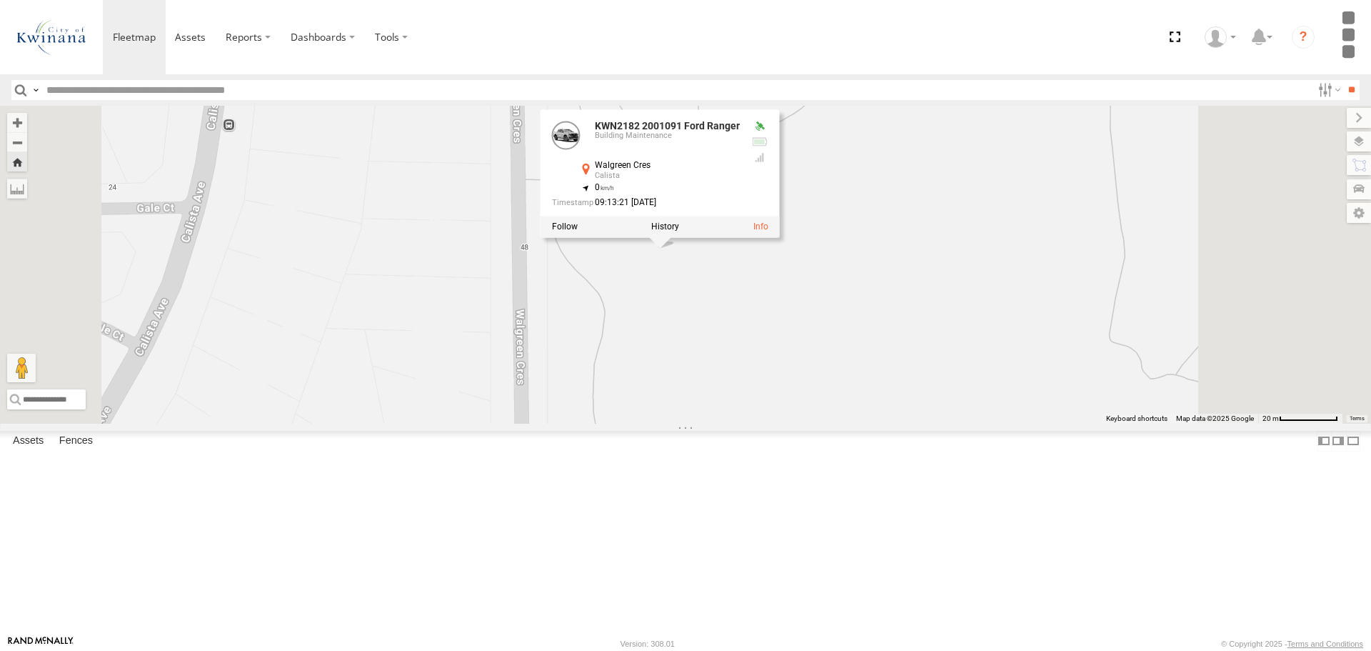
click at [0, 0] on link at bounding box center [0, 0] width 0 height 0
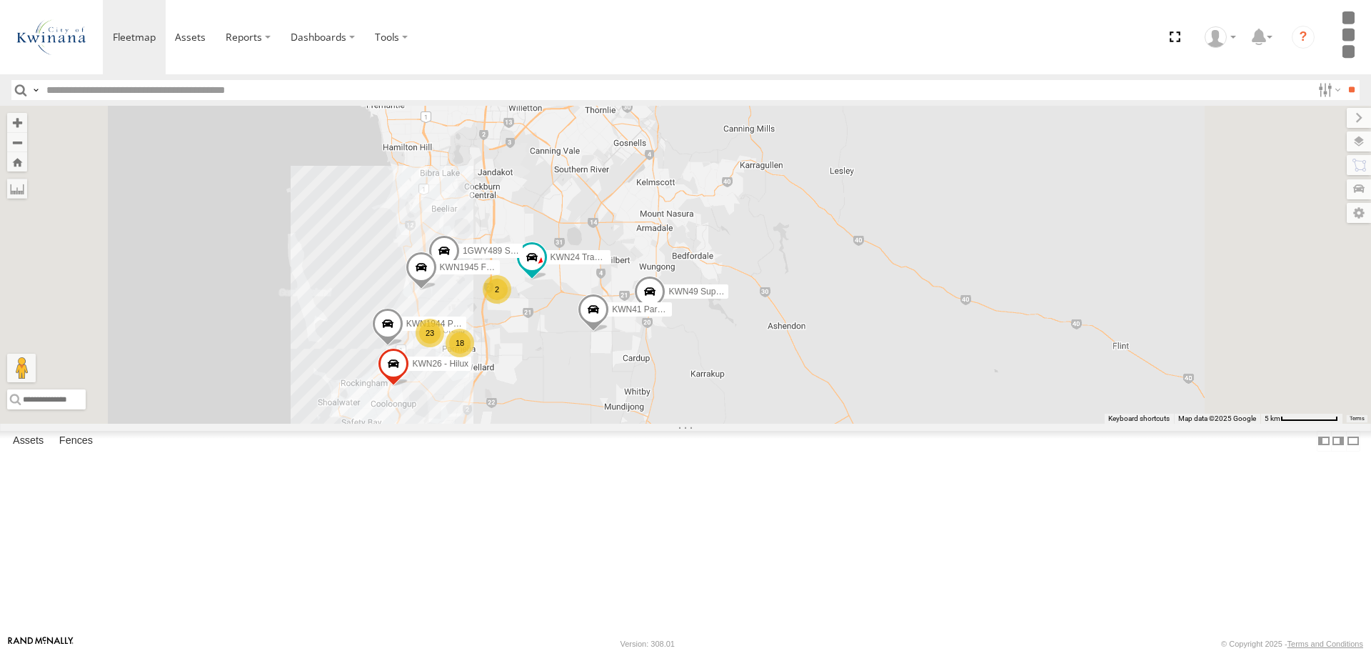
scroll to position [571, 0]
click at [0, 0] on div "KWN72 Facil.Maint" at bounding box center [0, 0] width 0 height 0
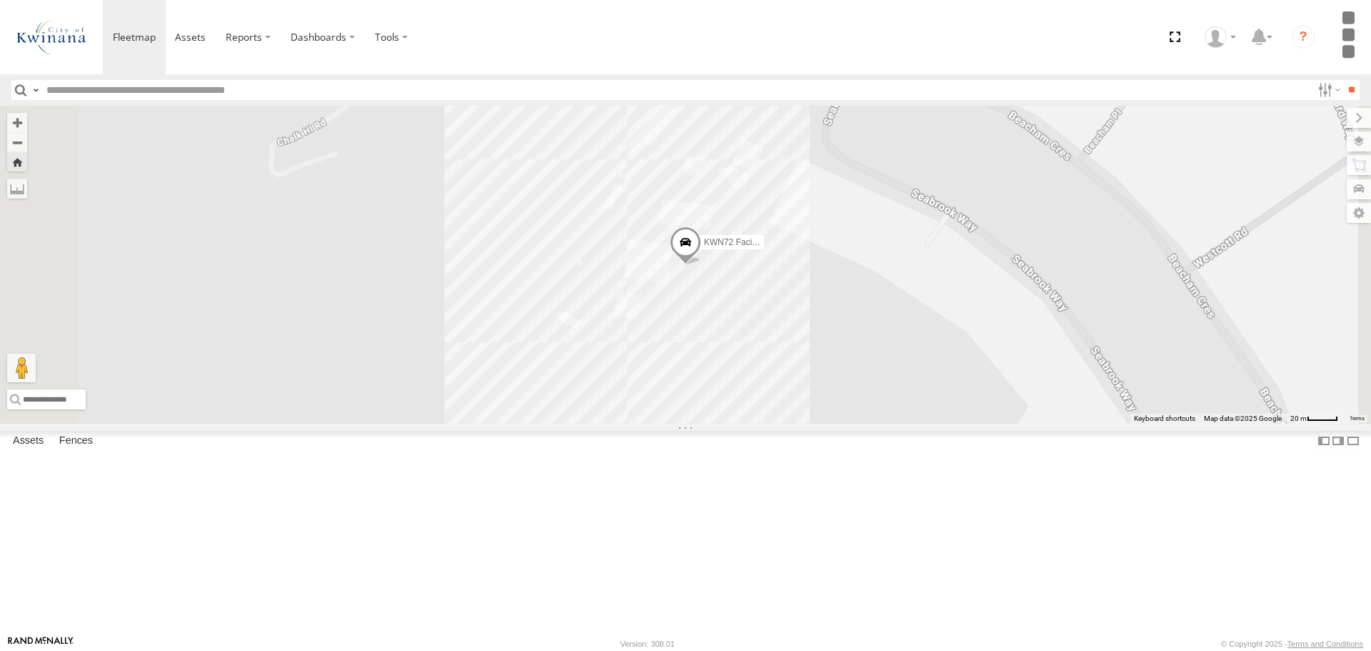
click at [0, 0] on div "Infrastructure" at bounding box center [0, 0] width 0 height 0
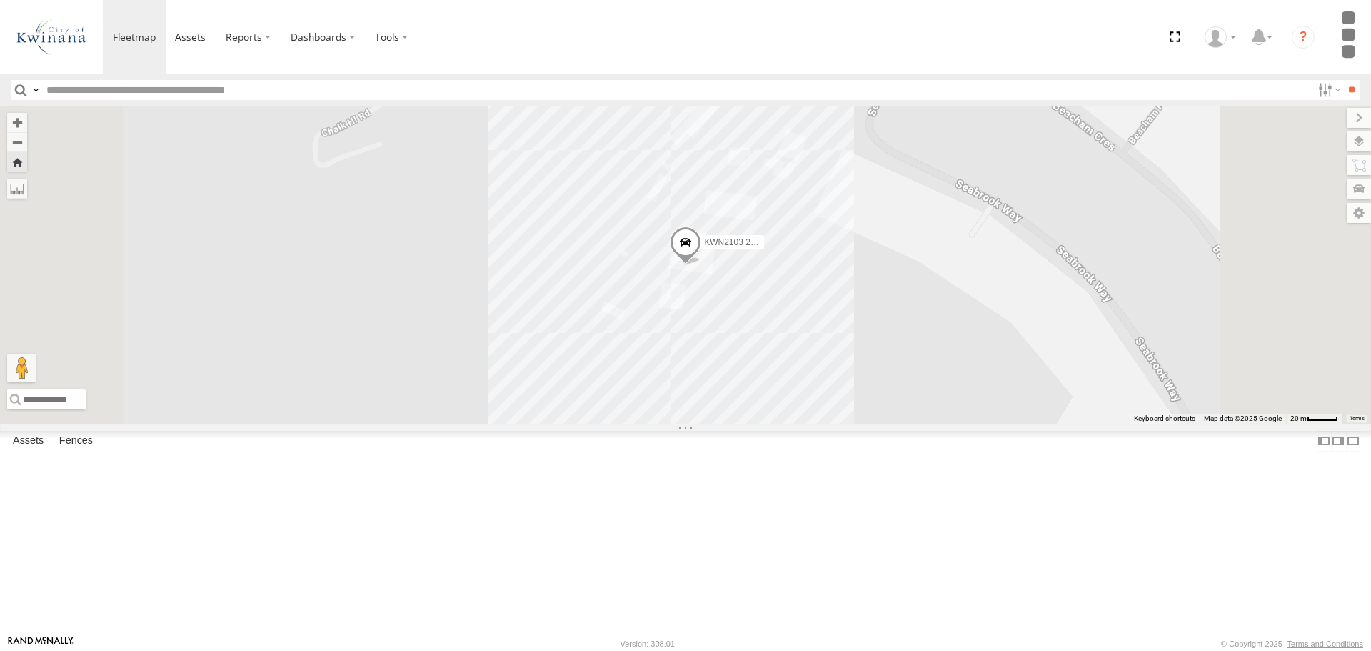
click at [0, 0] on div "KWN2072 509 Hino 300 (Grafitti truck)" at bounding box center [0, 0] width 0 height 0
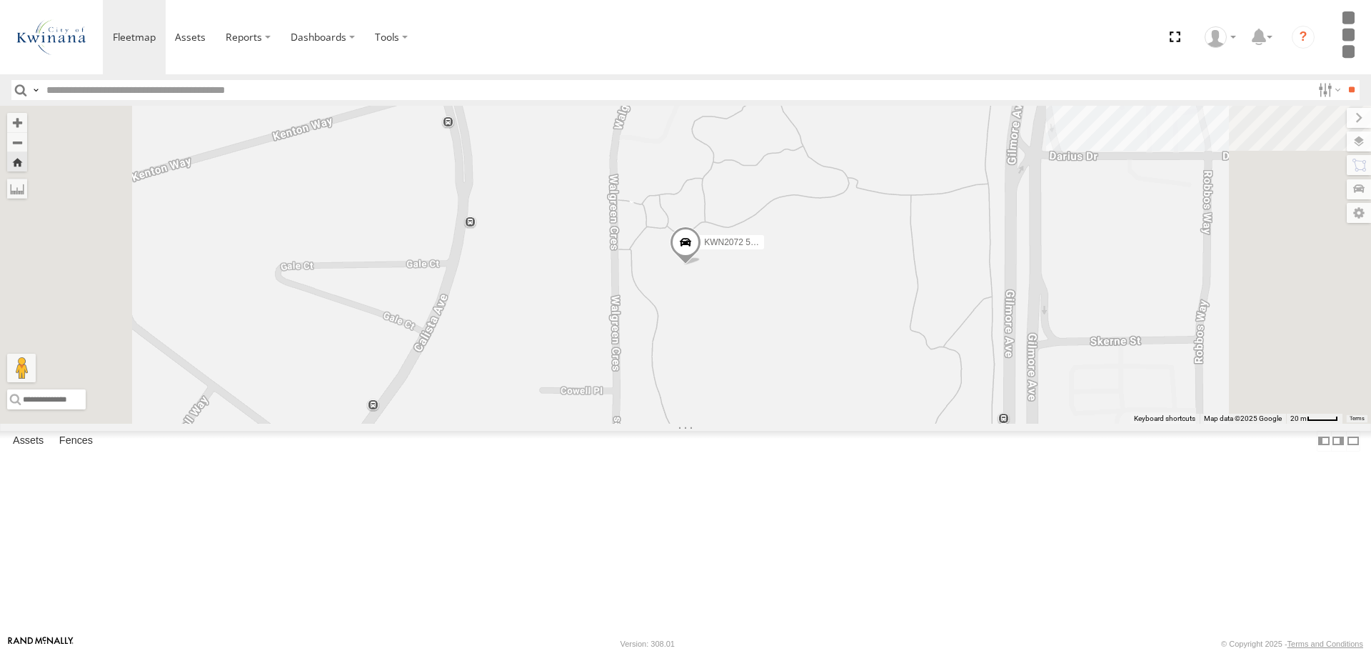
click at [701, 265] on span at bounding box center [685, 245] width 31 height 39
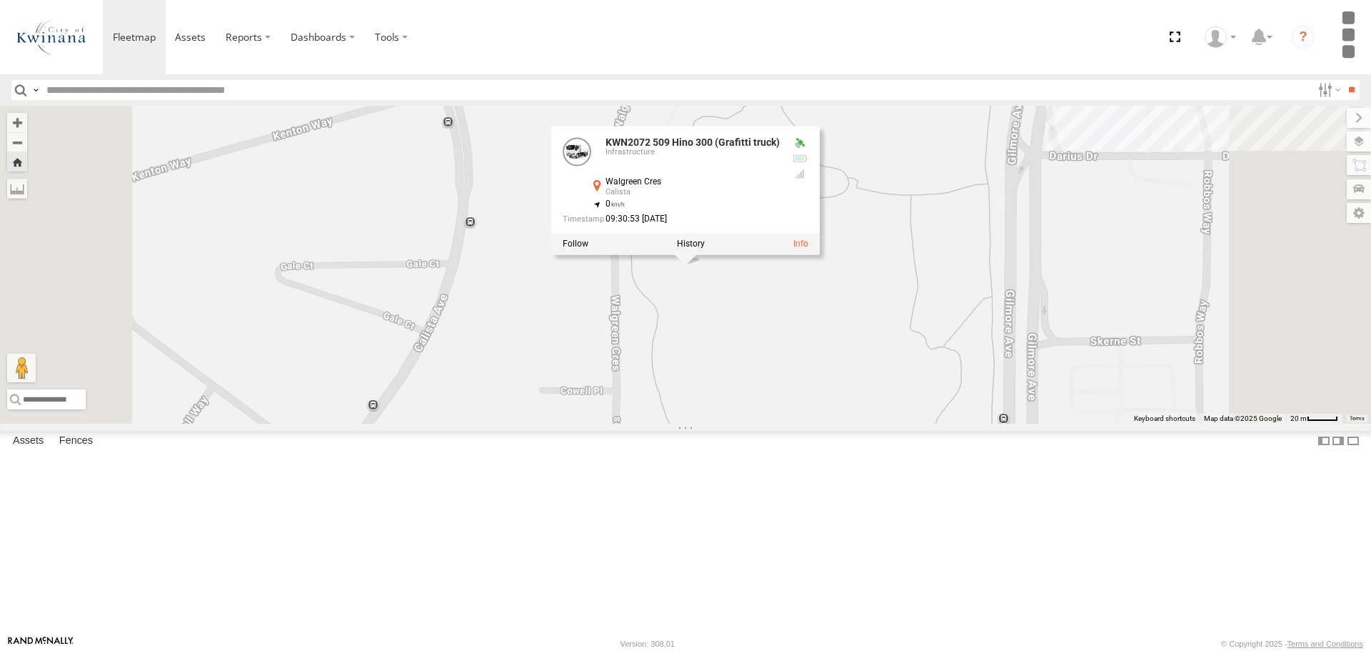
scroll to position [714, 0]
click at [0, 0] on div "KWN64 2001034 Hino 300" at bounding box center [0, 0] width 0 height 0
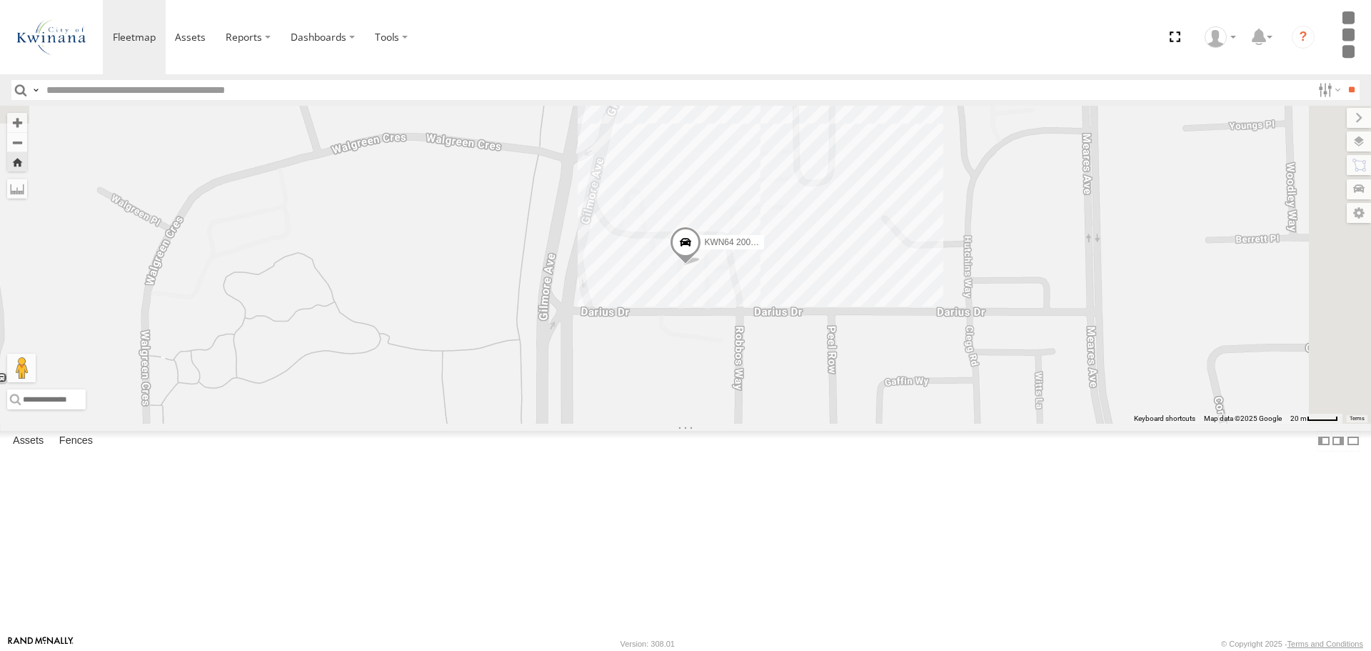
scroll to position [857, 0]
click at [0, 0] on div "KWN708 Supervisor NA" at bounding box center [0, 0] width 0 height 0
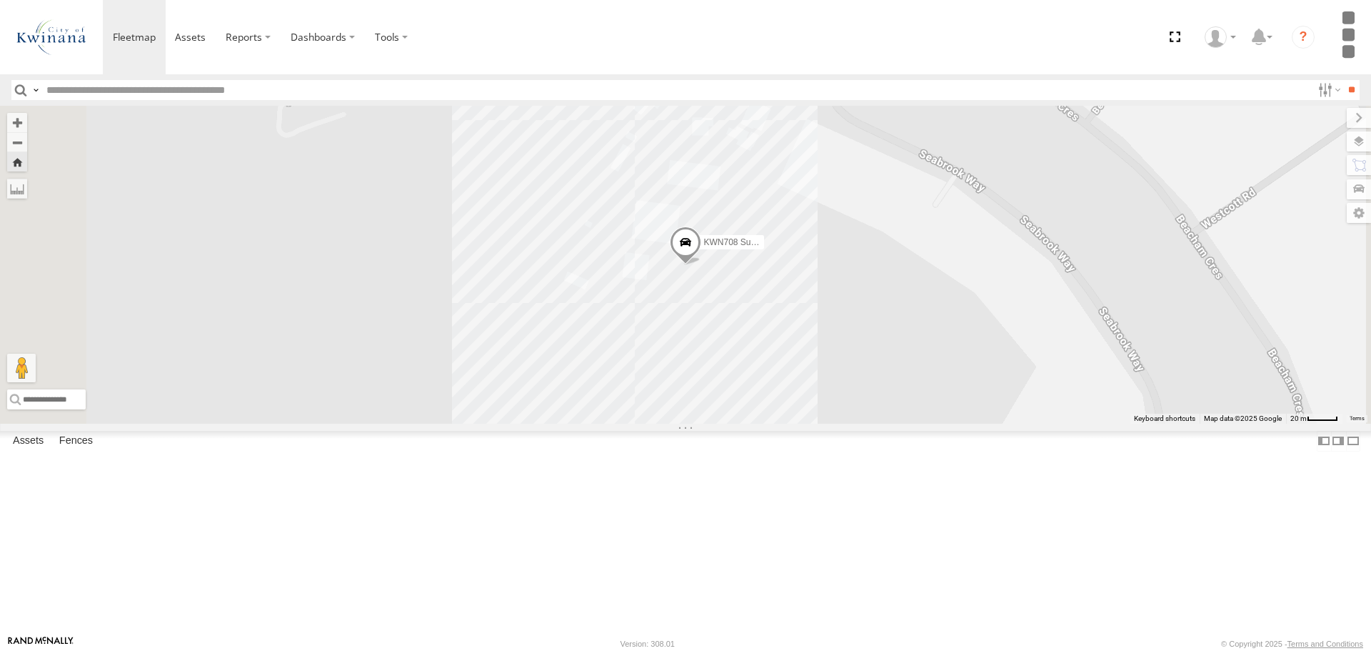
click at [0, 0] on div "Irrigation" at bounding box center [0, 0] width 0 height 0
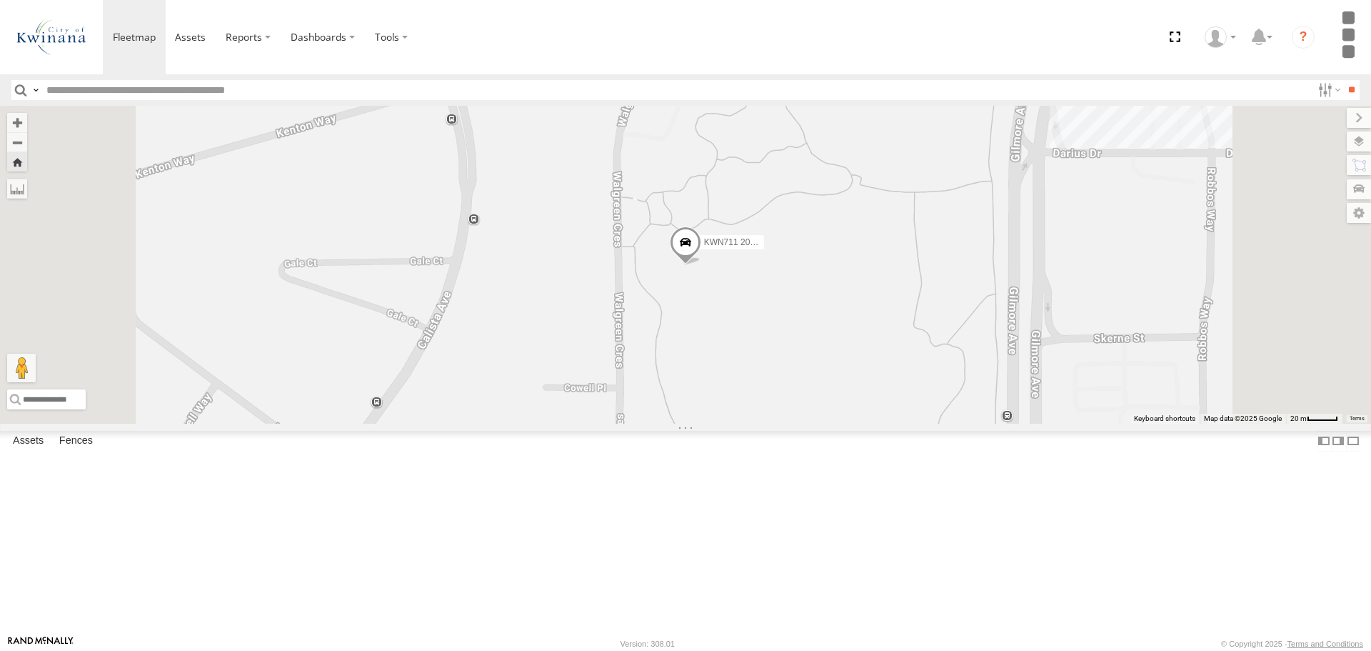
click at [0, 0] on div "Irrigation" at bounding box center [0, 0] width 0 height 0
click at [0, 0] on div "1GWY489 Signage Truck" at bounding box center [0, 0] width 0 height 0
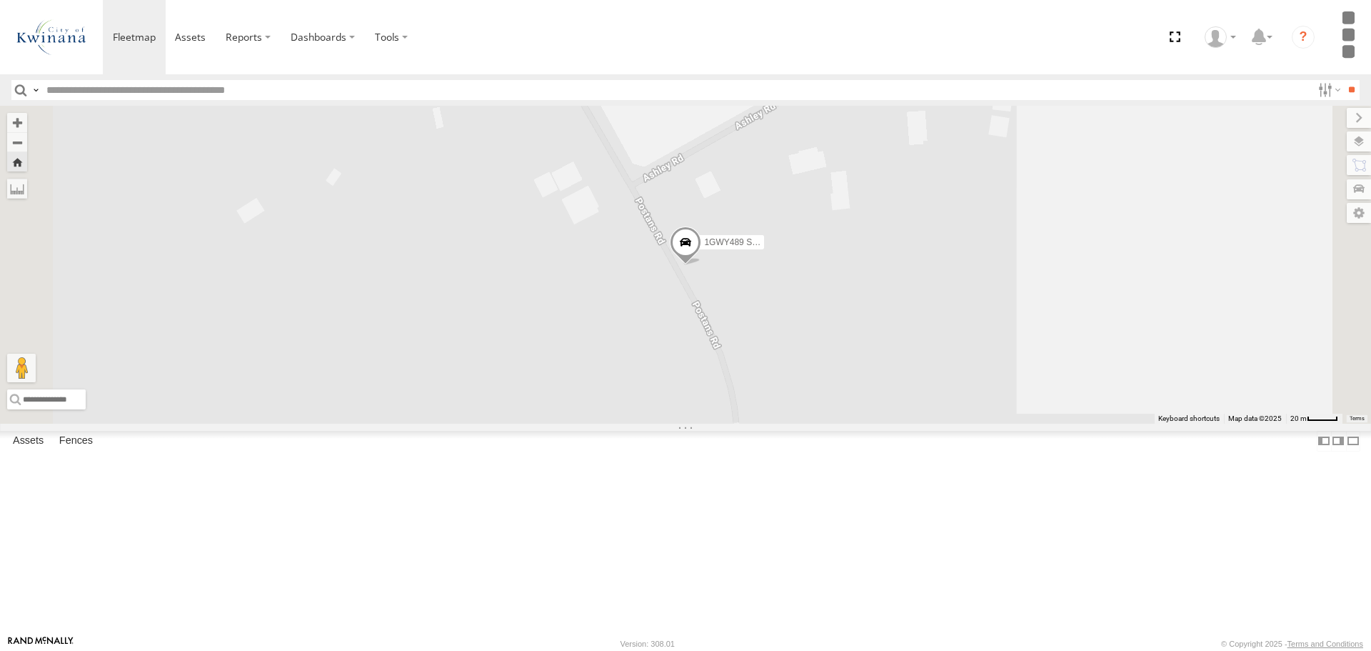
scroll to position [1214, 0]
click at [0, 0] on div "City Operations" at bounding box center [0, 0] width 0 height 0
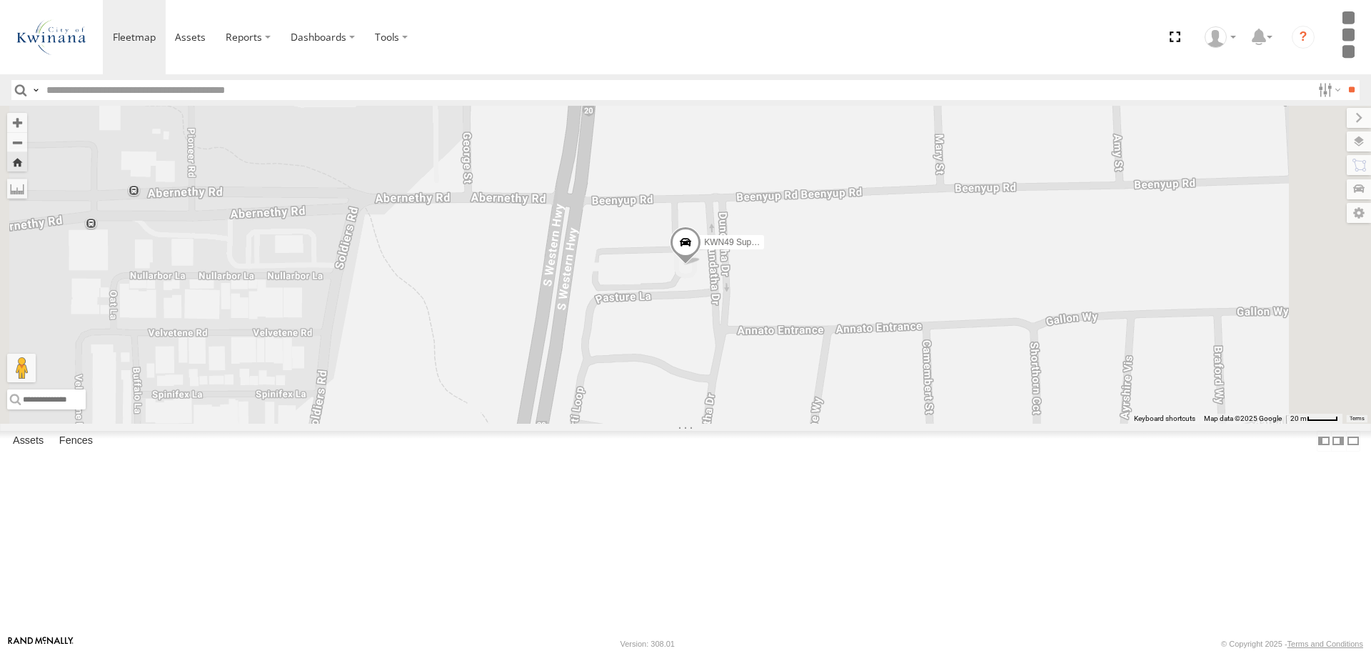
scroll to position [1357, 0]
click at [0, 0] on div "Building Maintenance" at bounding box center [0, 0] width 0 height 0
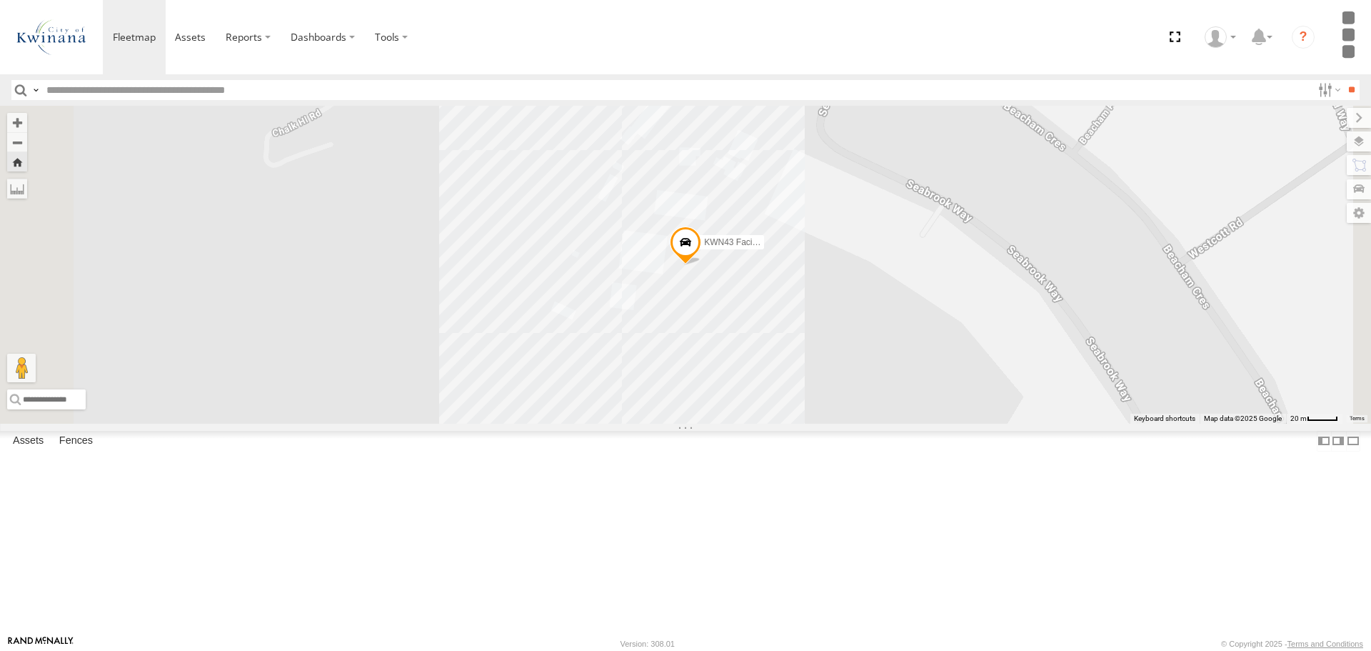
click at [0, 0] on div "City Operations" at bounding box center [0, 0] width 0 height 0
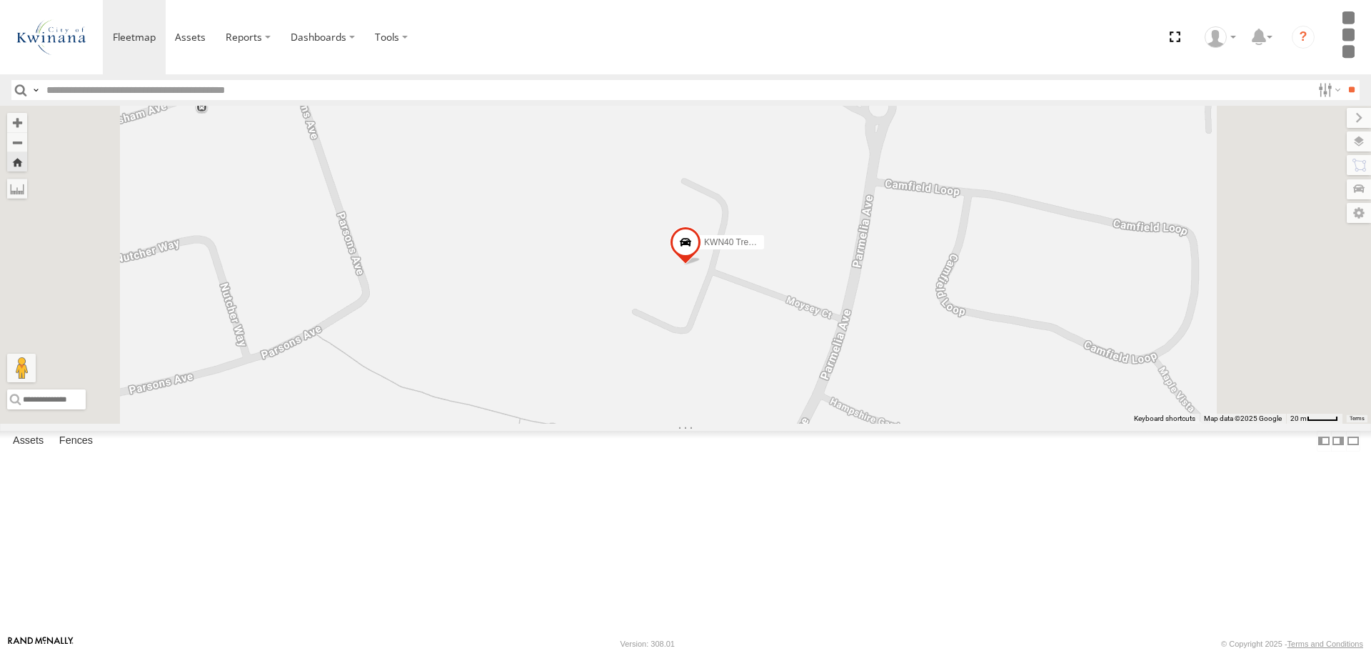
scroll to position [1169, 0]
click at [0, 0] on div "Mowing" at bounding box center [0, 0] width 0 height 0
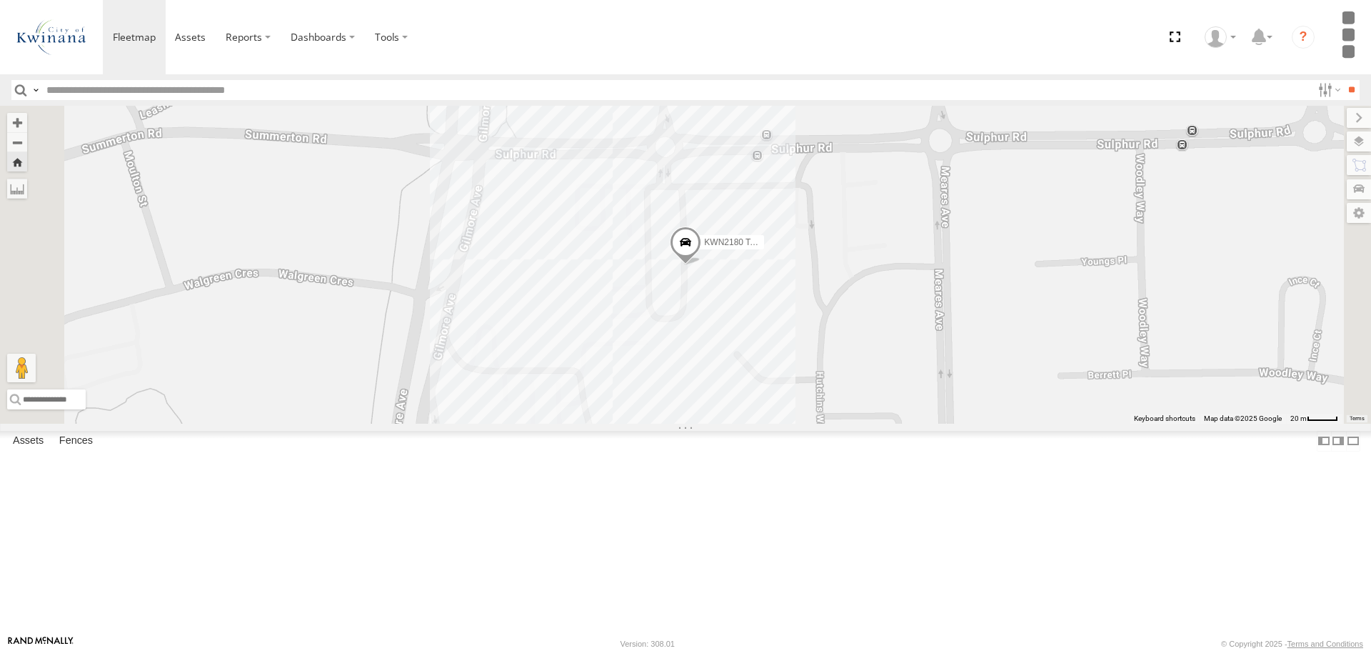
scroll to position [1098, 0]
click at [0, 0] on div "Facility Maintenance" at bounding box center [0, 0] width 0 height 0
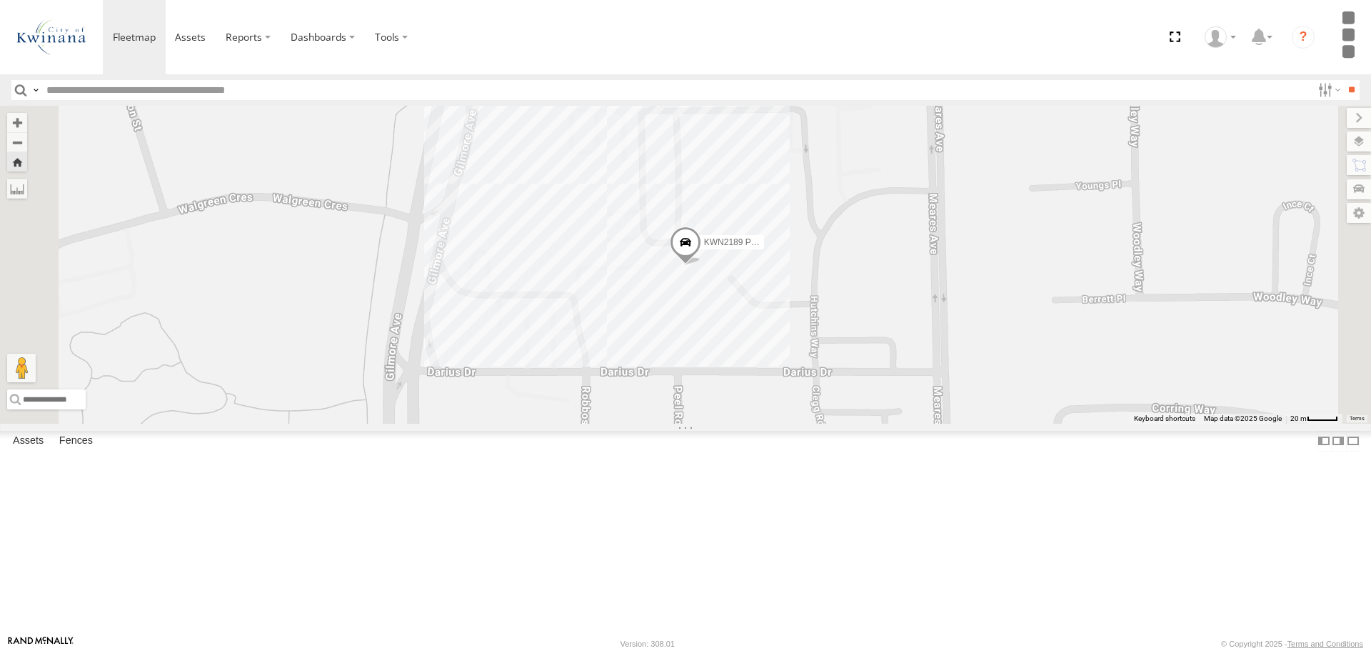
scroll to position [955, 0]
click at [0, 0] on div "Building Maintenance" at bounding box center [0, 0] width 0 height 0
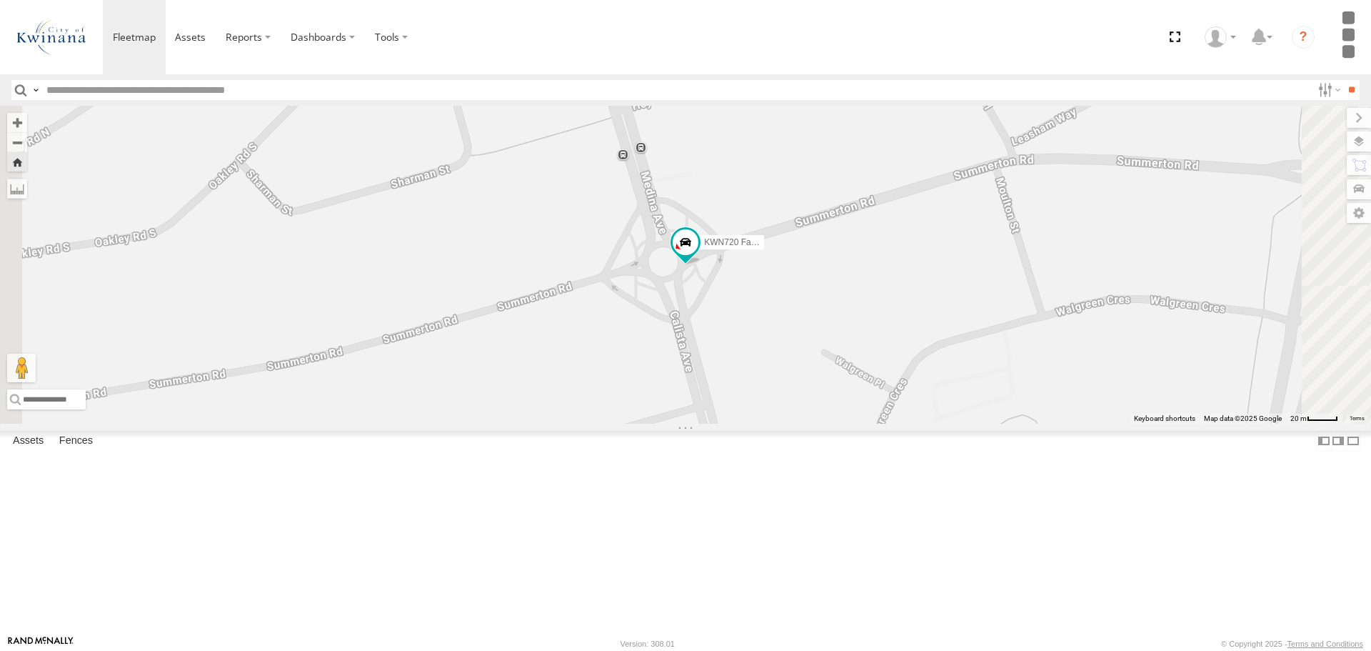
click at [0, 0] on div "1TUP290 Mower Trailer (Parks) Misc Plant" at bounding box center [0, 0] width 0 height 0
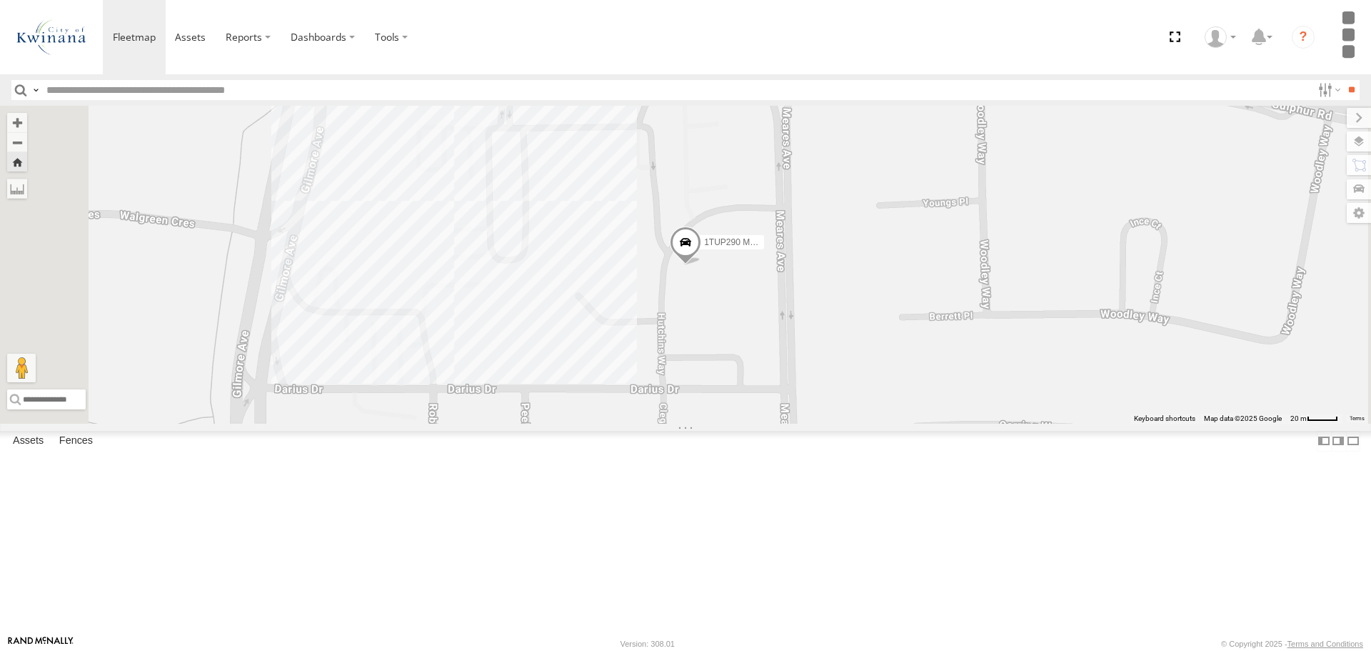
scroll to position [812, 0]
click at [0, 0] on div "City Operations" at bounding box center [0, 0] width 0 height 0
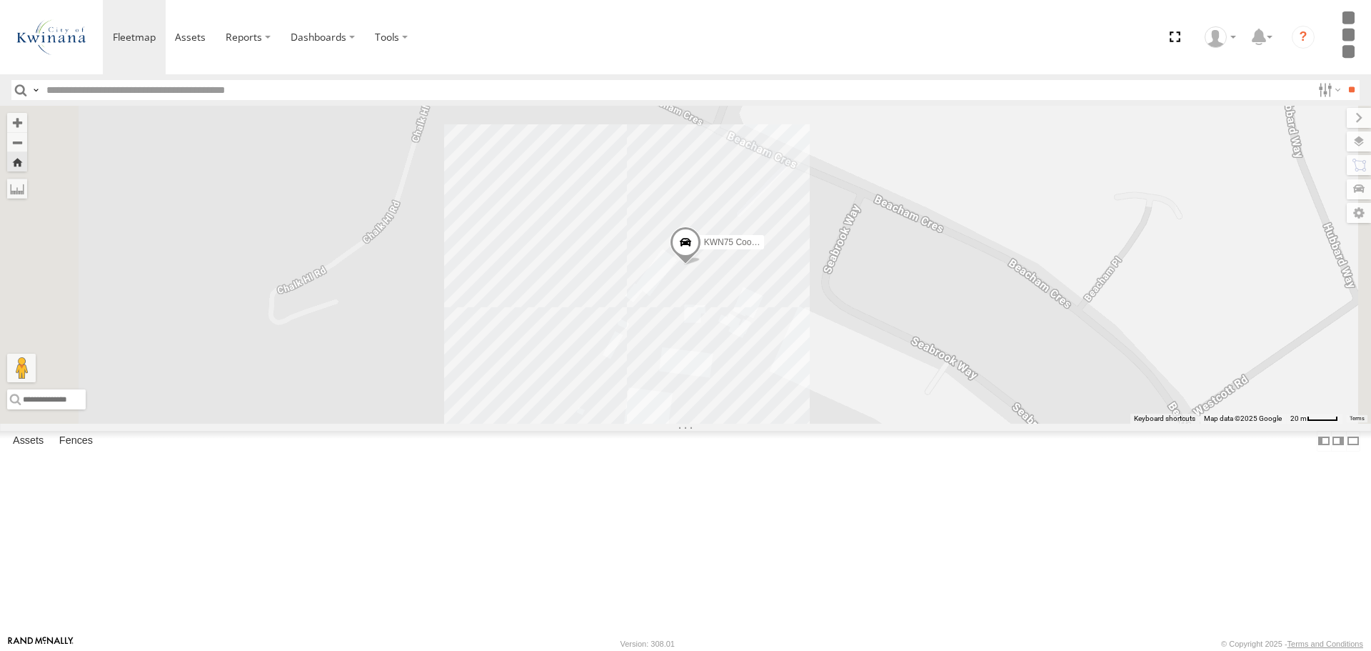
click at [0, 0] on div "KWN708 Supervisor NA" at bounding box center [0, 0] width 0 height 0
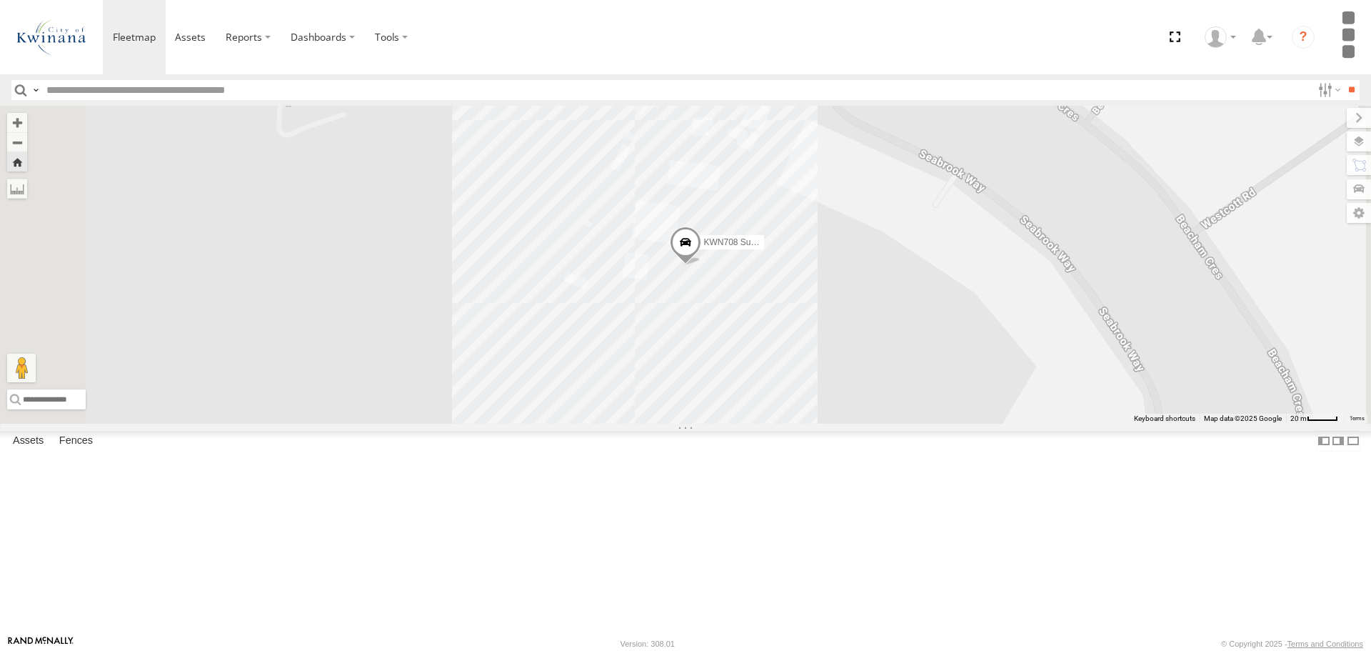
click at [0, 0] on div "KWN2151 KAP" at bounding box center [0, 0] width 0 height 0
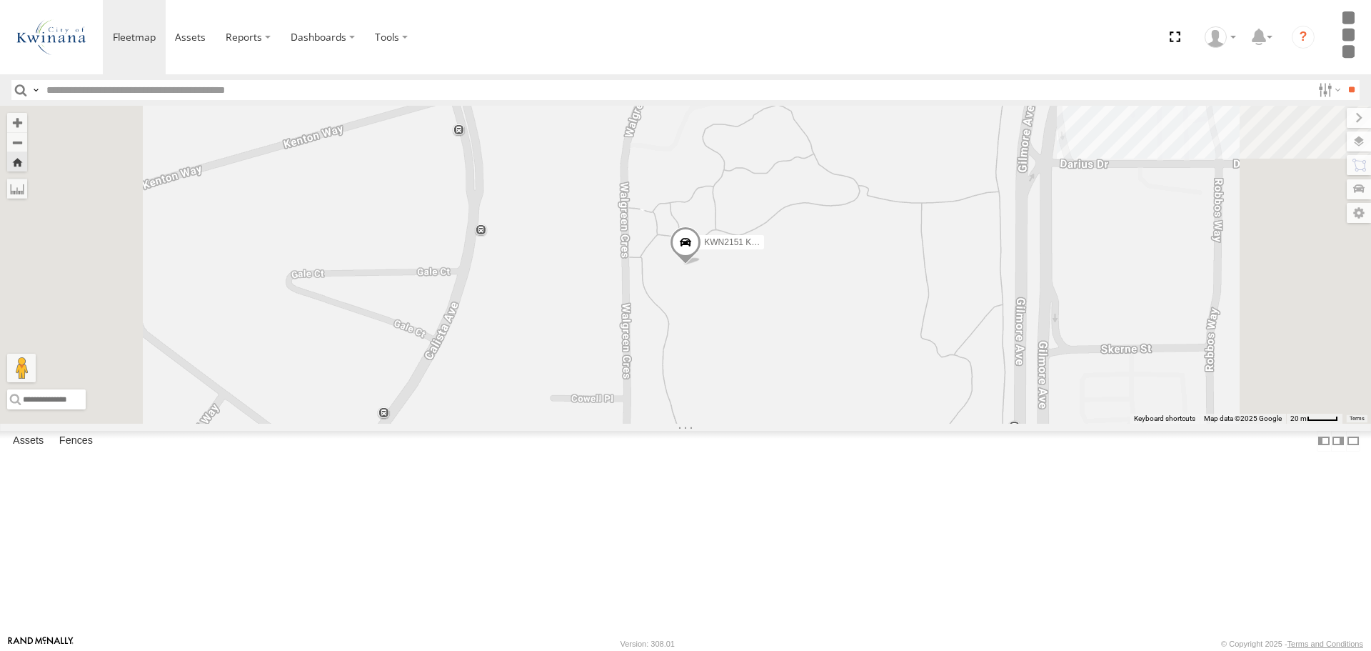
drag, startPoint x: 103, startPoint y: 361, endPoint x: 159, endPoint y: 491, distance: 140.8
click at [0, 0] on div "KWN1938 Excavator Infrastructure Thomas Rd Postans -32.22721 115.81496 Video KW…" at bounding box center [0, 0] width 0 height 0
click at [927, 417] on div "KWN2151 KAP" at bounding box center [685, 264] width 1371 height 317
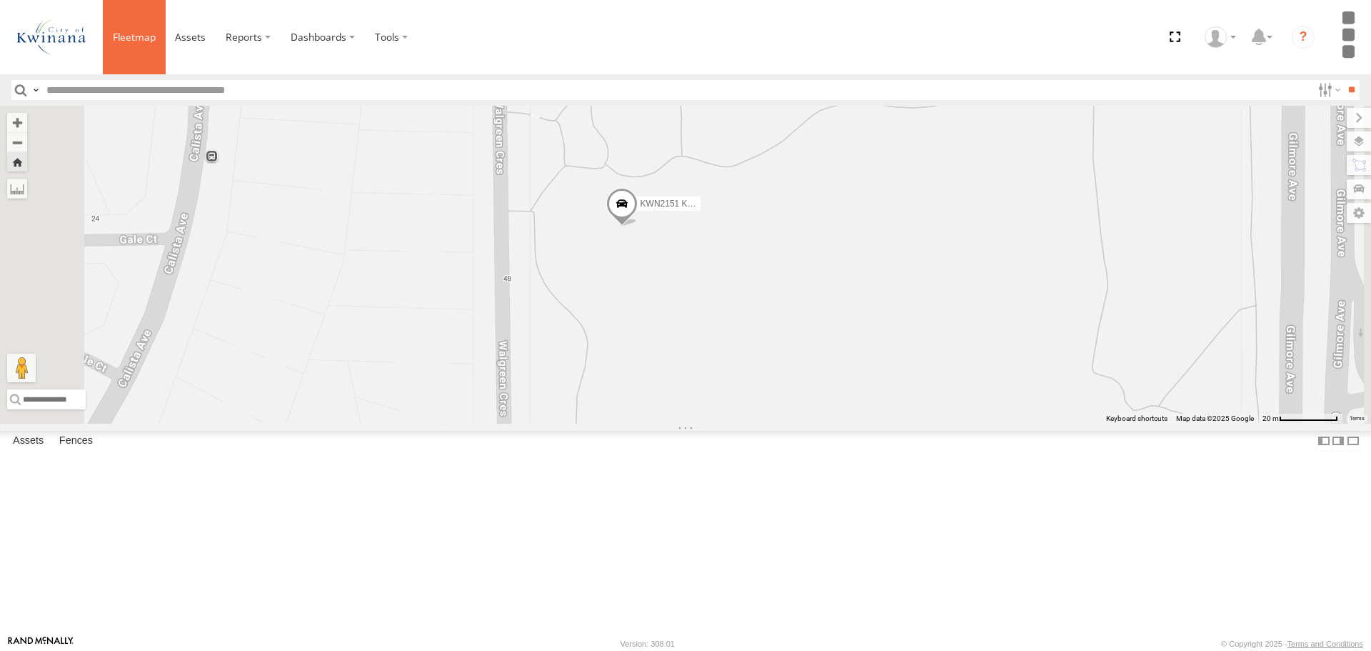
click at [132, 41] on span at bounding box center [134, 37] width 43 height 14
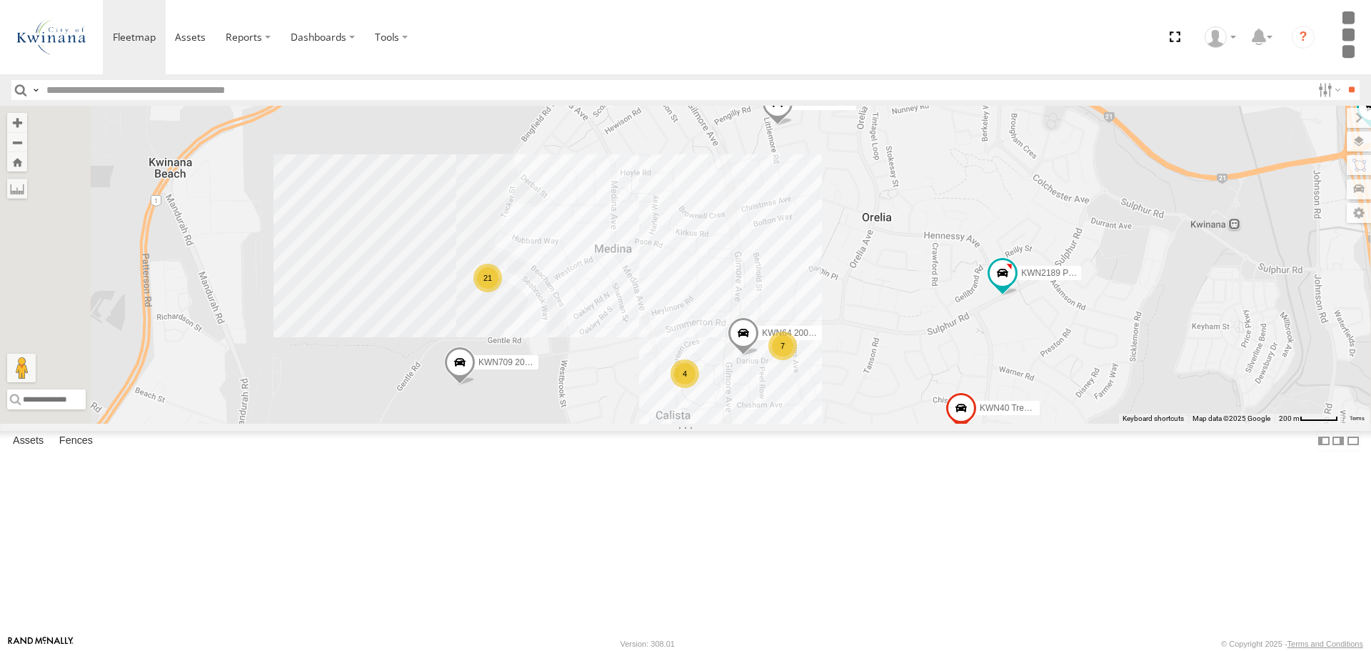
drag, startPoint x: 794, startPoint y: 247, endPoint x: 888, endPoint y: 519, distance: 287.3
click at [888, 423] on div "KWN1944 Parks KWN49 Super.Retic KWN26 - Hilux KWN24 Tractor KWN41 Parks Super K…" at bounding box center [685, 264] width 1371 height 317
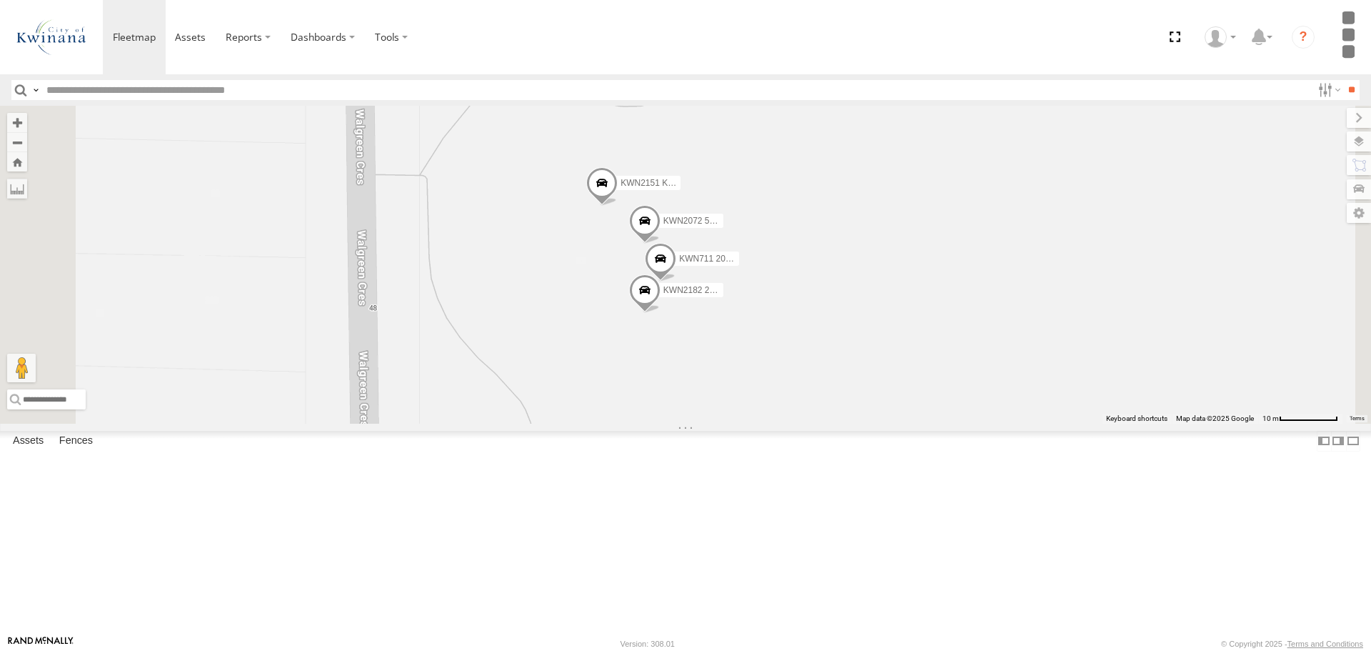
click at [810, 225] on span "KWN2072 509 Hino 300 (Grafitti truck)" at bounding box center [737, 220] width 146 height 10
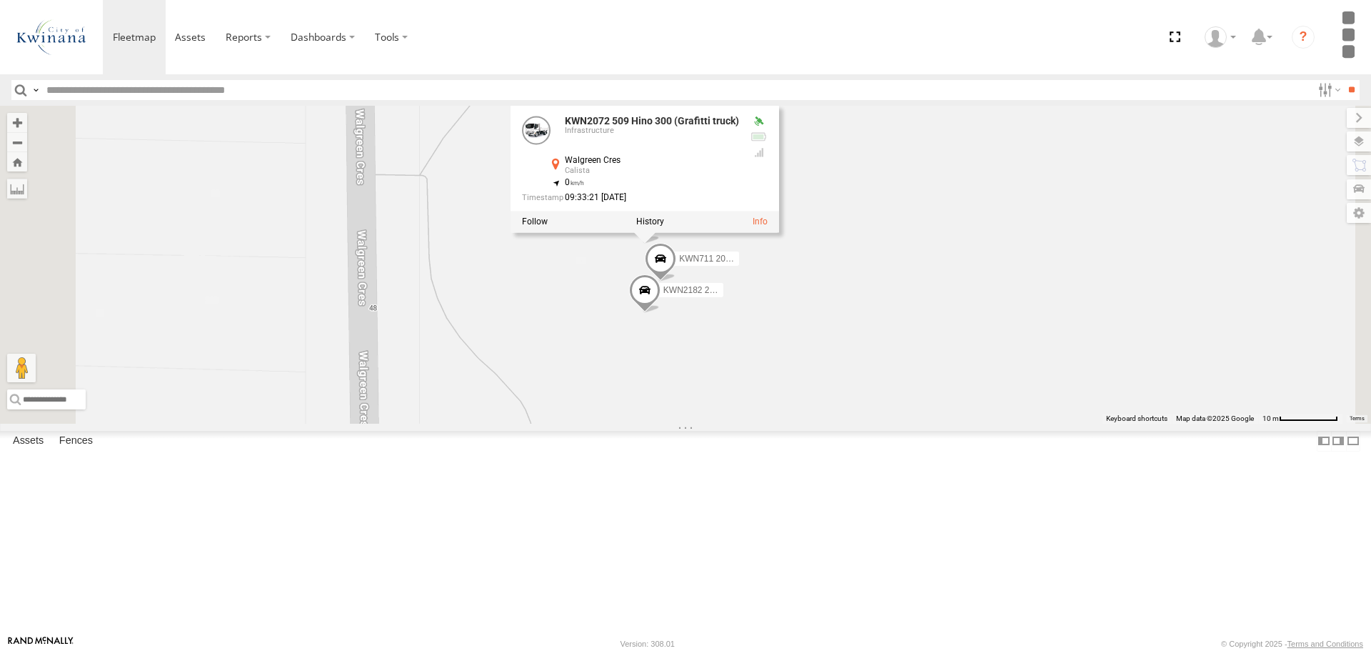
click at [827, 263] on span "KWN711 2001089 Ford Ranger (Retic)" at bounding box center [753, 258] width 148 height 10
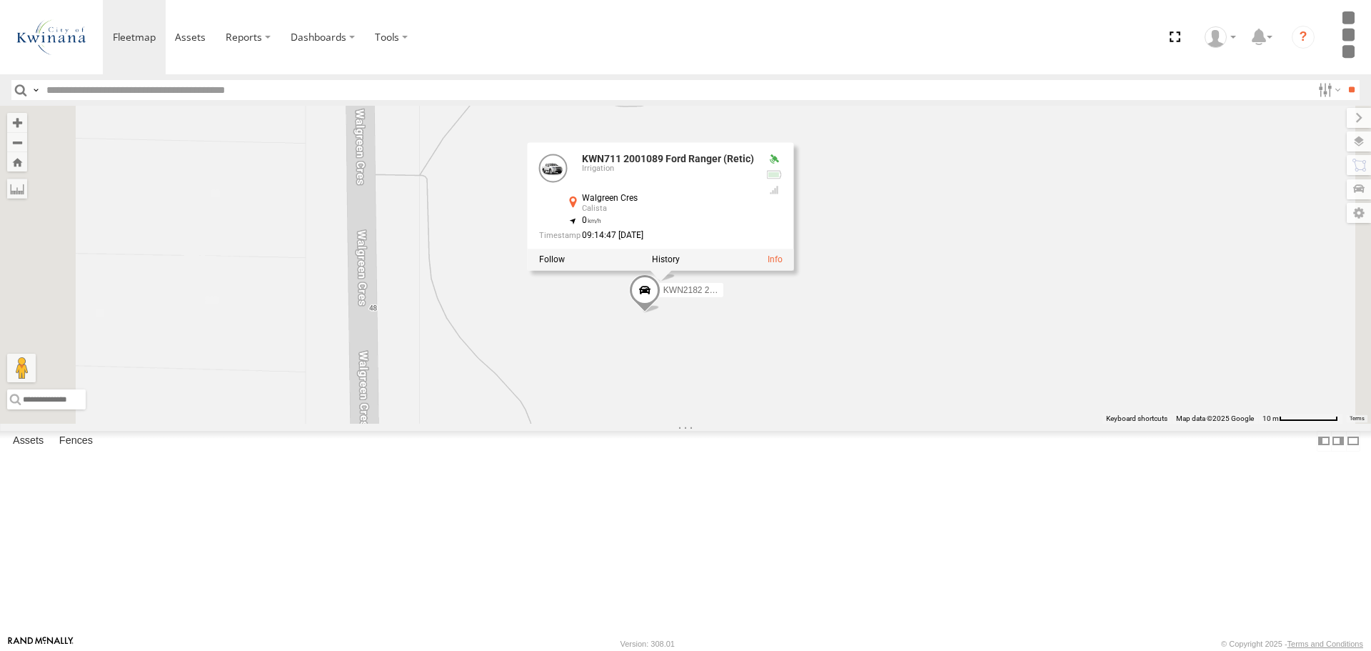
click at [789, 294] on span "KWN2182 2001091 Ford Ranger" at bounding box center [726, 289] width 125 height 10
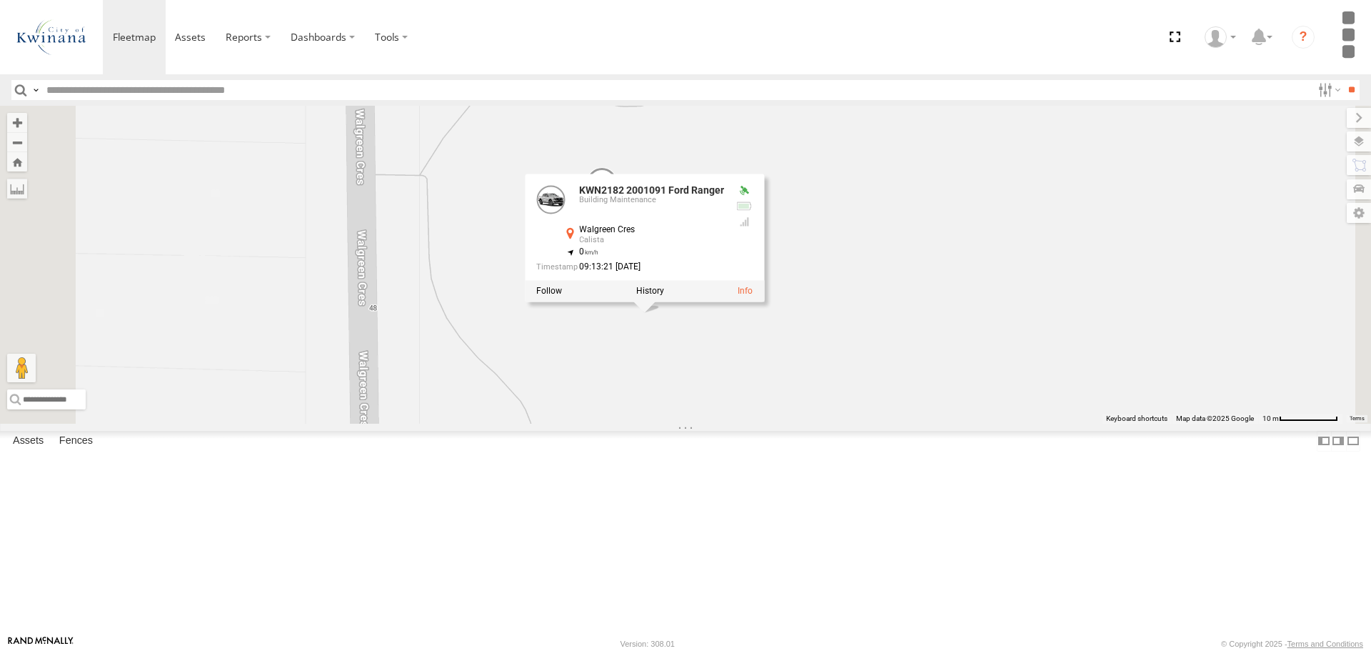
click at [867, 423] on div "KWN1944 Parks KWN49 Super.Retic KWN26 - Hilux KWN24 Tractor KWN41 Parks Super K…" at bounding box center [685, 264] width 1371 height 317
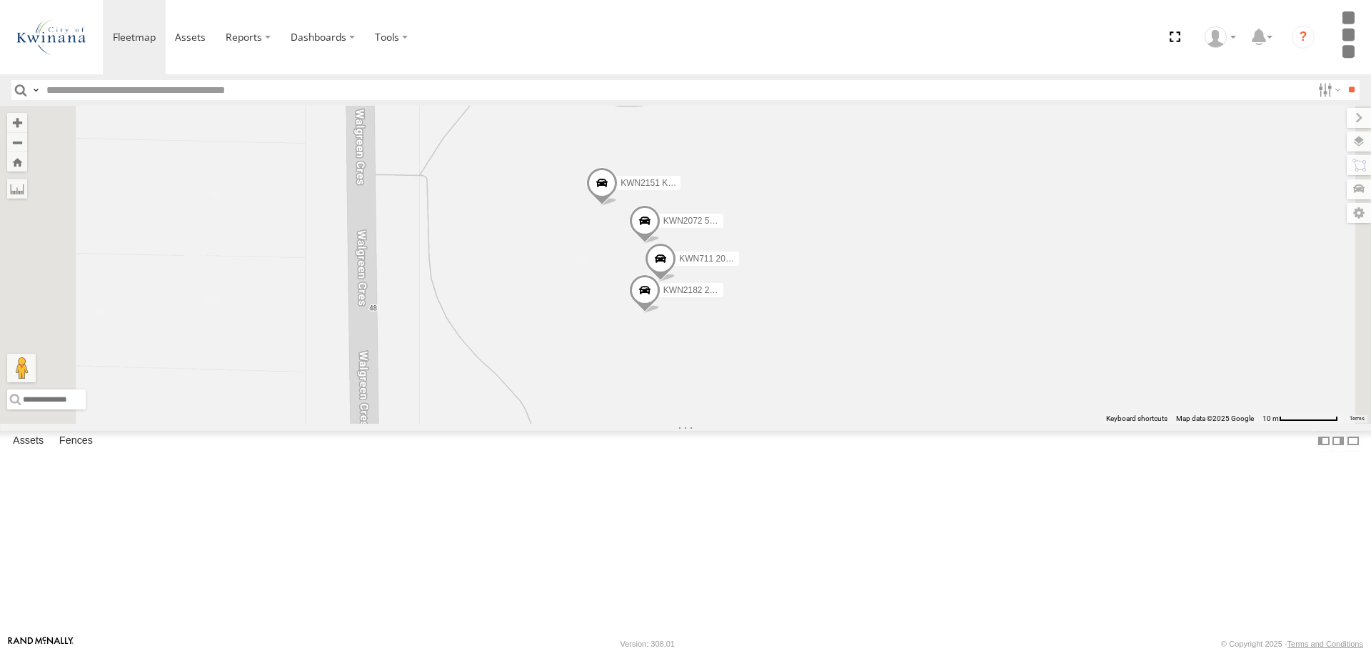
click at [679, 188] on span "KWN2151 KAP" at bounding box center [650, 183] width 59 height 10
click at [894, 423] on div "KWN1944 Parks KWN49 Super.Retic KWN26 - Hilux KWN24 Tractor KWN41 Parks Super K…" at bounding box center [685, 264] width 1371 height 317
click at [0, 0] on div "Infrastructure" at bounding box center [0, 0] width 0 height 0
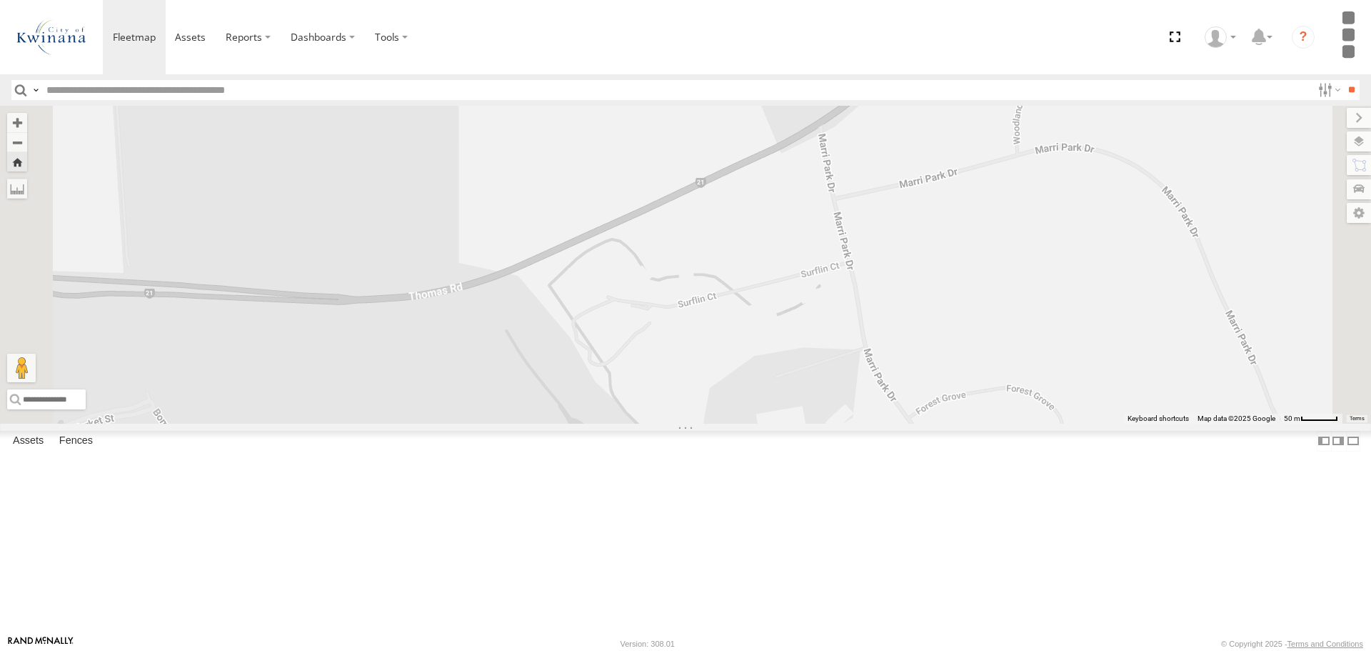
click at [0, 0] on div "KWN1938 Excavator Infrastructure" at bounding box center [0, 0] width 0 height 0
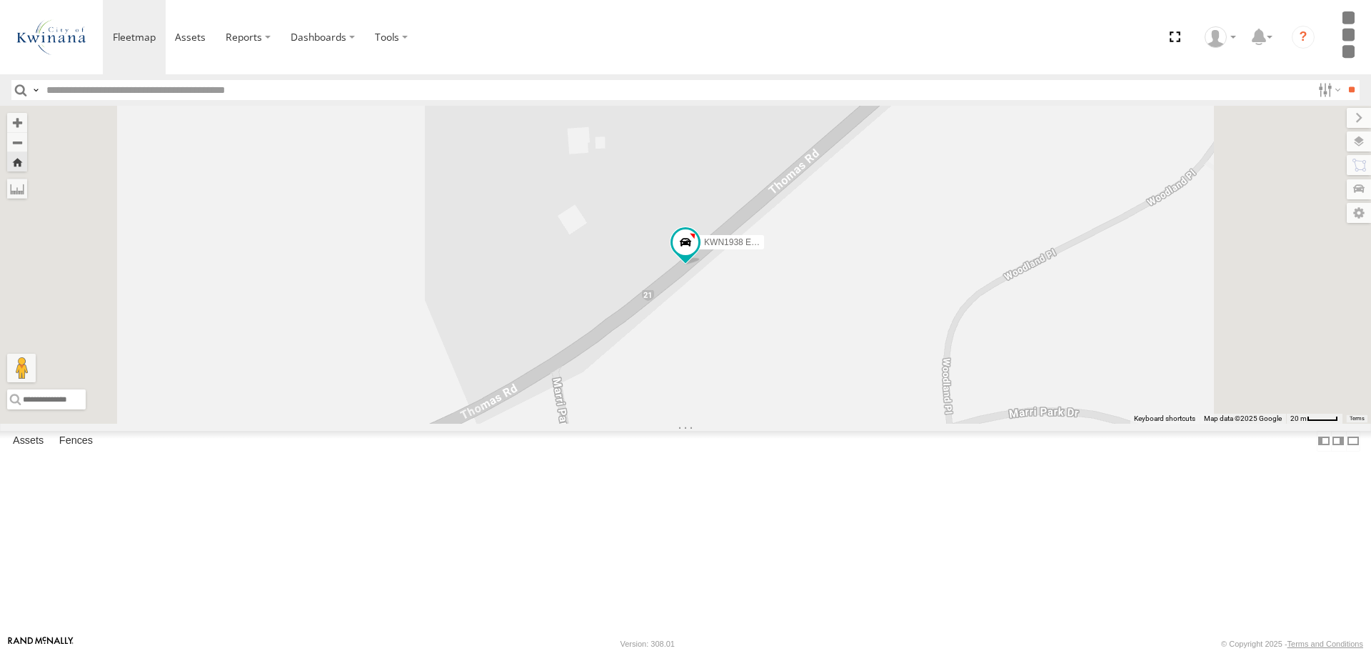
click at [0, 0] on div "Horticulture" at bounding box center [0, 0] width 0 height 0
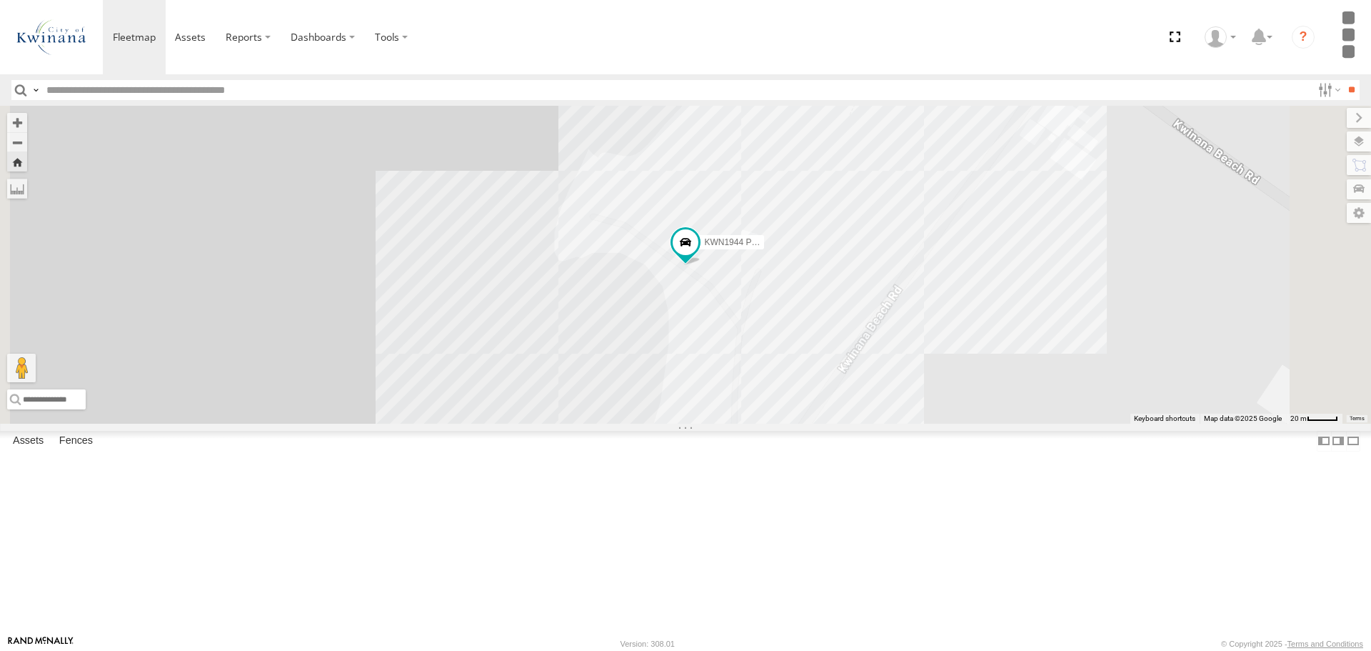
click at [873, 423] on div "KWN1944 Parks" at bounding box center [685, 264] width 1371 height 317
click at [768, 247] on span "KWN1944 Parks" at bounding box center [736, 242] width 64 height 10
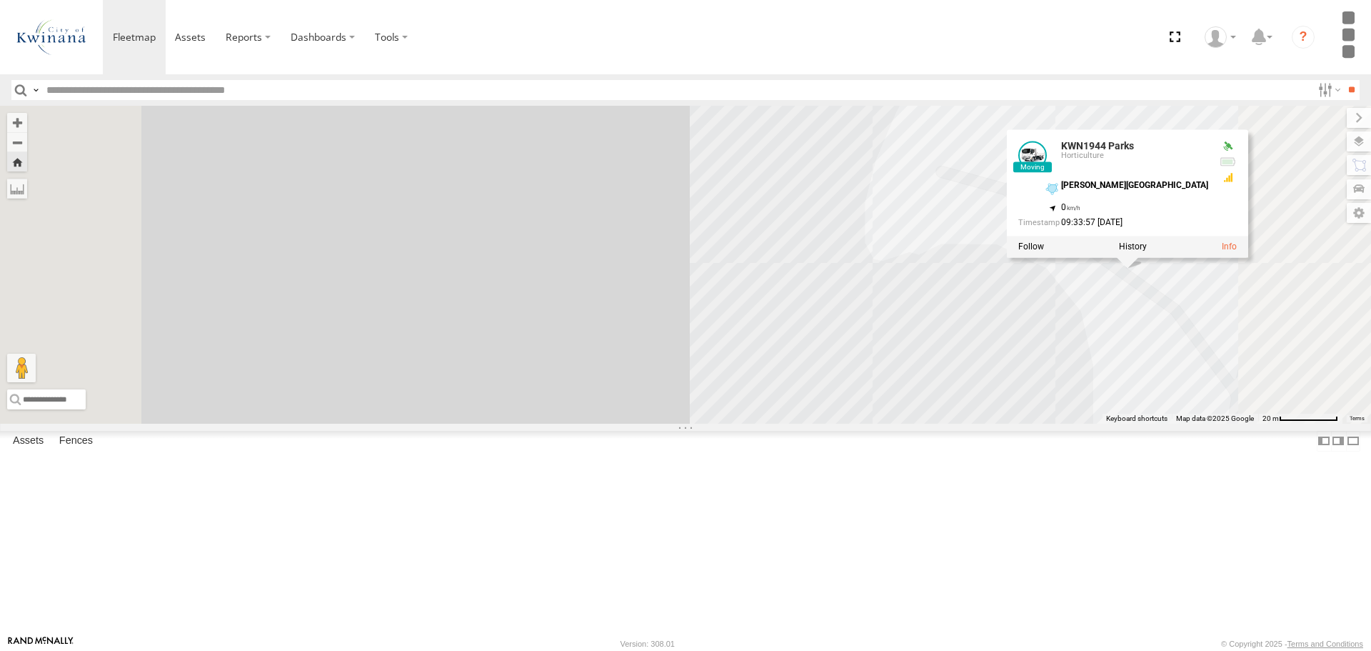
scroll to position [500, 0]
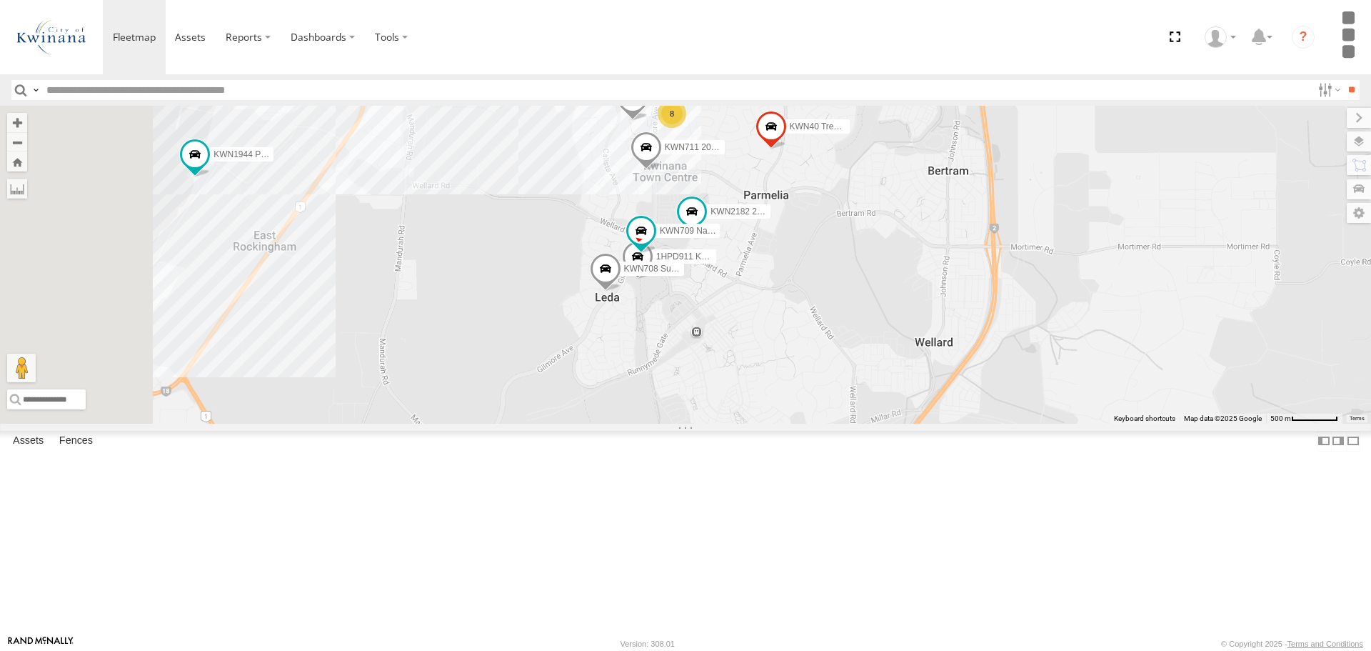
drag, startPoint x: 557, startPoint y: 363, endPoint x: 1071, endPoint y: 426, distance: 517.4
click at [1071, 423] on div "KWN1944 Parks KWN40 Tree Officer KWN49 Super.Retic KWN26 - Hilux KWN24 Tractor …" at bounding box center [685, 264] width 1371 height 317
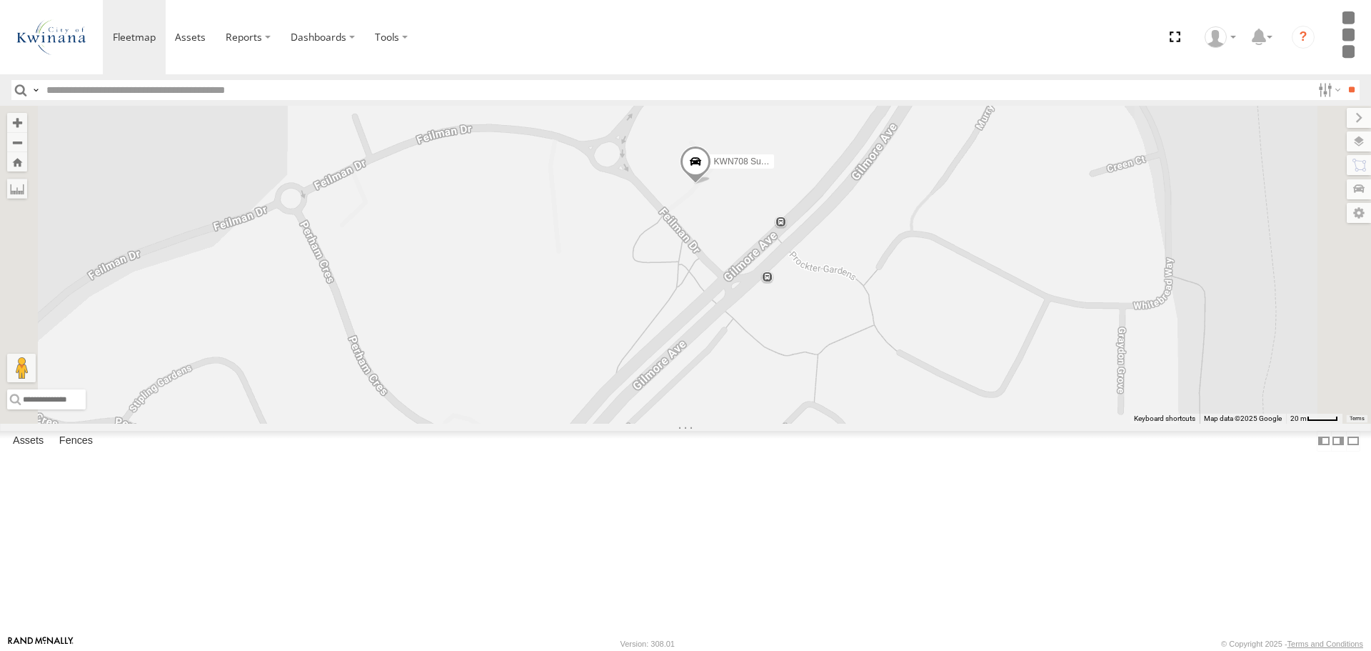
drag, startPoint x: 913, startPoint y: 231, endPoint x: 910, endPoint y: 319, distance: 87.9
click at [910, 319] on div "KWN1944 Parks KWN40 Tree Officer KWN49 Super.Retic KWN26 - Hilux KWN24 Tractor …" at bounding box center [685, 264] width 1371 height 317
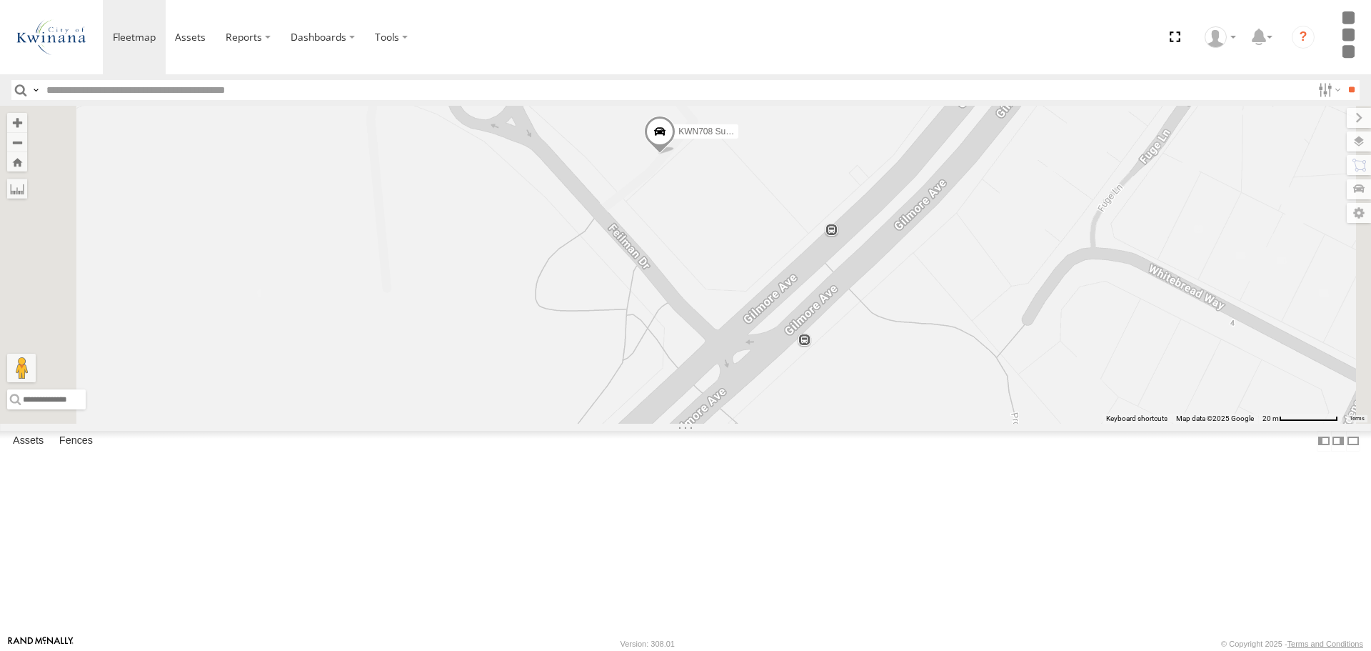
click at [676, 154] on span at bounding box center [659, 134] width 31 height 39
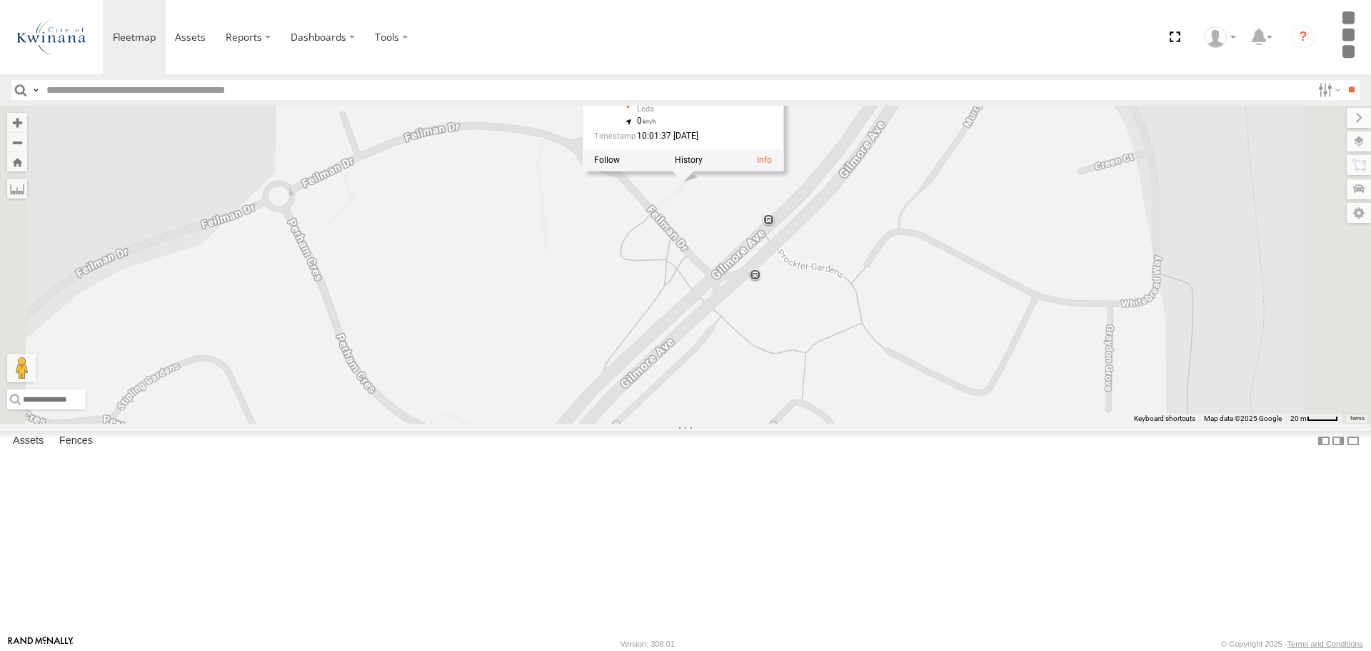
click at [889, 334] on div "KWN1944 Parks KWN40 Tree Officer KWN49 Super.Retic KWN26 - Hilux KWN24 Tractor …" at bounding box center [685, 264] width 1371 height 317
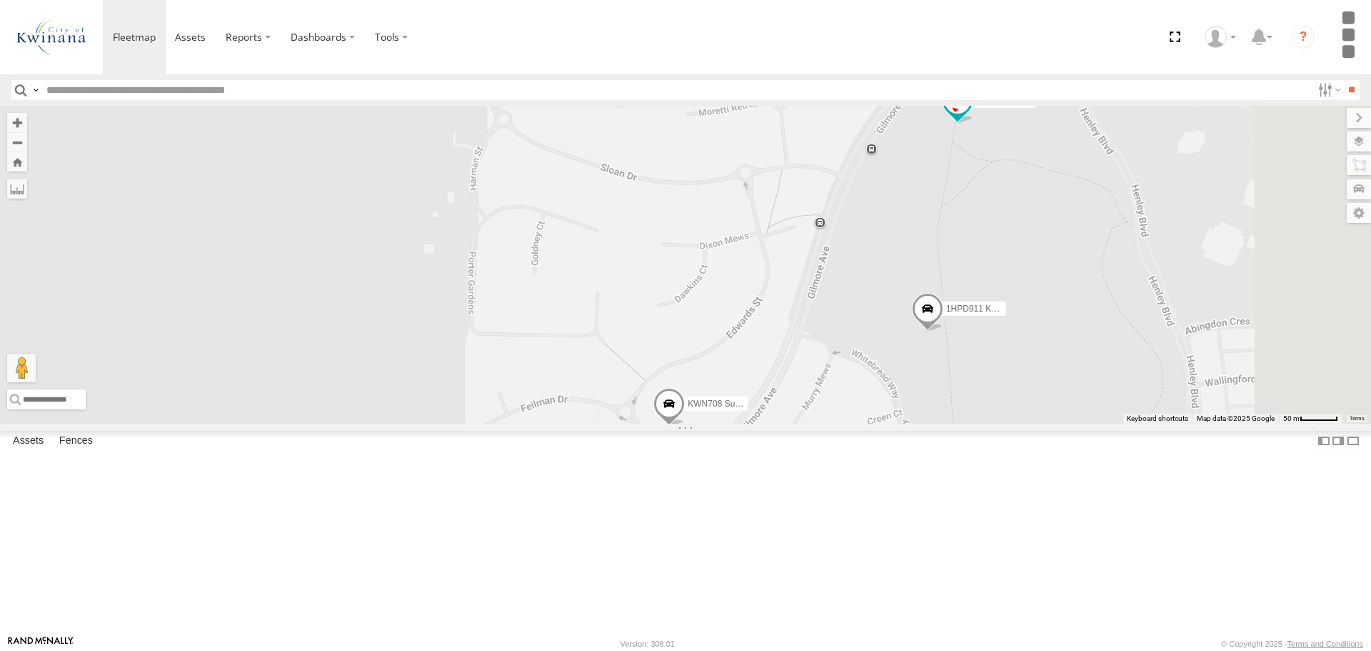
drag, startPoint x: 959, startPoint y: 192, endPoint x: 934, endPoint y: 414, distance: 222.8
click at [934, 414] on div "KWN1944 Parks KWN40 Tree Officer KWN49 Super.Retic KWN26 - Hilux KWN24 Tractor …" at bounding box center [685, 264] width 1371 height 317
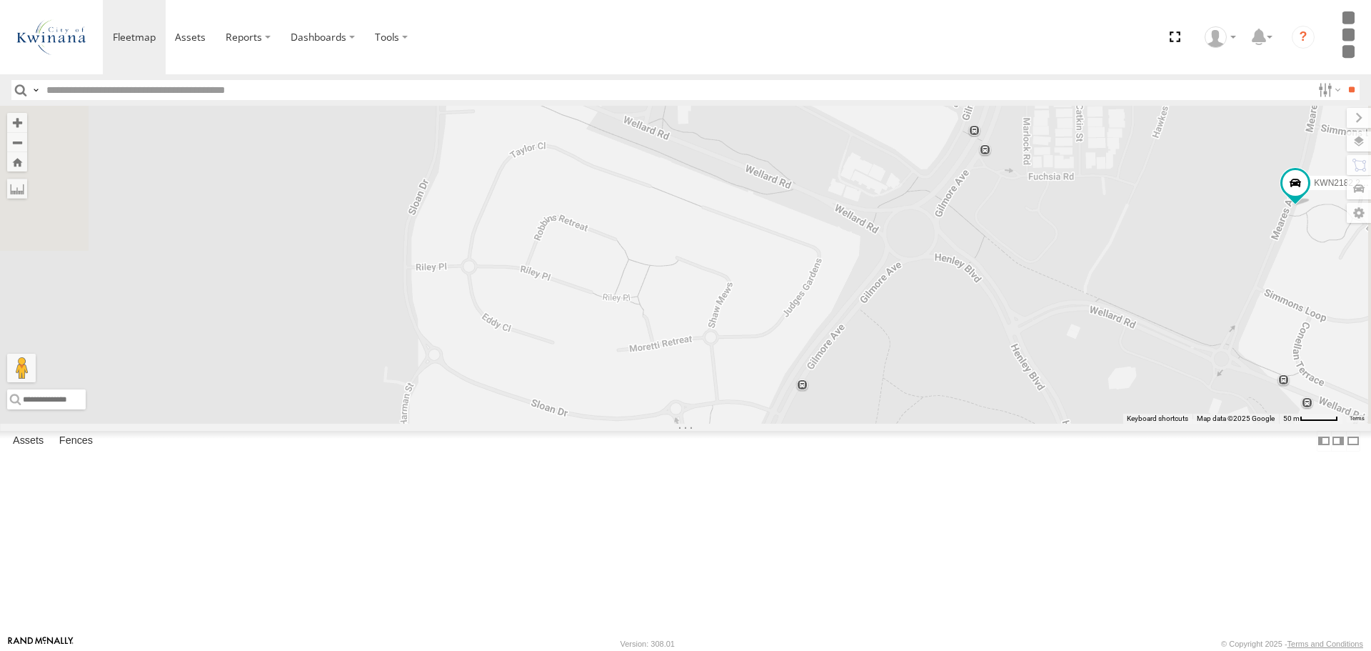
drag, startPoint x: 991, startPoint y: 247, endPoint x: 921, endPoint y: 495, distance: 257.7
click at [921, 423] on div "KWN1944 Parks KWN40 Tree Officer KWN49 Super.Retic KWN26 - Hilux KWN24 Tractor …" at bounding box center [685, 264] width 1371 height 317
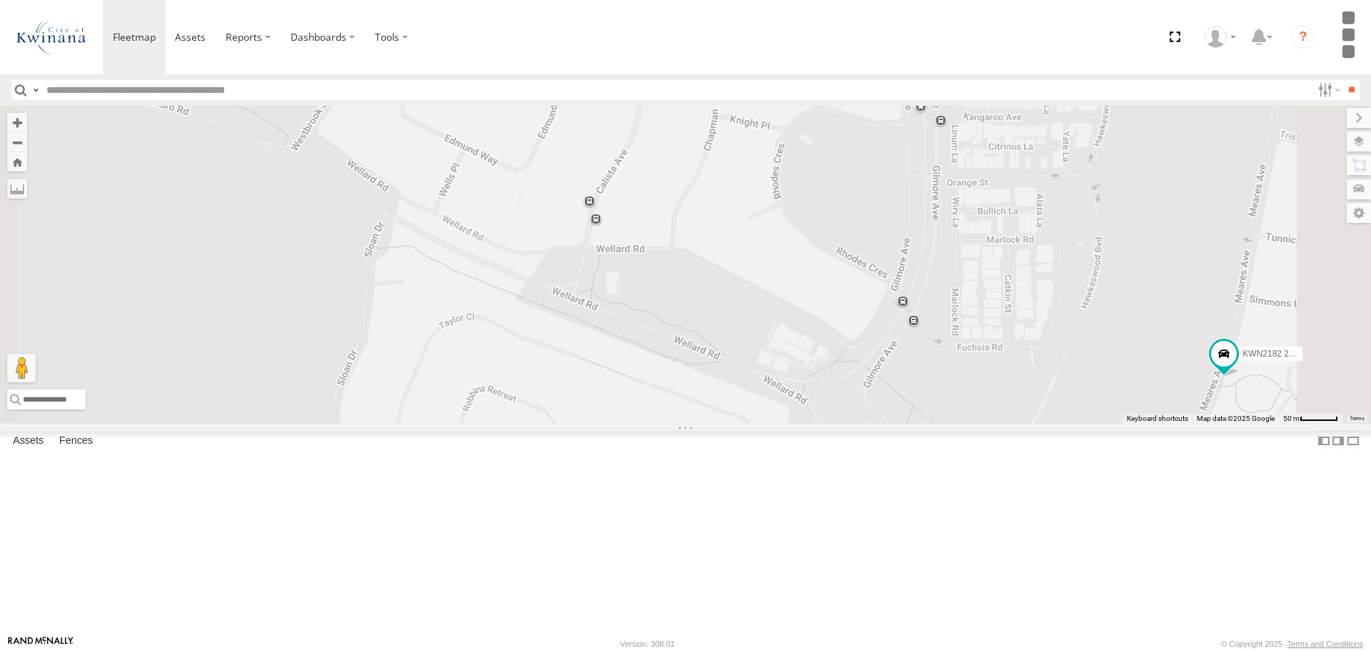
drag, startPoint x: 996, startPoint y: 254, endPoint x: 874, endPoint y: 497, distance: 271.5
click at [874, 423] on div "KWN1944 Parks KWN40 Tree Officer KWN49 Super.Retic KWN26 - Hilux KWN24 Tractor …" at bounding box center [685, 264] width 1371 height 317
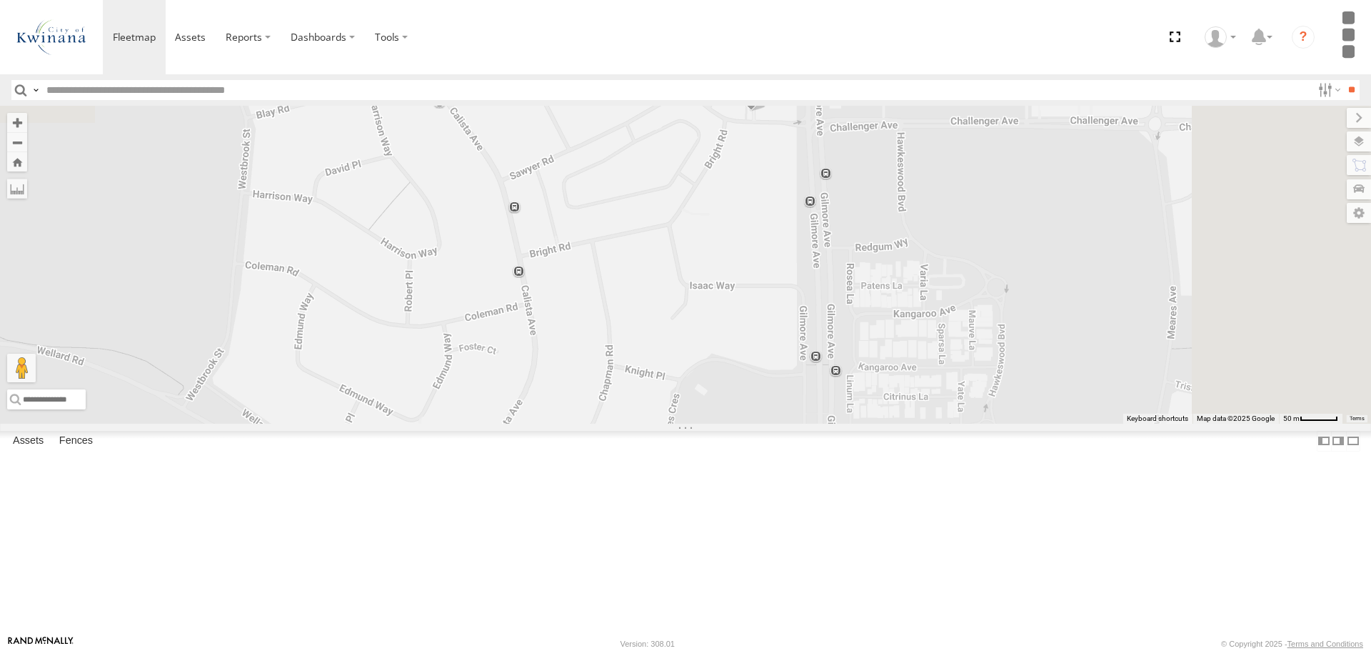
drag, startPoint x: 878, startPoint y: 356, endPoint x: 873, endPoint y: 461, distance: 105.1
click at [873, 423] on div "KWN1944 Parks KWN40 Tree Officer KWN49 Super.Retic KWN26 - Hilux KWN24 Tractor …" at bounding box center [685, 264] width 1371 height 317
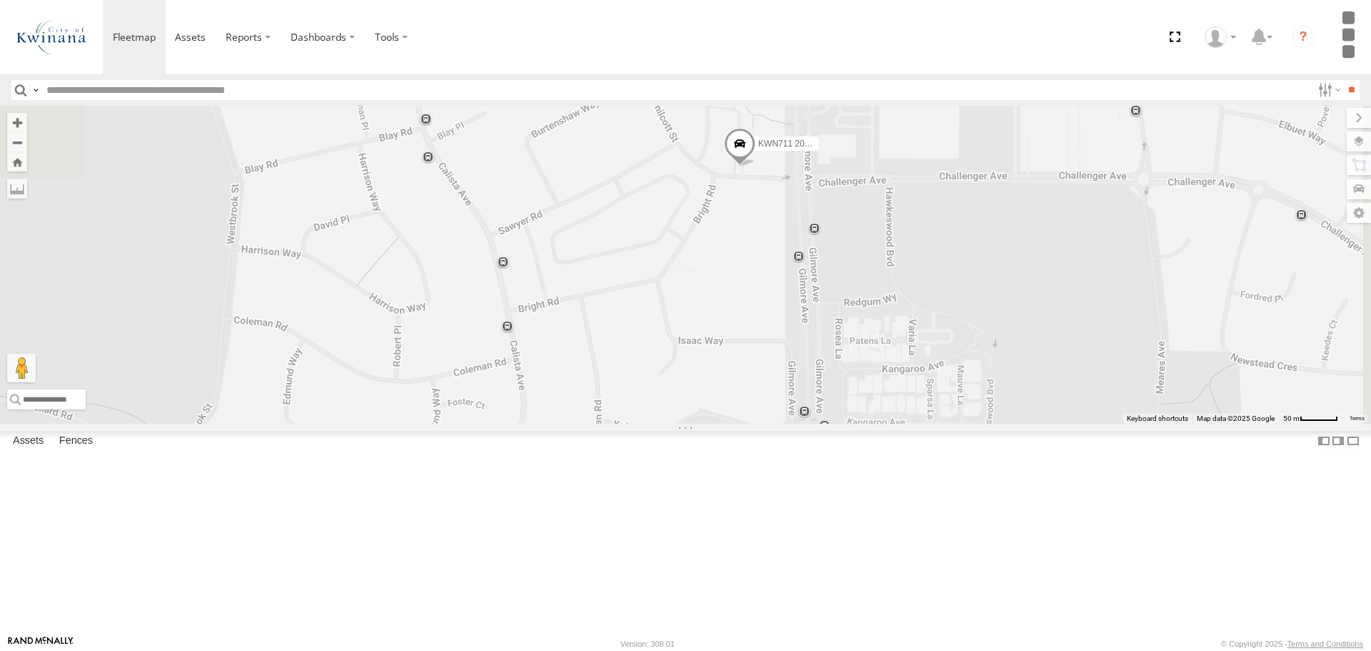
drag, startPoint x: 936, startPoint y: 299, endPoint x: 906, endPoint y: 433, distance: 137.6
click at [906, 423] on div "KWN1944 Parks KWN40 Tree Officer KWN49 Super.Retic KWN26 - Hilux KWN24 Tractor …" at bounding box center [685, 264] width 1371 height 317
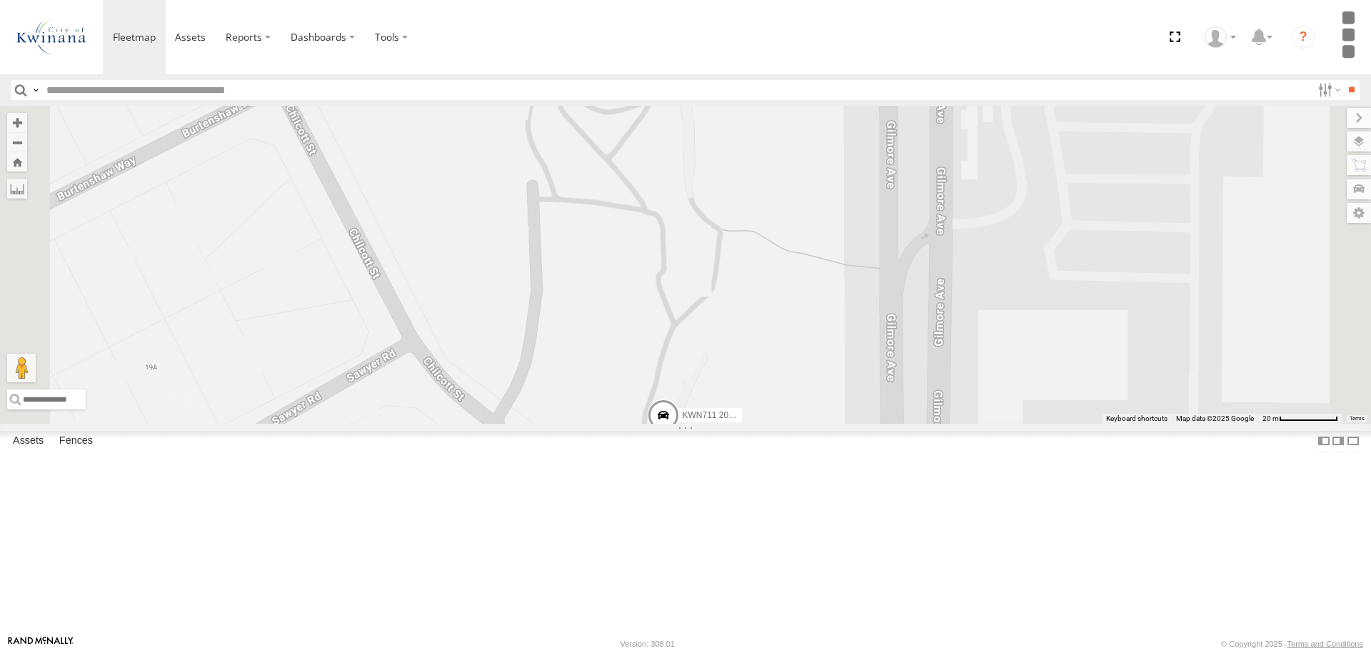
drag, startPoint x: 889, startPoint y: 509, endPoint x: 956, endPoint y: 415, distance: 115.2
click at [956, 415] on div "KWN1944 Parks KWN40 Tree Officer KWN49 Super.Retic KWN26 - Hilux KWN24 Tractor …" at bounding box center [685, 264] width 1371 height 317
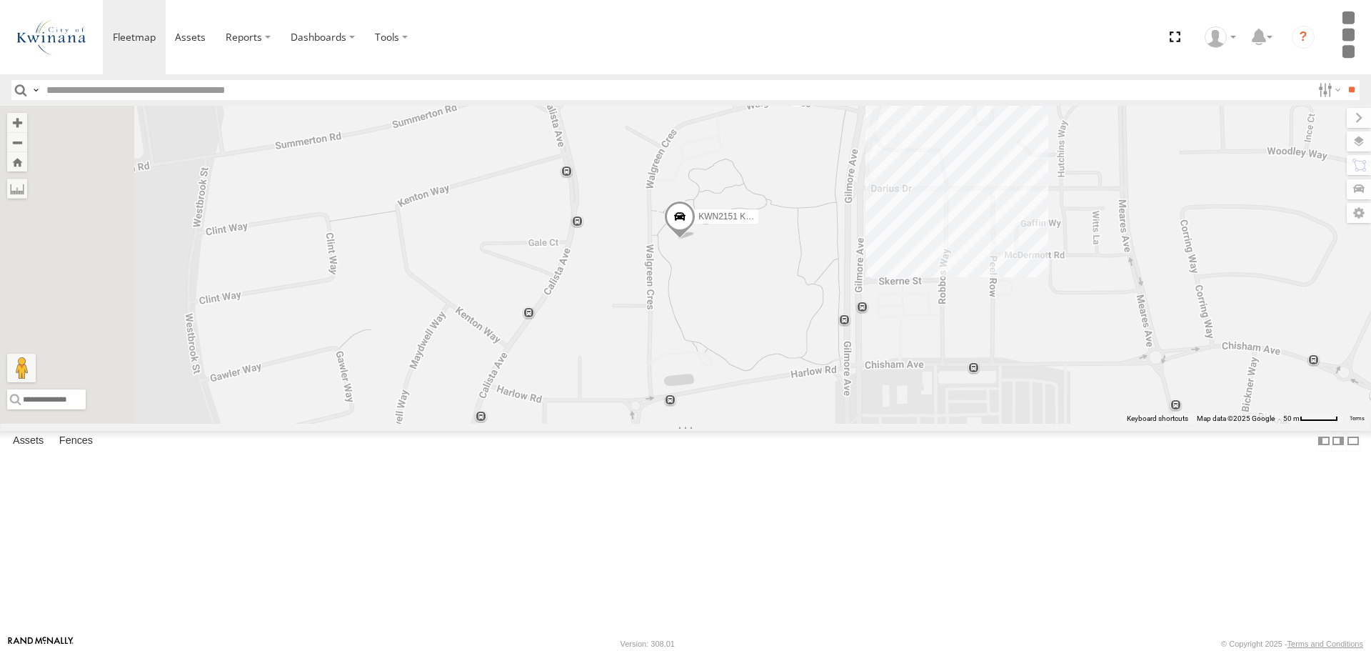
drag, startPoint x: 956, startPoint y: 320, endPoint x: 964, endPoint y: 622, distance: 302.2
click at [964, 423] on div "KWN1944 Parks KWN40 Tree Officer KWN49 Super.Retic KWN26 - Hilux KWN24 Tractor …" at bounding box center [685, 264] width 1371 height 317
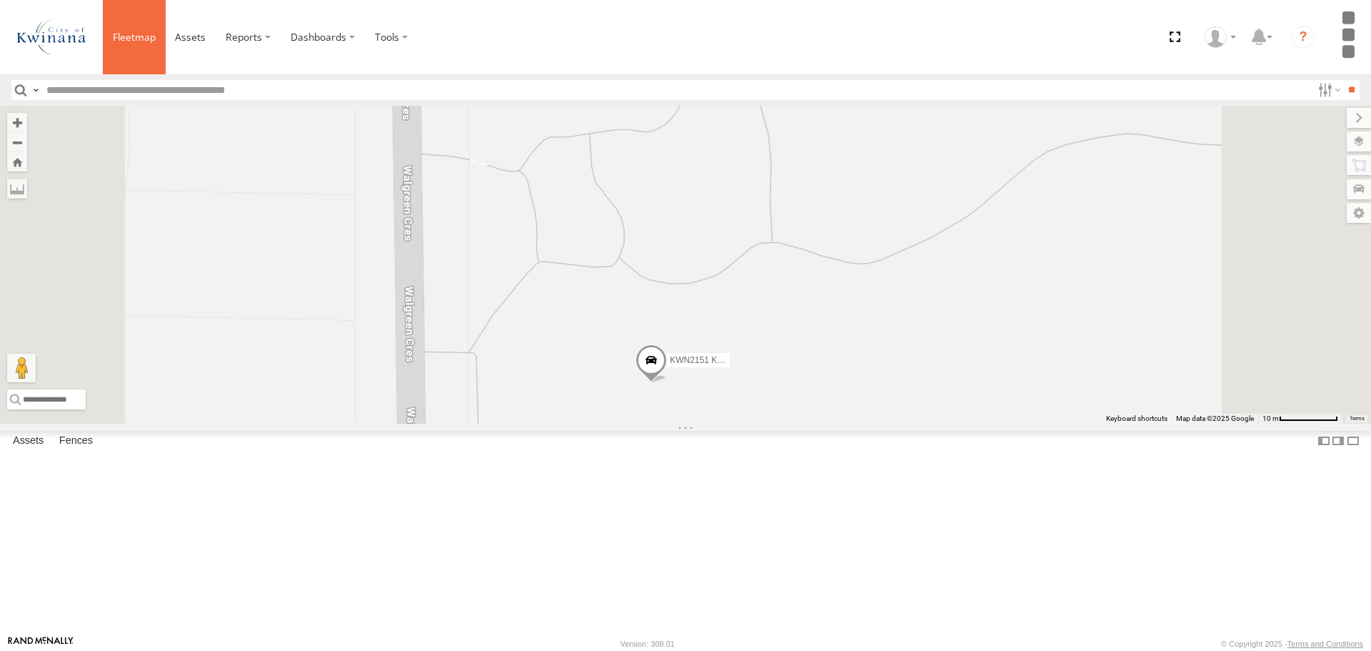
click at [149, 39] on span at bounding box center [134, 37] width 43 height 14
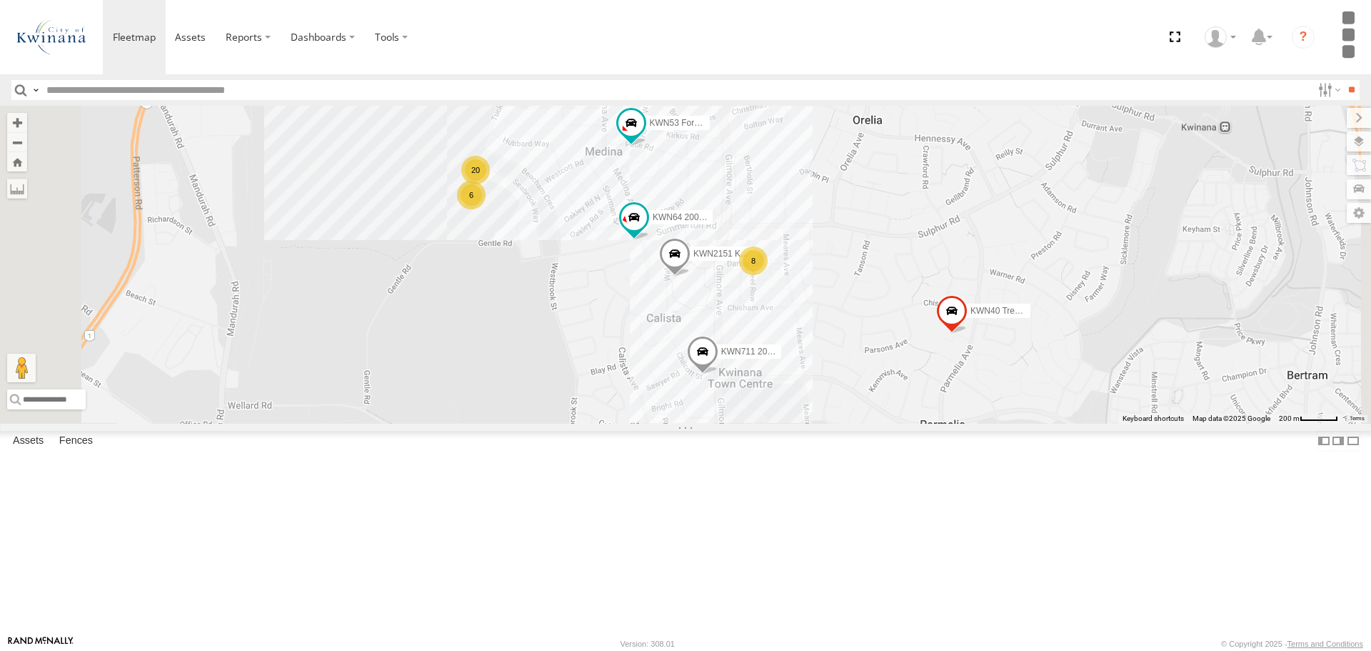
drag, startPoint x: 946, startPoint y: 229, endPoint x: 881, endPoint y: 404, distance: 186.4
click at [881, 404] on div "KWN1944 Parks KWN40 Tree Officer KWN49 Super.Retic KWN26 - Hilux KWN24 Tractor …" at bounding box center [685, 264] width 1371 height 317
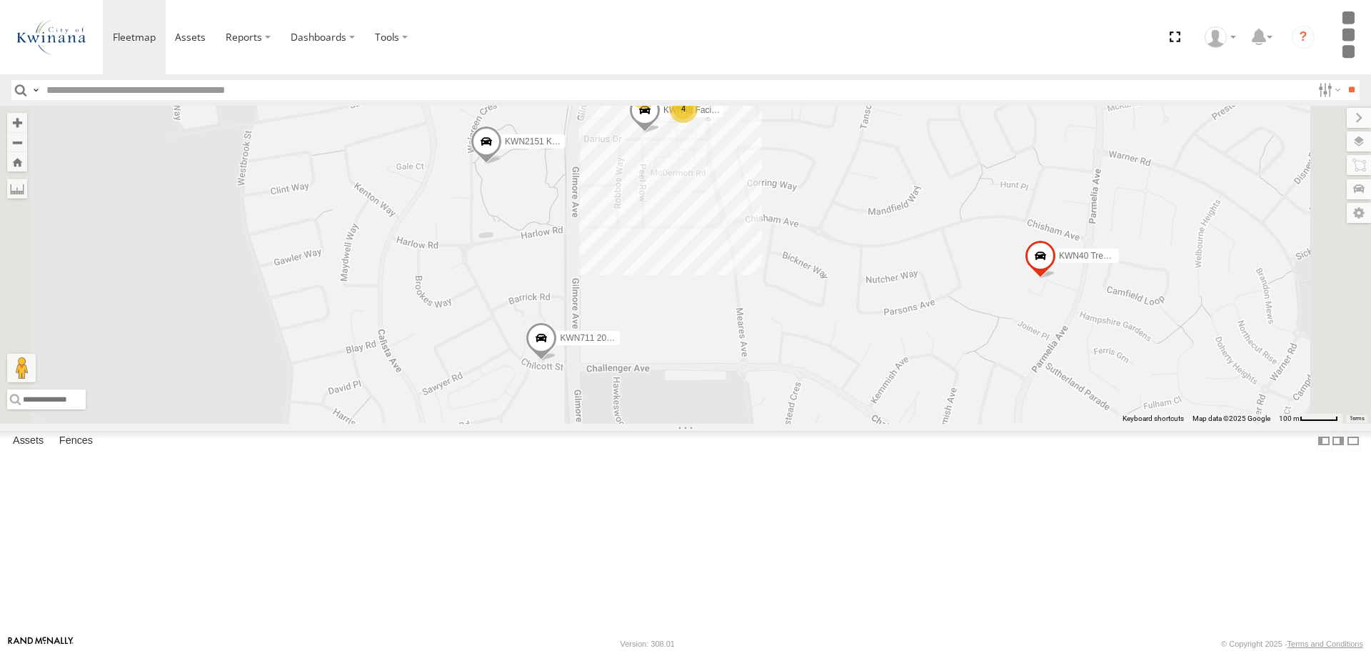
drag, startPoint x: 594, startPoint y: 518, endPoint x: 639, endPoint y: 386, distance: 139.6
click at [639, 386] on div "KWN1944 Parks KWN40 Tree Officer KWN49 Super.Retic KWN26 - Hilux KWN24 Tractor …" at bounding box center [685, 264] width 1371 height 317
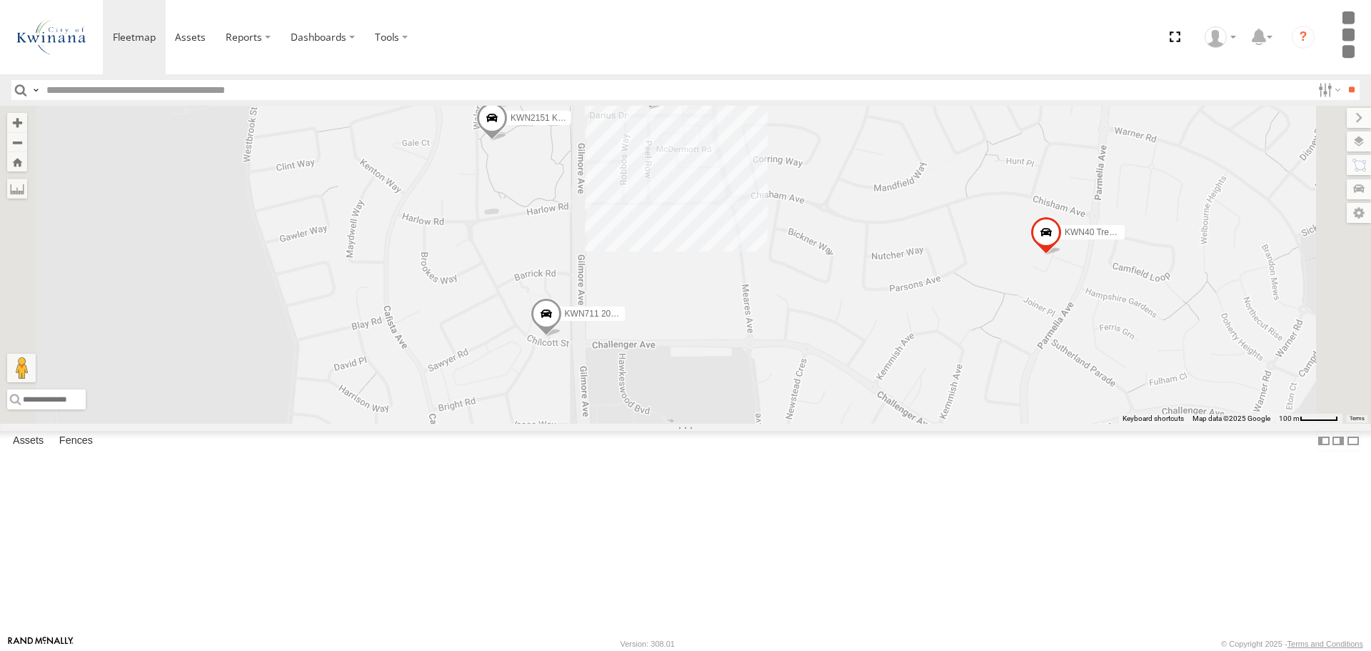
click at [713, 319] on span "KWN711 2001089 Ford Ranger (Retic)" at bounding box center [639, 314] width 148 height 10
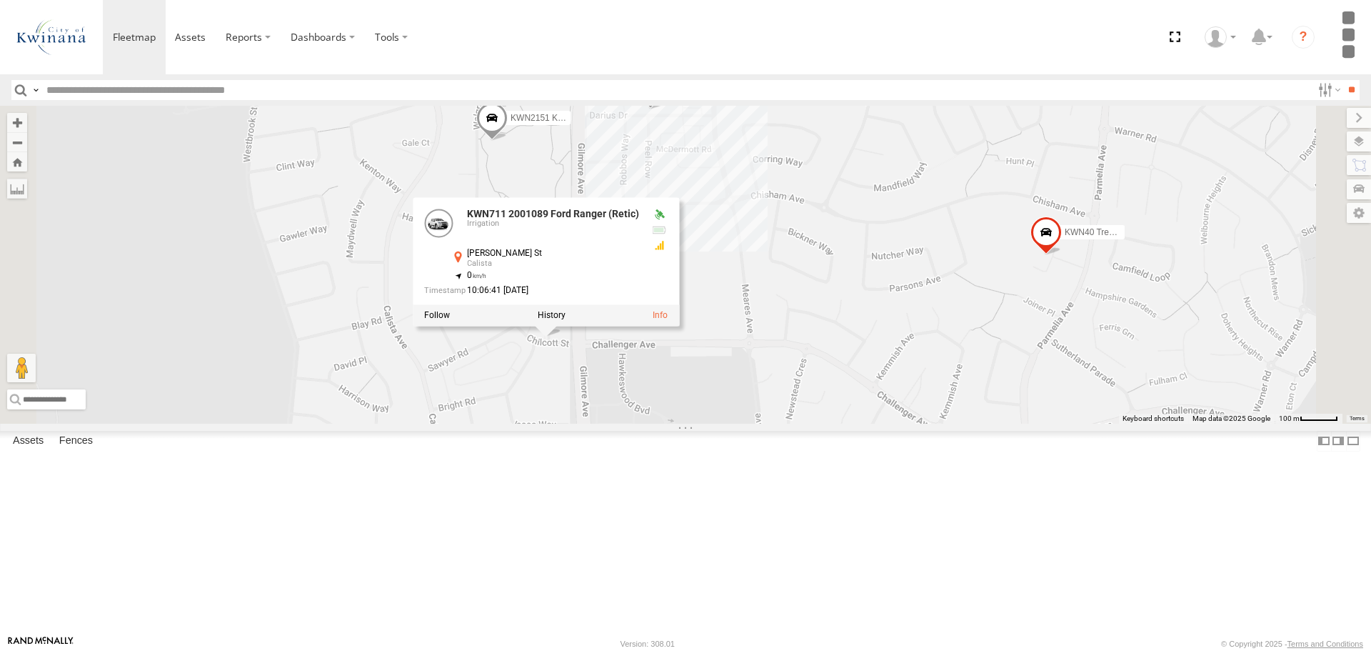
click at [1004, 423] on div "KWN1944 Parks KWN40 Tree Officer KWN49 Super.Retic KWN26 - Hilux KWN24 Tractor …" at bounding box center [685, 264] width 1371 height 317
